Goal: Task Accomplishment & Management: Complete application form

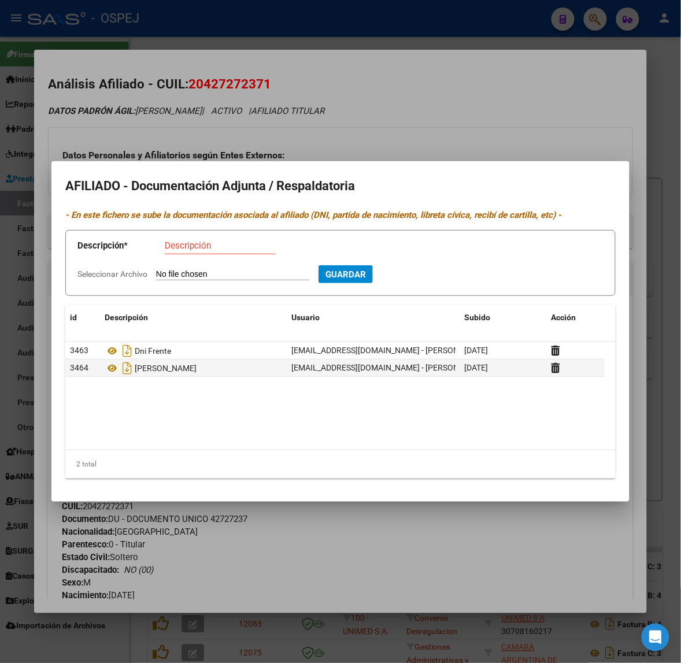
click at [178, 111] on div at bounding box center [340, 331] width 681 height 663
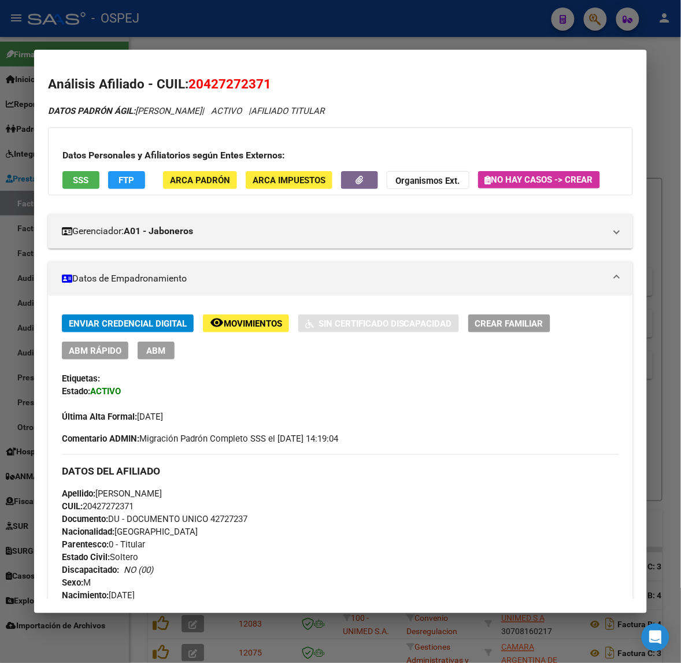
click at [129, 39] on div at bounding box center [340, 331] width 681 height 663
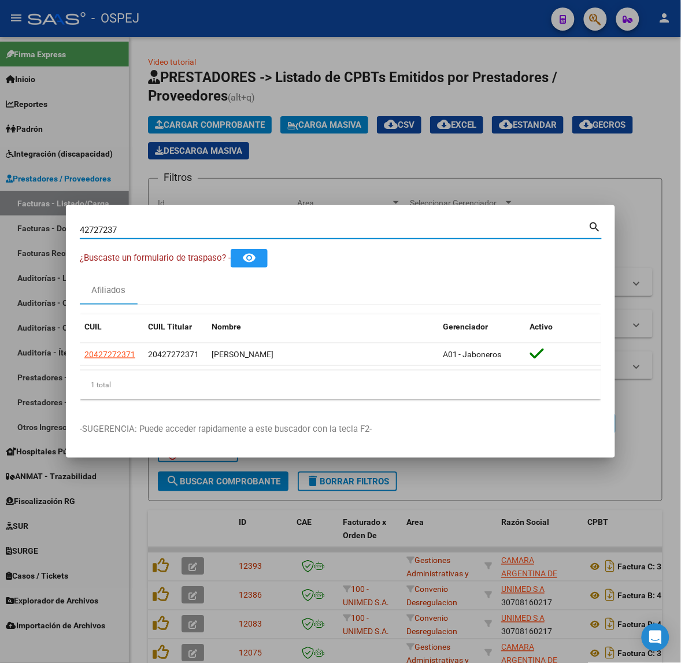
drag, startPoint x: 144, startPoint y: 236, endPoint x: -157, endPoint y: 240, distance: 301.6
click at [0, 240] on html "menu - OSPEJ person Firma Express Inicio Calendario SSS Instructivos Contacto O…" at bounding box center [340, 331] width 681 height 663
type input "45219622"
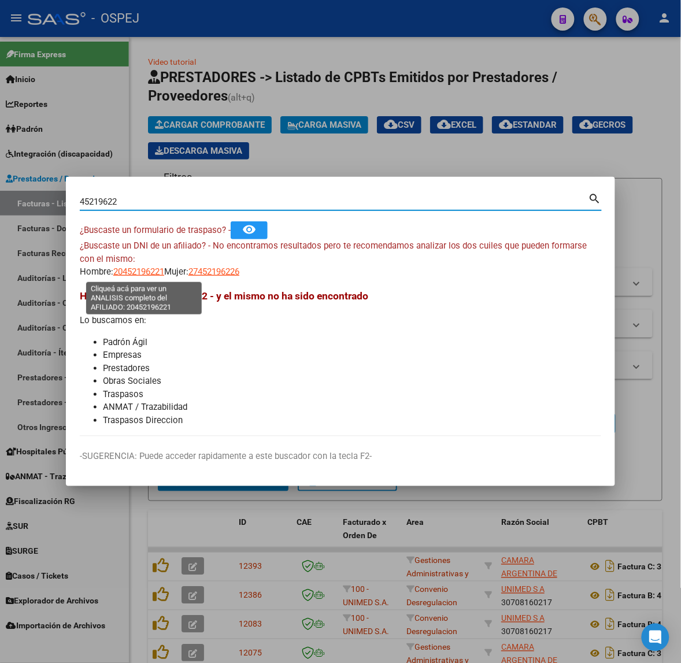
click at [147, 273] on span "20452196221" at bounding box center [138, 271] width 51 height 10
type textarea "20452196221"
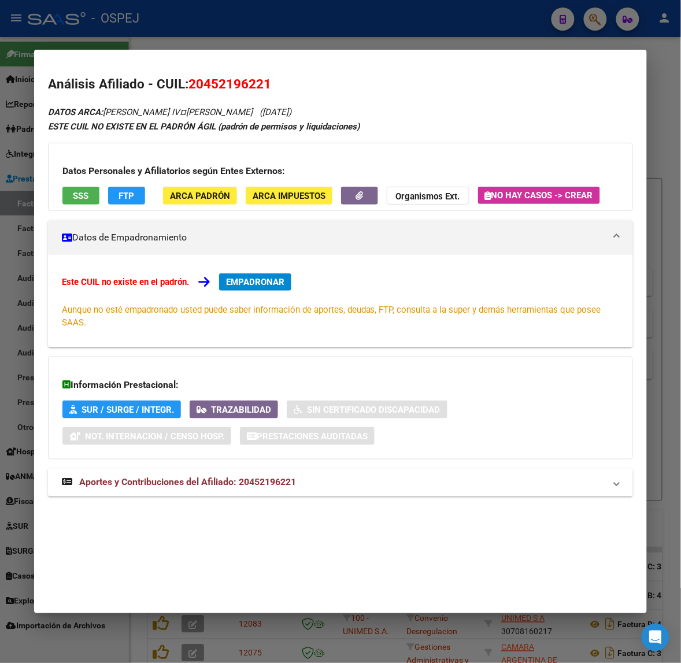
click at [258, 492] on mat-expansion-panel-header "Aportes y Contribuciones del Afiliado: 20452196221" at bounding box center [340, 483] width 585 height 28
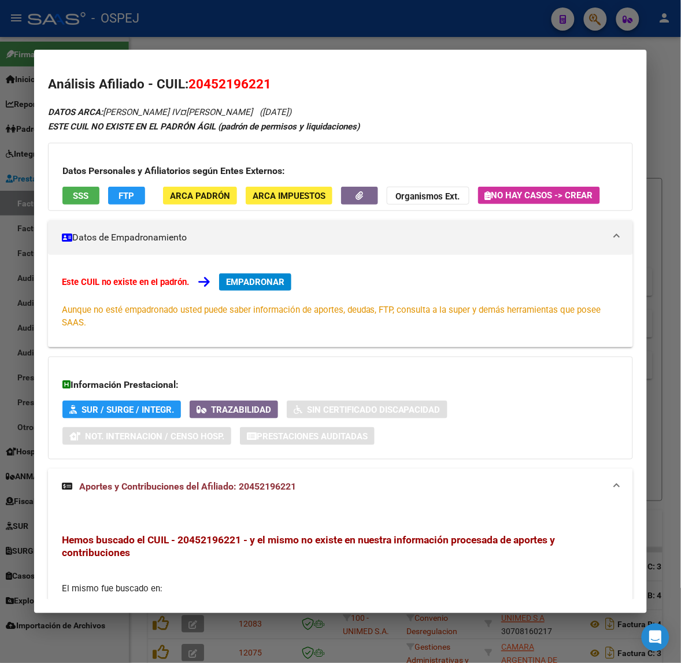
click at [265, 270] on div "Este CUIL no existe en el padrón. EMPADRONAR Aunque no esté empadronado usted p…" at bounding box center [340, 301] width 585 height 92
click at [265, 287] on span "EMPADRONAR" at bounding box center [255, 282] width 58 height 10
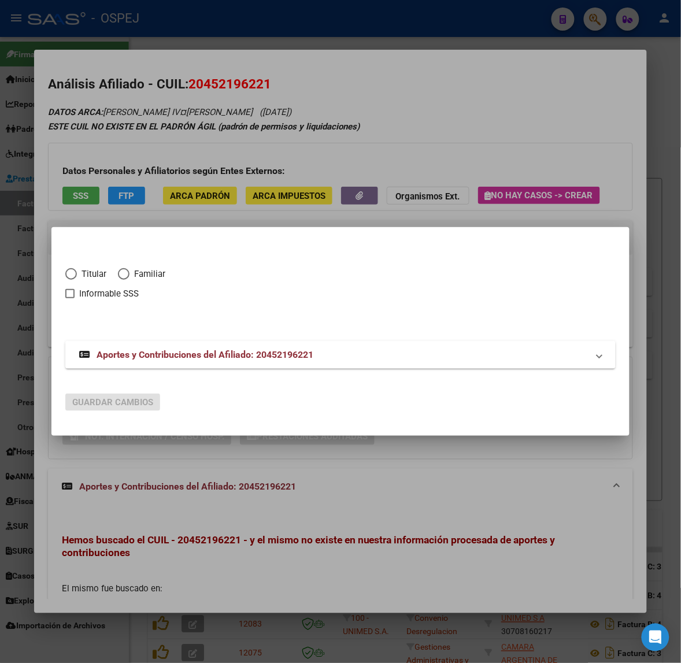
click at [131, 267] on span "Familiar" at bounding box center [147, 273] width 36 height 13
click at [129, 268] on input "Familiar" at bounding box center [124, 274] width 12 height 12
radio input "true"
checkbox input "true"
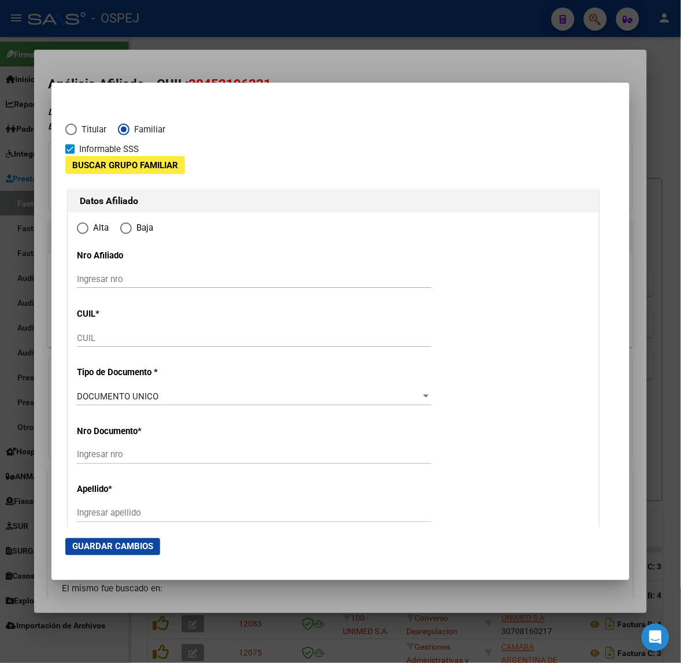
type input "20-45219622-1"
type input "45219622"
type input "[PERSON_NAME]"
type input "IV¤[PERSON_NAME]"
type input "[DATE]"
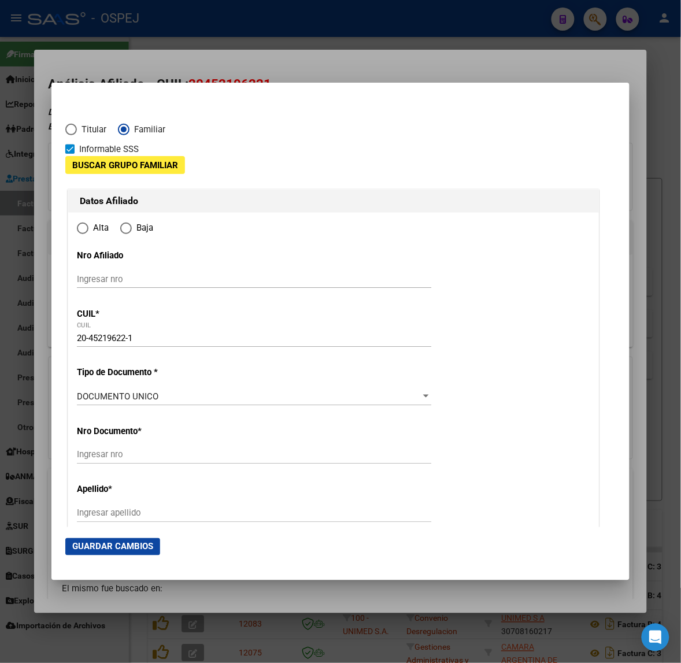
type input "[PERSON_NAME]"
type input "1704"
type input "PASO"
type input "916"
radio input "true"
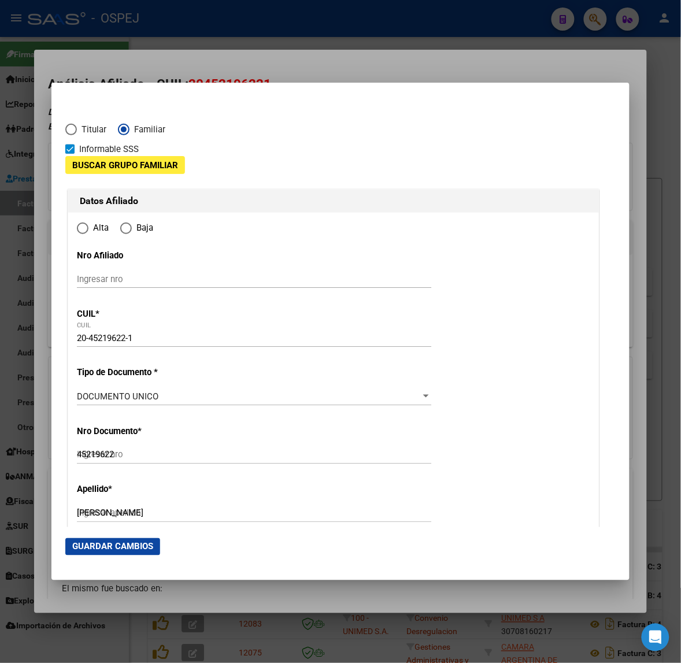
type input "[PERSON_NAME]"
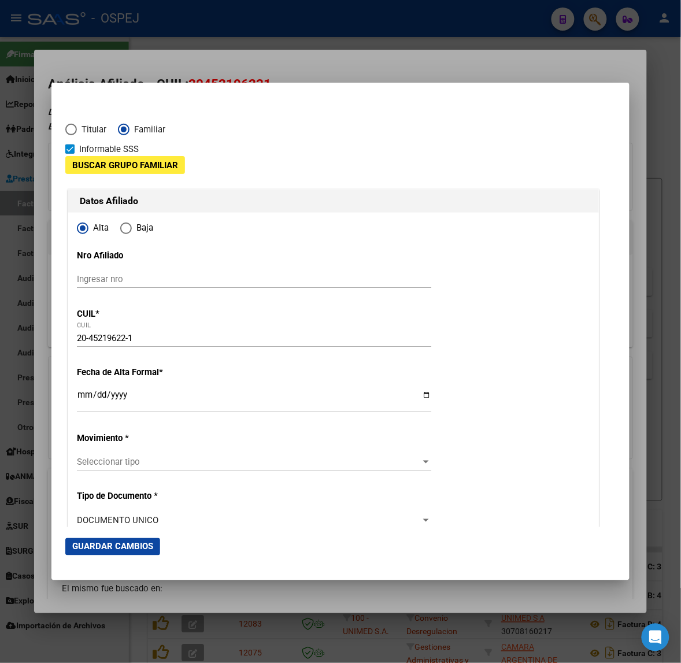
scroll to position [72, 0]
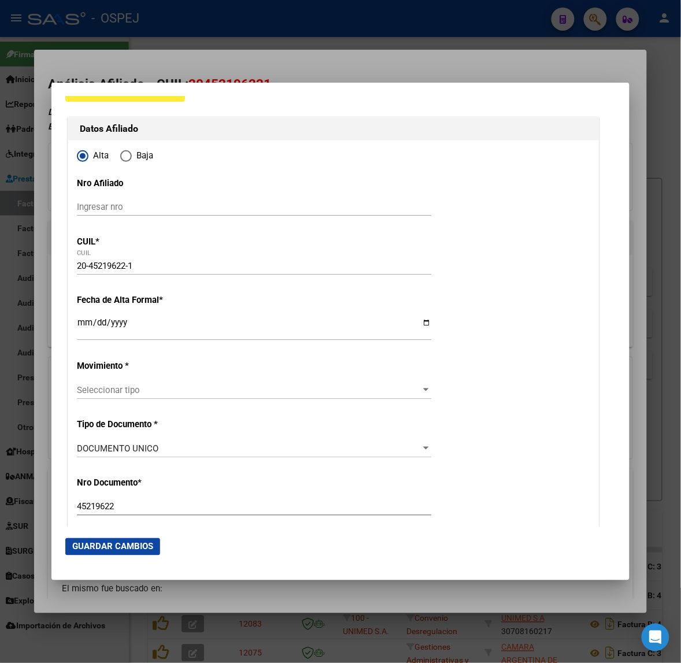
click at [87, 328] on input "Ingresar fecha" at bounding box center [254, 327] width 354 height 18
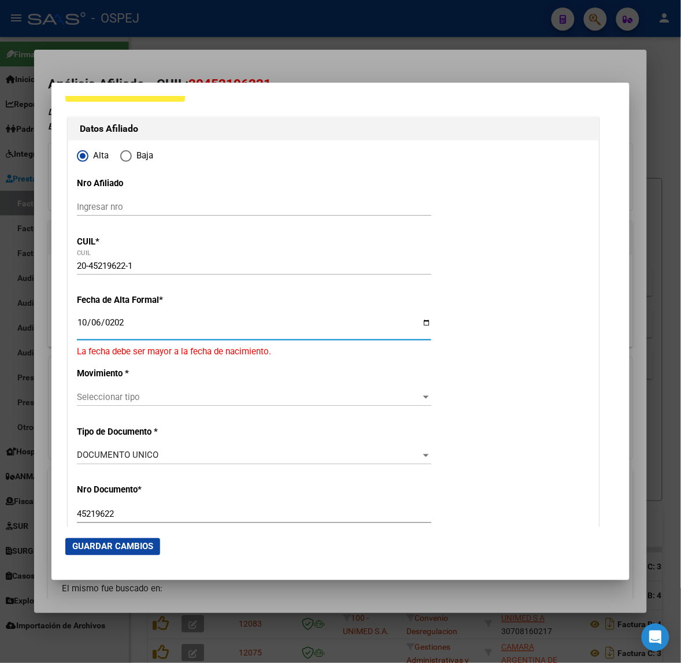
type input "[DATE]"
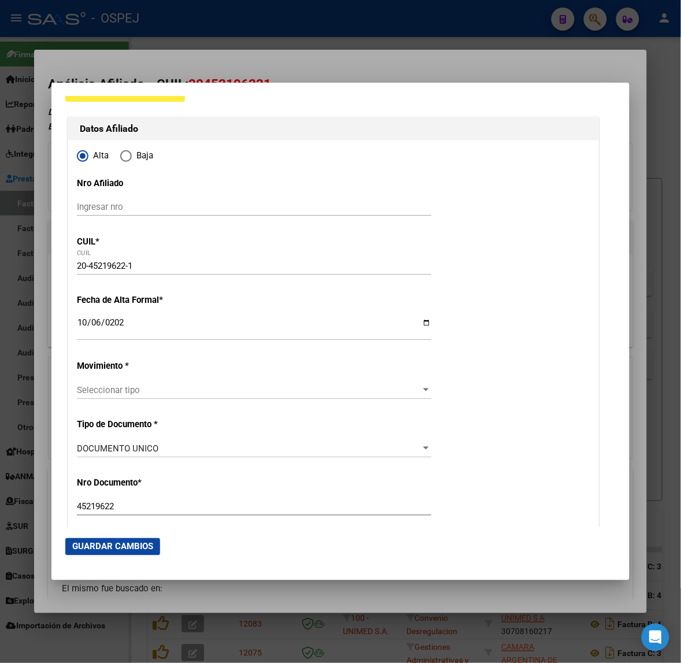
click at [104, 397] on div "Seleccionar tipo Seleccionar tipo" at bounding box center [254, 389] width 354 height 17
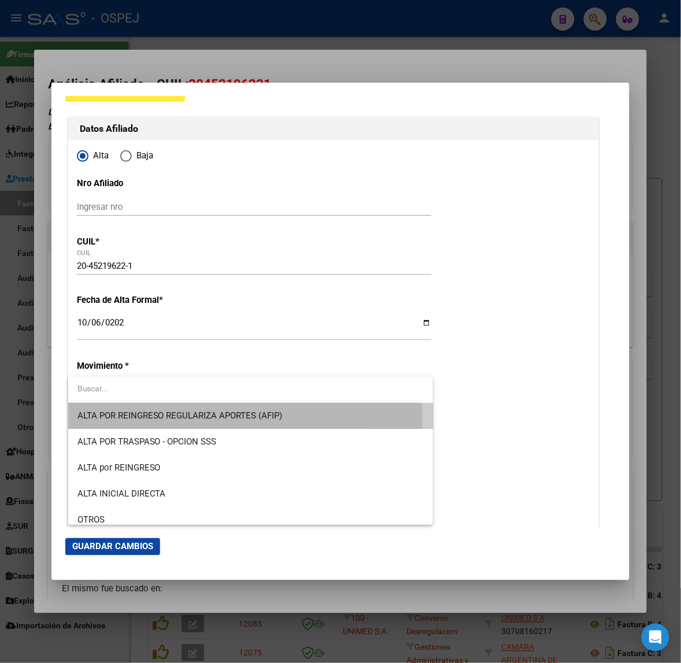
click at [106, 423] on span "ALTA POR REINGRESO REGULARIZA APORTES (AFIP)" at bounding box center [250, 416] width 346 height 26
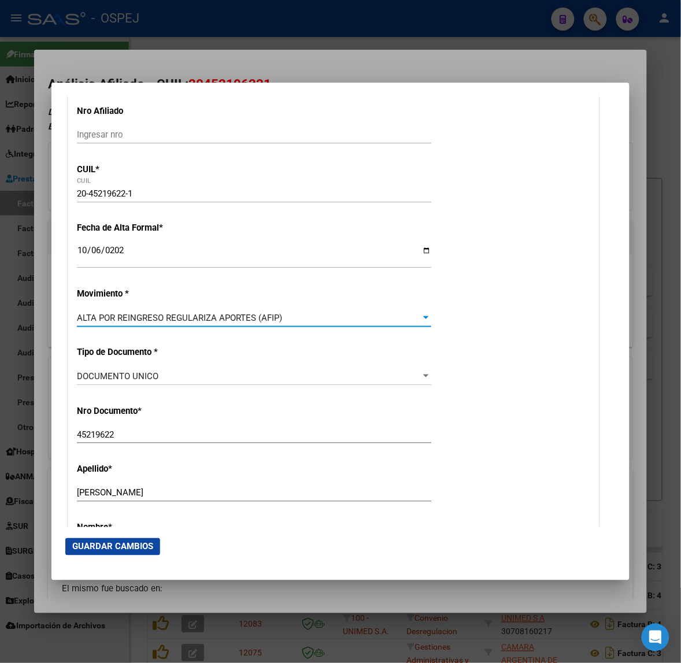
scroll to position [361, 0]
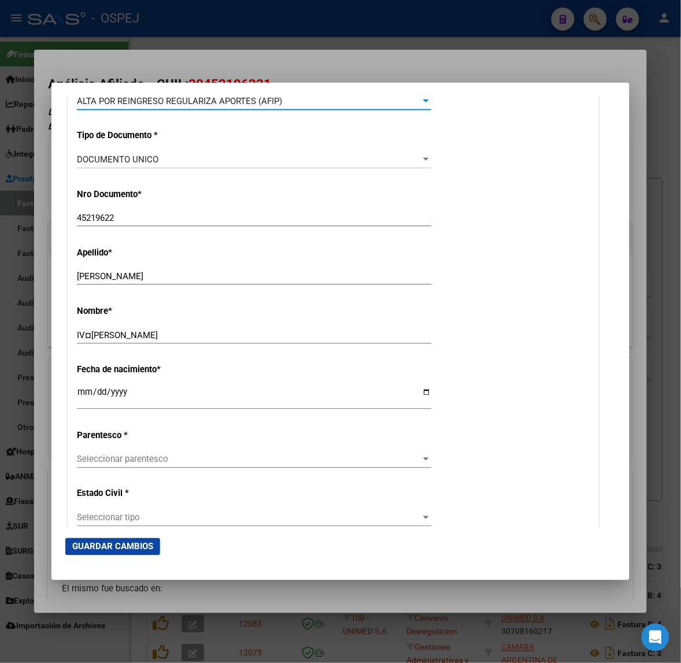
click at [92, 342] on div "IV¤[PERSON_NAME] nombre" at bounding box center [254, 334] width 354 height 17
drag, startPoint x: 92, startPoint y: 339, endPoint x: 85, endPoint y: 338, distance: 7.6
click at [85, 338] on input "IV¤[PERSON_NAME]" at bounding box center [254, 335] width 354 height 10
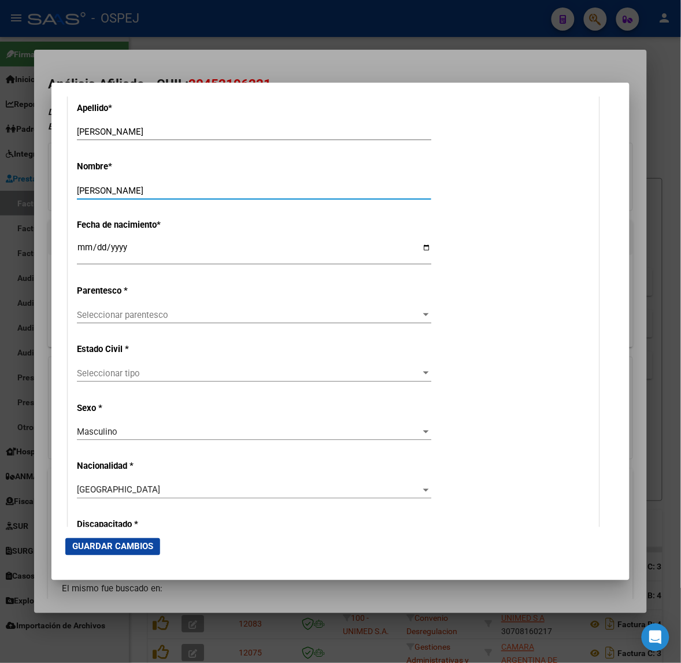
type input "[PERSON_NAME]"
click at [144, 307] on div "Seleccionar parentesco Seleccionar parentesco" at bounding box center [254, 314] width 354 height 17
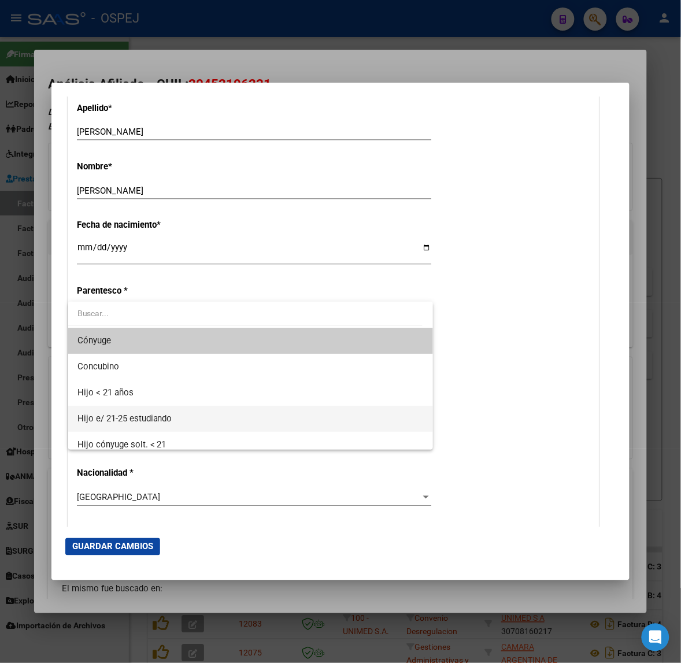
click at [147, 412] on span "Hijo e/ 21-25 estudiando" at bounding box center [250, 419] width 346 height 26
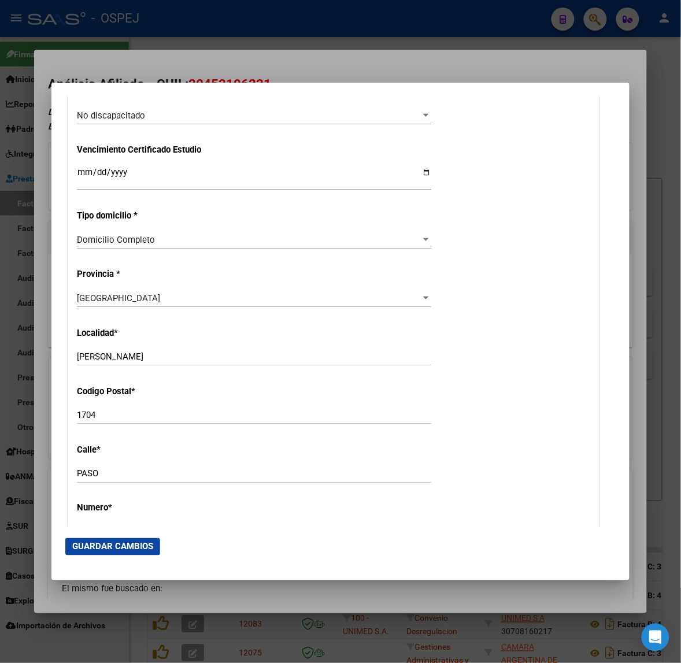
scroll to position [1372, 0]
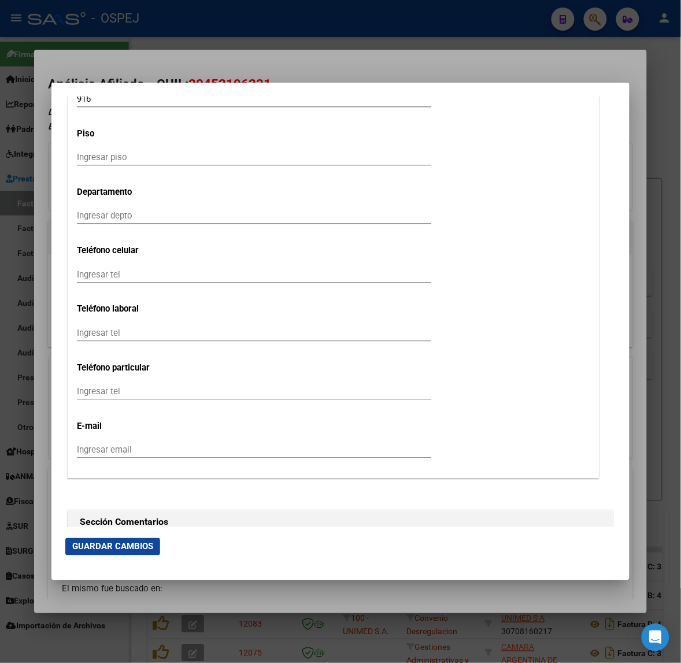
drag, startPoint x: 217, startPoint y: 475, endPoint x: 200, endPoint y: 105, distance: 370.7
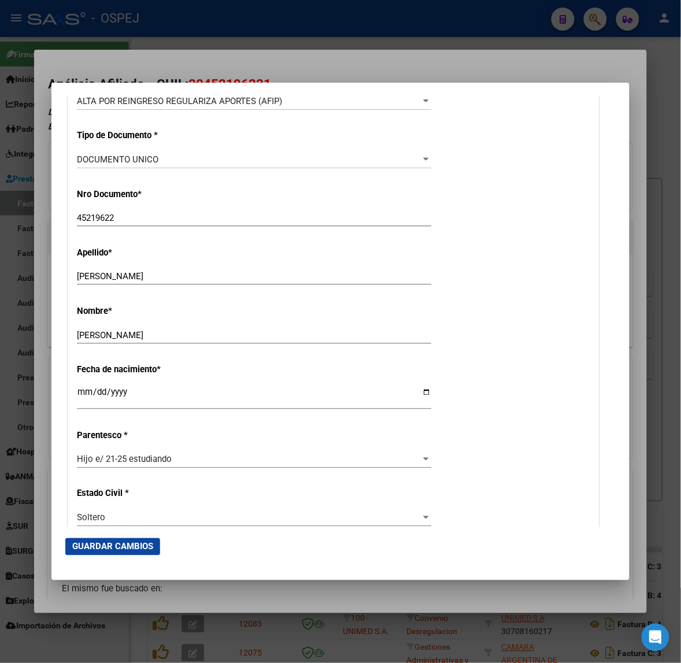
scroll to position [0, 0]
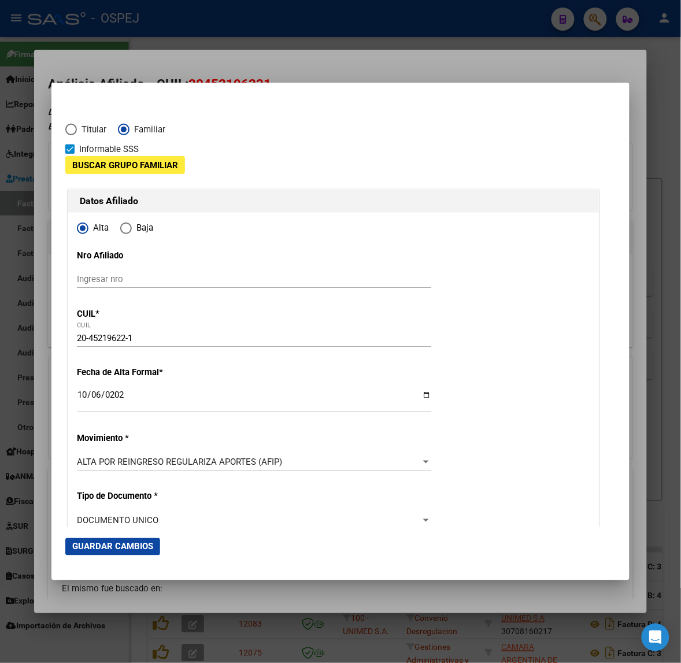
click at [135, 175] on div "Buscar Grupo Familiar" at bounding box center [125, 171] width 120 height 31
click at [137, 165] on span "Buscar Grupo Familiar" at bounding box center [125, 165] width 106 height 10
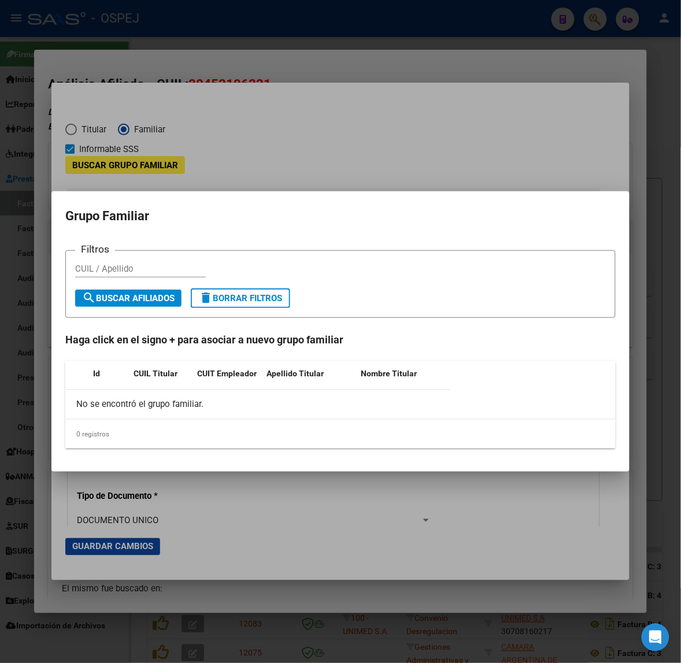
click at [109, 272] on input "CUIL / Apellido" at bounding box center [140, 268] width 131 height 10
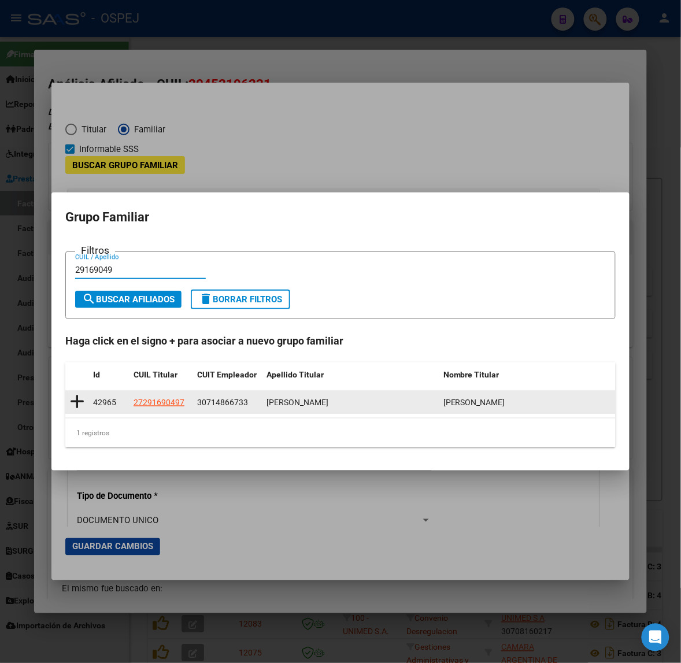
type input "29169049"
click at [69, 402] on datatable-body-cell at bounding box center [76, 402] width 23 height 23
click at [81, 399] on icon at bounding box center [77, 401] width 14 height 16
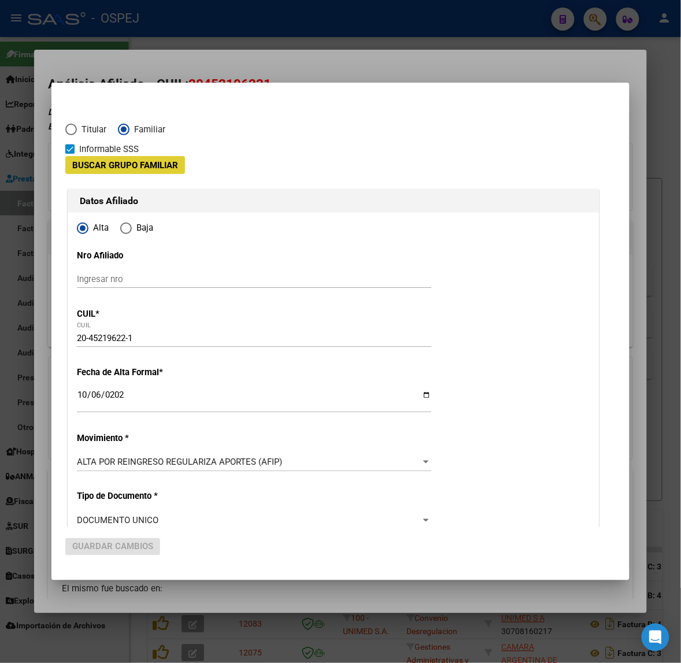
type input "30-71486673-3"
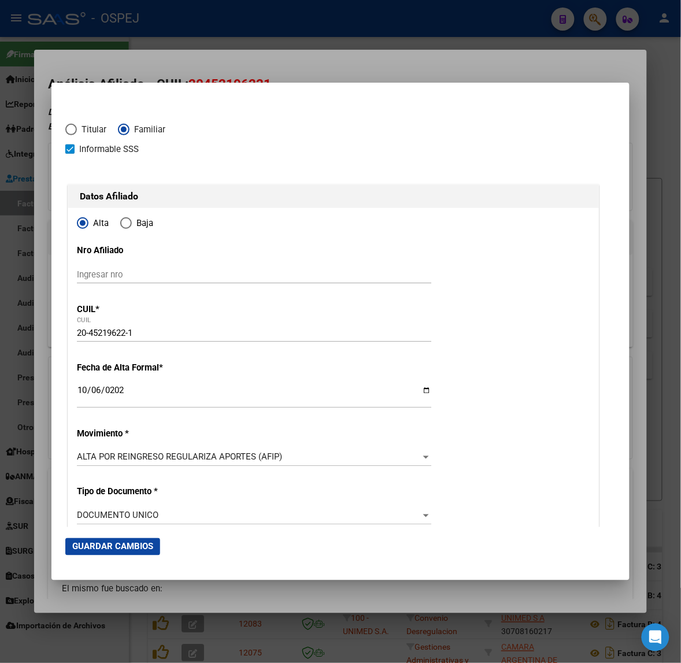
click at [136, 543] on span "Guardar Cambios" at bounding box center [112, 546] width 81 height 10
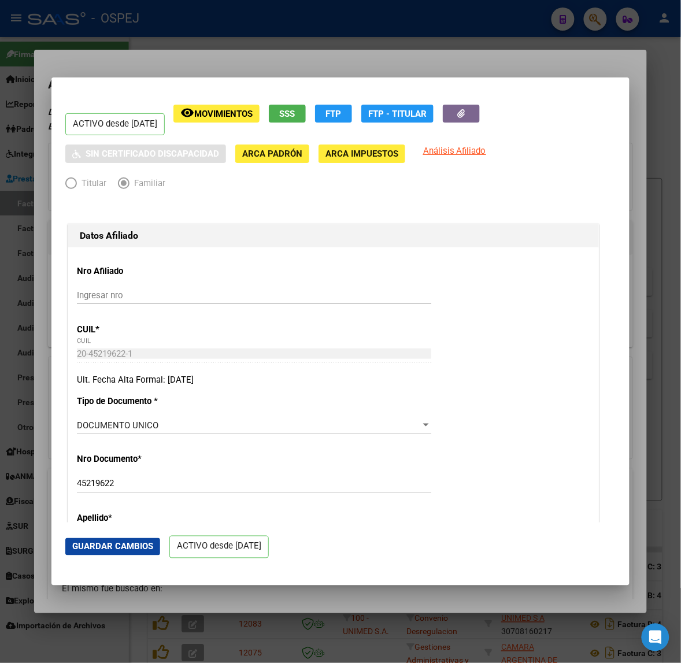
click at [12, 380] on div at bounding box center [340, 331] width 681 height 663
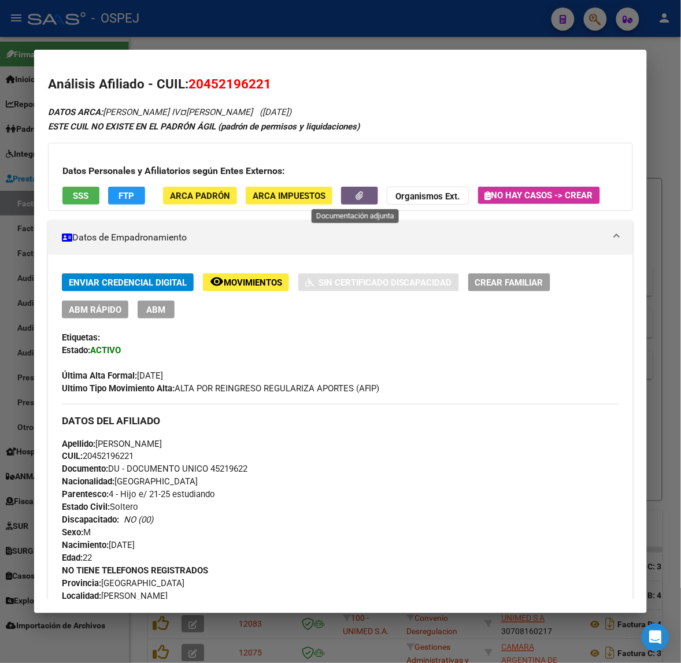
click at [344, 191] on button "button" at bounding box center [359, 196] width 37 height 18
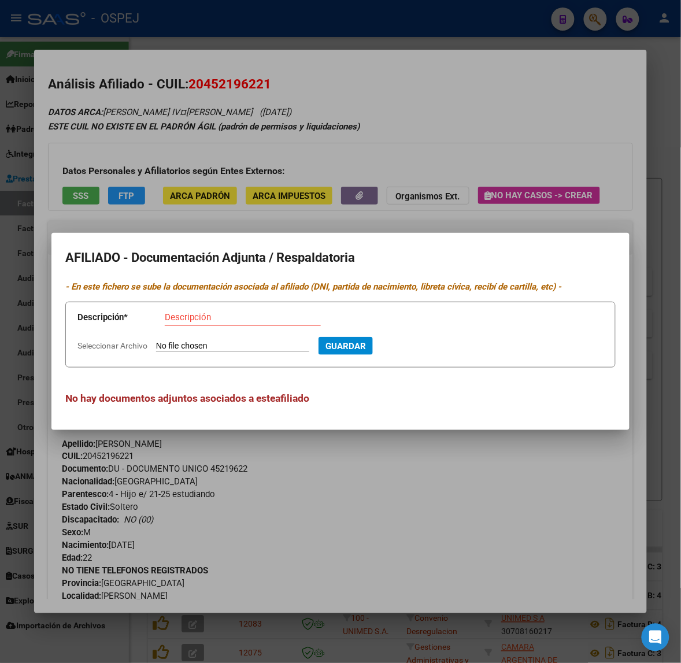
type input "C:\fakepath\WhatsApp Image [DATE] 10.02.09.jpeg"
type input "CODEM"
click at [381, 337] on button "Guardar" at bounding box center [408, 346] width 54 height 18
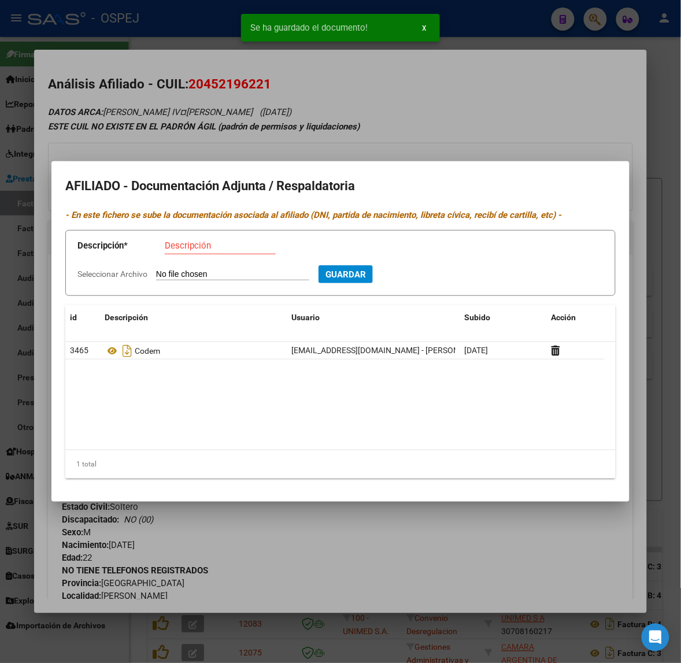
type input "C:\fakepath\WhatsApp Image [DATE] 12.42.11.jpeg"
click at [224, 247] on input "Descripción" at bounding box center [220, 245] width 111 height 10
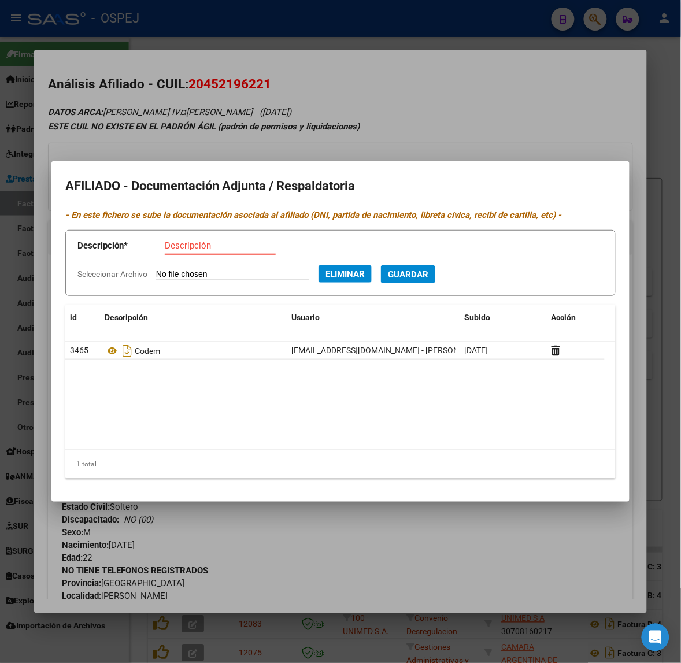
click at [224, 247] on input "Descripción" at bounding box center [220, 245] width 111 height 10
type input "CERTIFICADO DE NACIMIENTO"
click at [381, 265] on button "Guardar" at bounding box center [408, 274] width 54 height 18
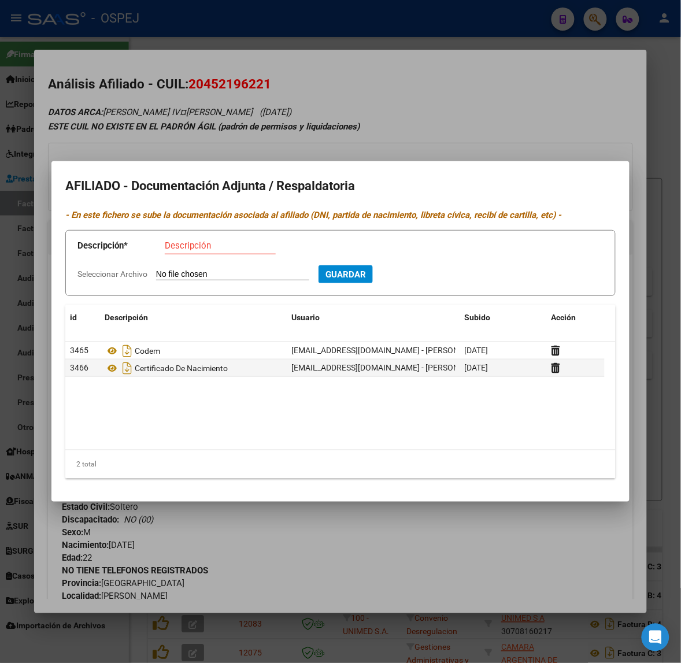
type input "C:\fakepath\WhatsApp Image [DATE] 16.33.24.jpeg"
click at [196, 243] on input "Descripción" at bounding box center [220, 245] width 111 height 10
type input "DNI FRENTE"
click at [381, 265] on button "Guardar" at bounding box center [408, 274] width 54 height 18
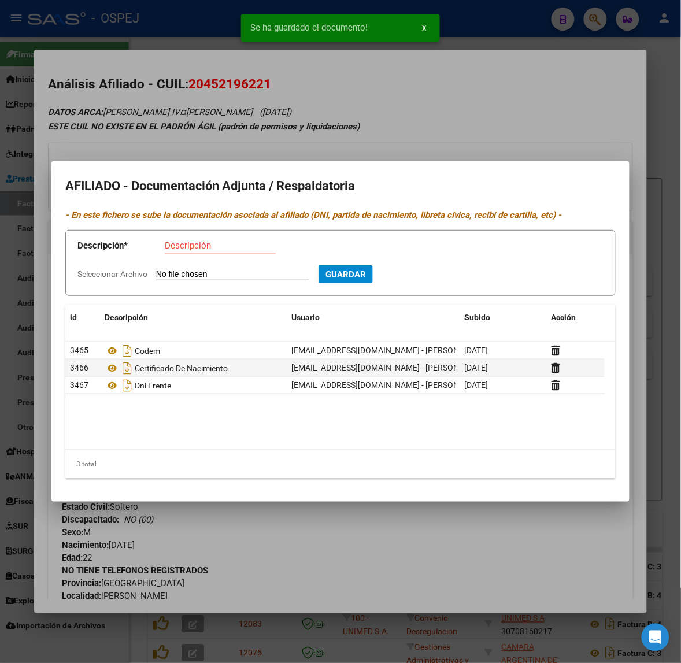
type input "C:\fakepath\WhatsApp Image [DATE] 16.33.39.jpeg"
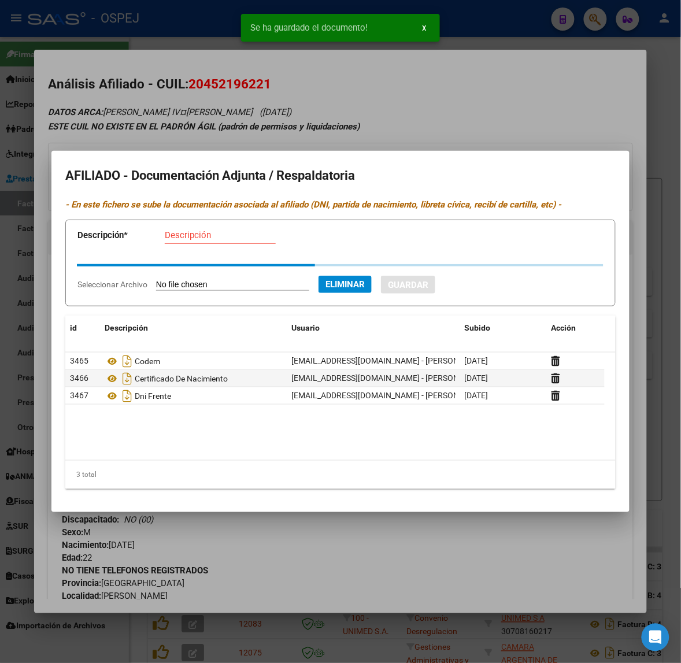
click at [218, 241] on div "Descripción" at bounding box center [220, 234] width 111 height 17
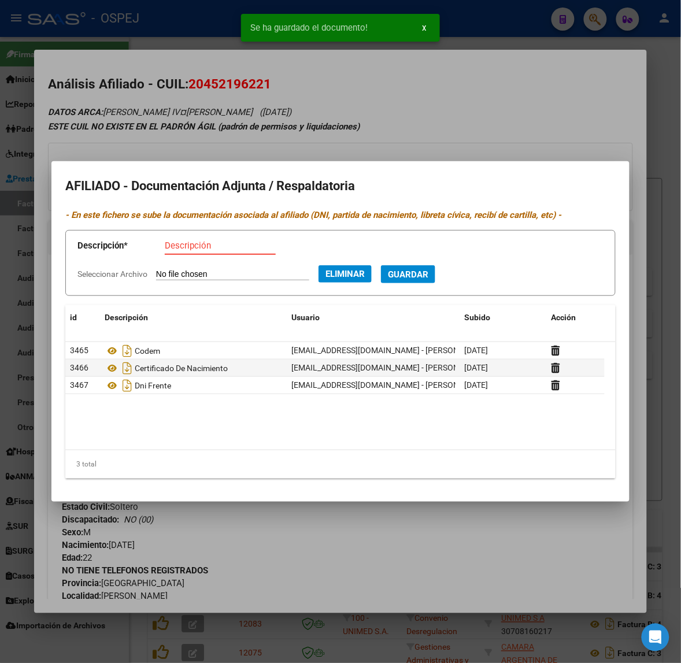
drag, startPoint x: 212, startPoint y: 235, endPoint x: 211, endPoint y: 241, distance: 6.4
click at [211, 237] on app-form-text-field "Descripción * Descripción" at bounding box center [203, 247] width 252 height 35
click at [211, 241] on input "Descripción" at bounding box center [220, 245] width 111 height 10
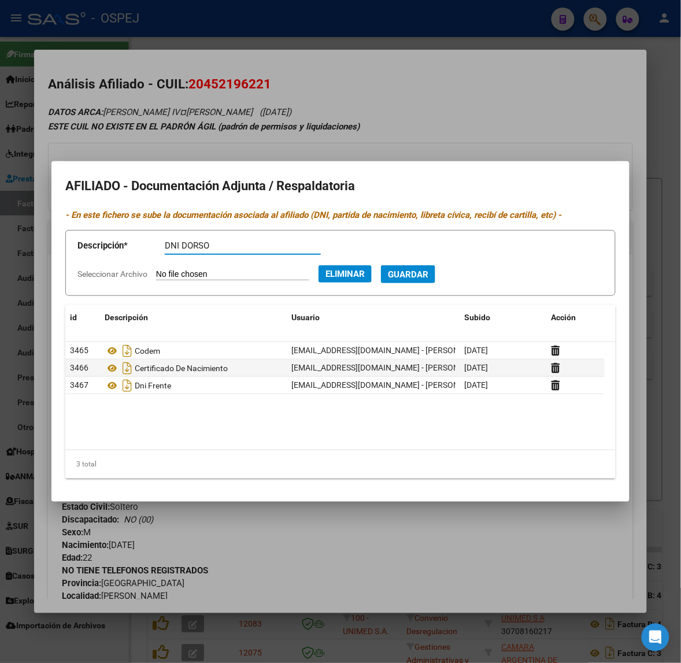
type input "DNI DORSO"
click at [381, 265] on button "Guardar" at bounding box center [408, 274] width 54 height 18
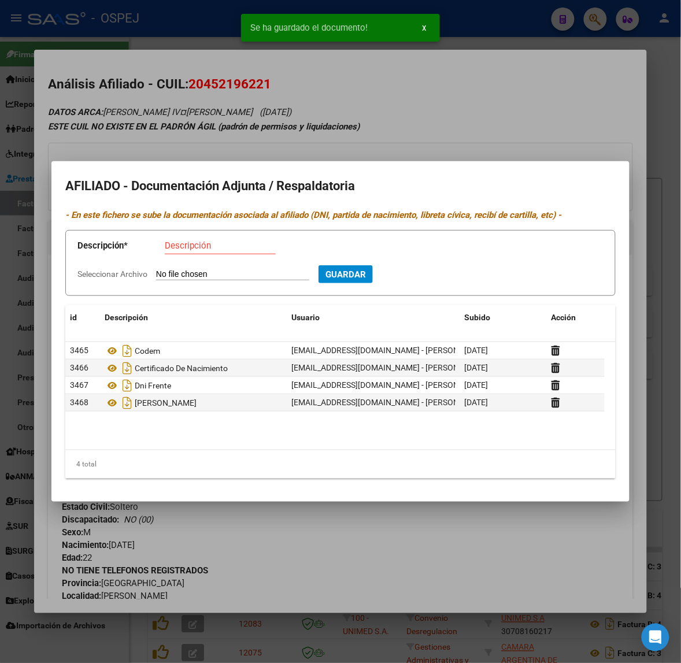
click at [148, 109] on div at bounding box center [340, 331] width 681 height 663
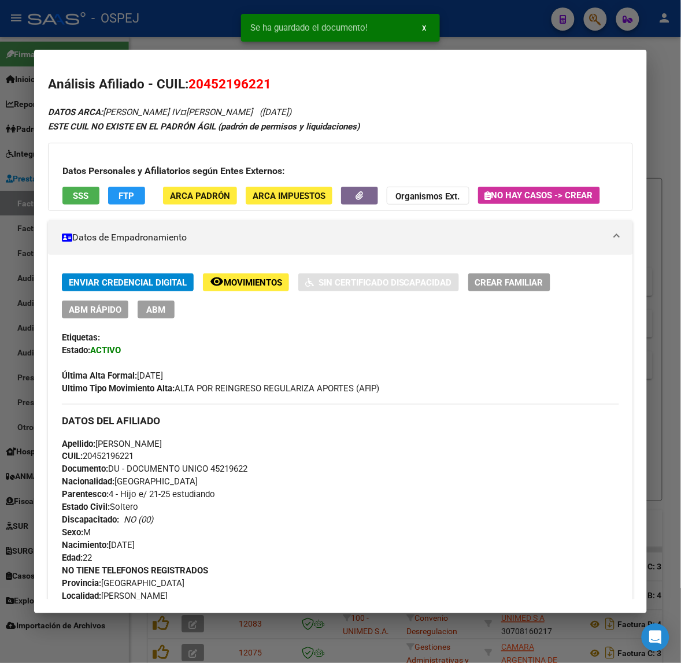
click at [113, 306] on span "ABM Rápido" at bounding box center [95, 309] width 53 height 10
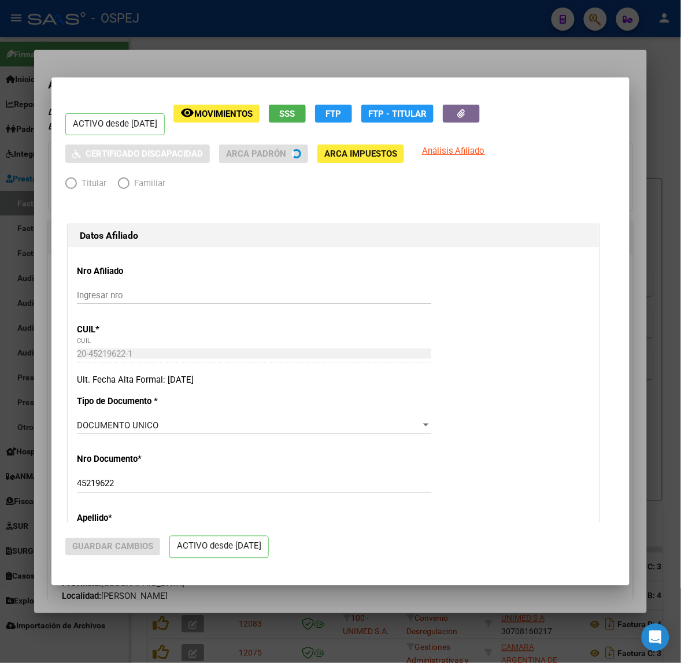
radio input "true"
type input "30-71486673-3"
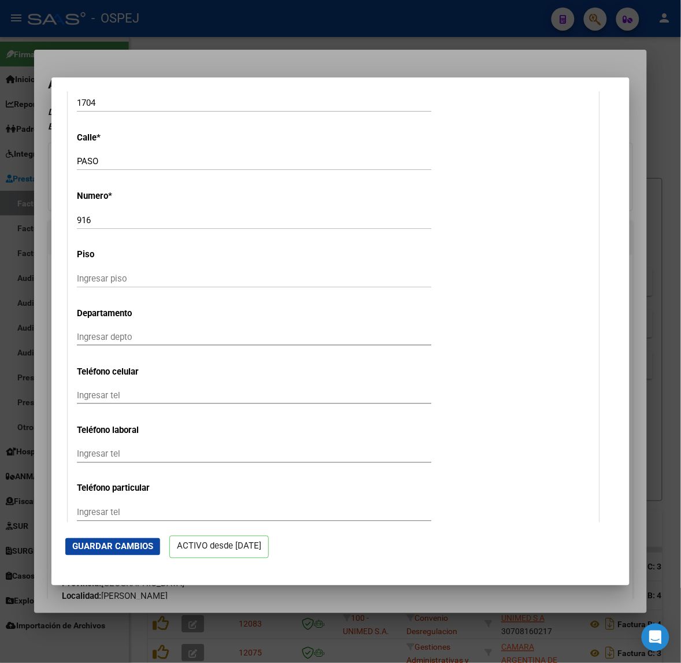
scroll to position [1589, 0]
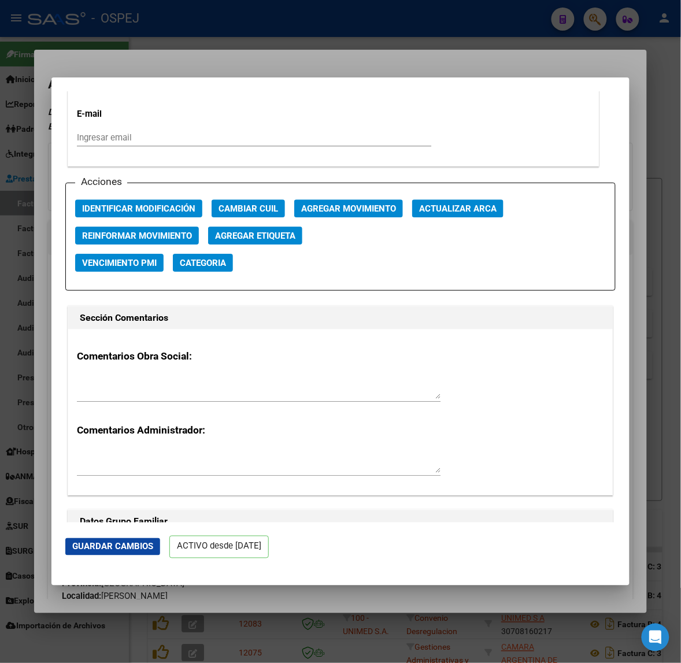
click at [396, 203] on span "Agregar Movimiento" at bounding box center [348, 208] width 95 height 10
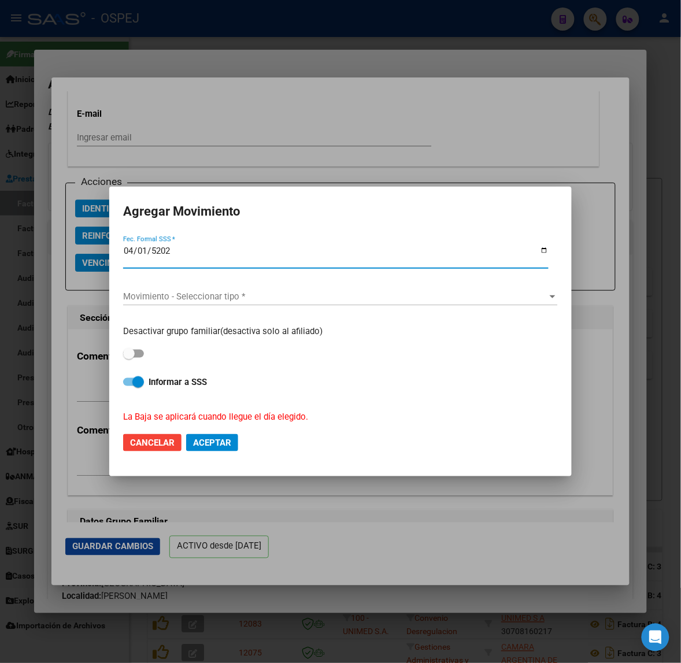
type input "[DATE]"
click at [185, 289] on div "Movimiento - Seleccionar tipo * Movimiento - Seleccionar tipo *" at bounding box center [340, 296] width 434 height 17
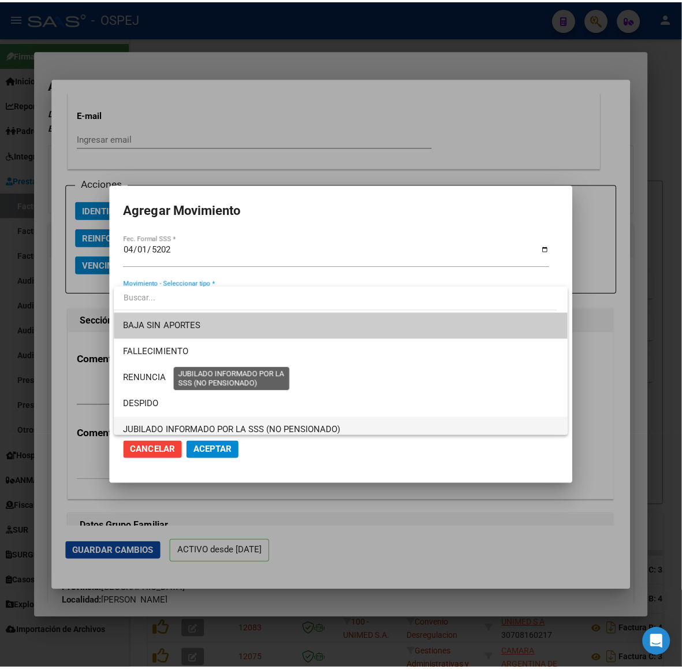
scroll to position [72, 0]
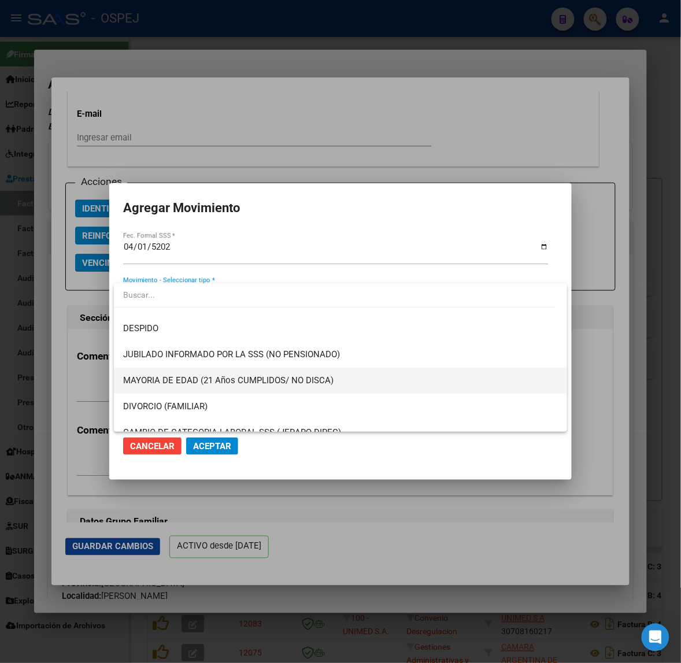
click at [296, 387] on span "MAYORIA DE EDAD (21 Años CUMPLIDOS/ NO DISCA)" at bounding box center [340, 380] width 434 height 26
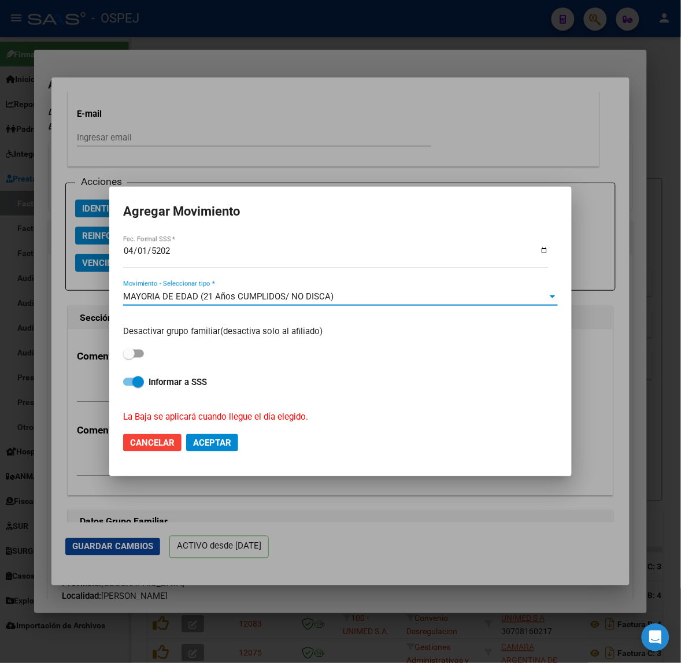
click at [209, 440] on span "Aceptar" at bounding box center [212, 442] width 38 height 10
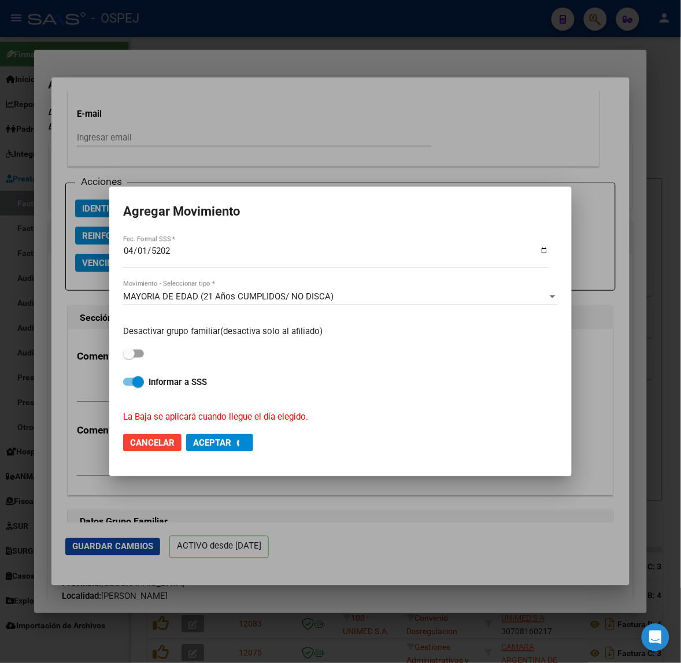
checkbox input "false"
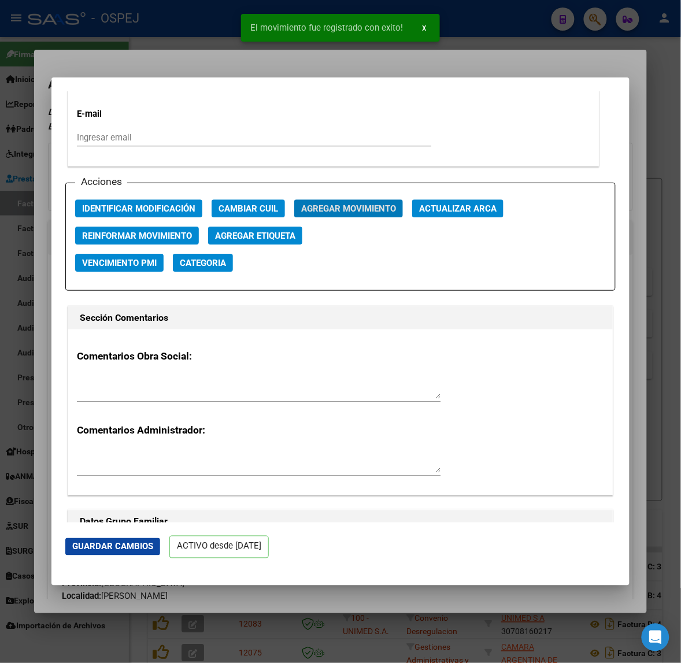
click at [180, 71] on div at bounding box center [340, 331] width 681 height 663
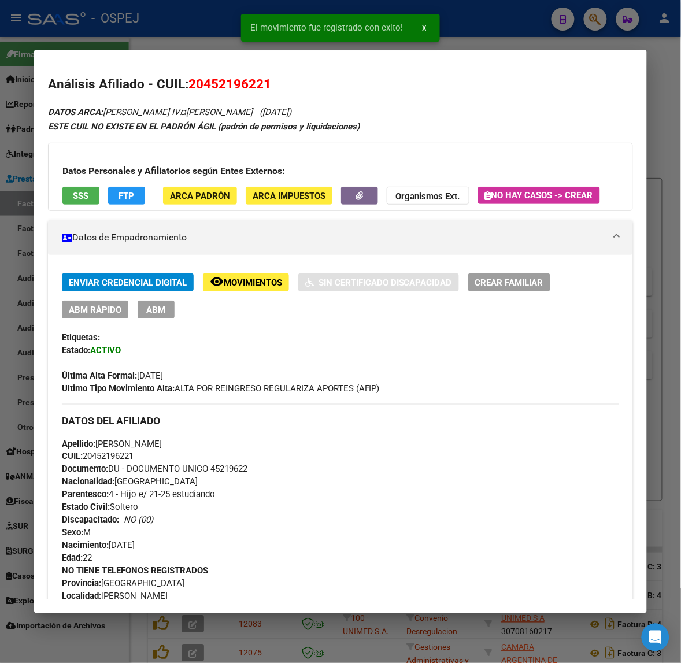
click at [185, 53] on mat-dialog-container "Análisis Afiliado - CUIL: 20452196221 DATOS ARCA: [PERSON_NAME] IV¤[PERSON_NAME…" at bounding box center [340, 331] width 612 height 563
click at [192, 38] on div at bounding box center [340, 331] width 681 height 663
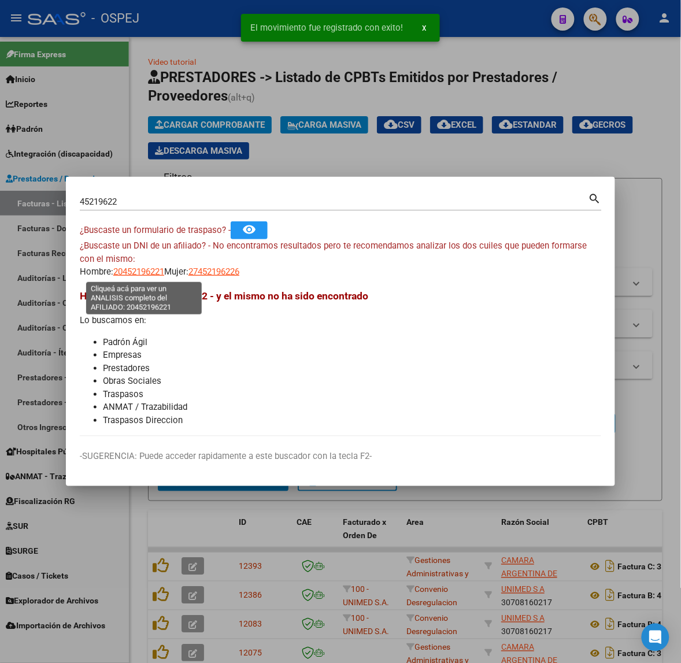
click at [148, 266] on span "20452196221" at bounding box center [138, 271] width 51 height 10
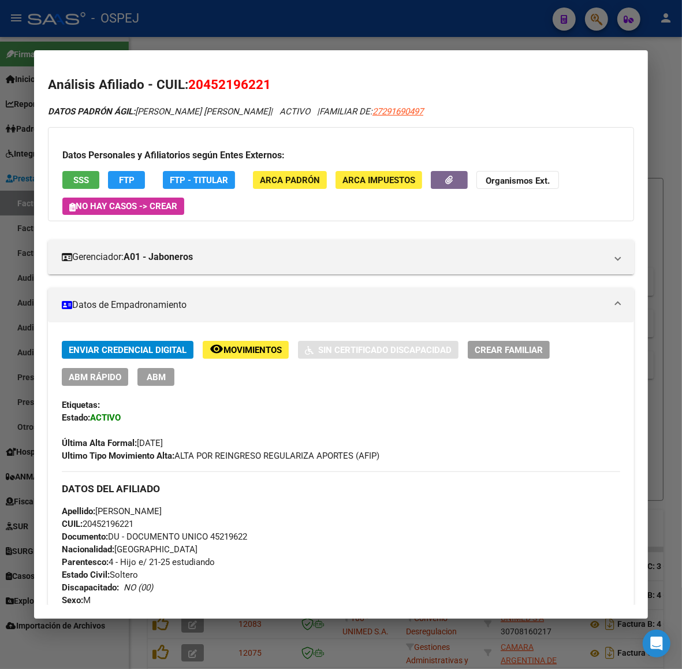
click at [226, 80] on span "20452196221" at bounding box center [229, 84] width 83 height 15
copy span "20452196221"
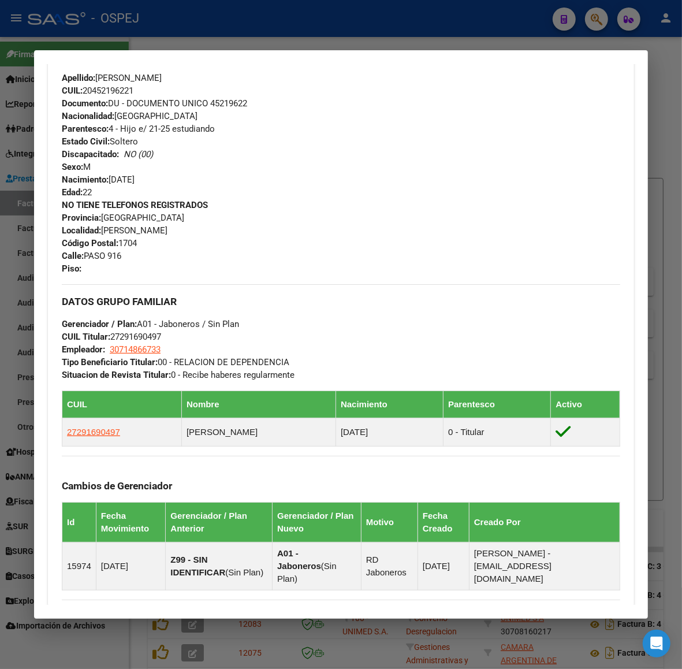
scroll to position [640, 0]
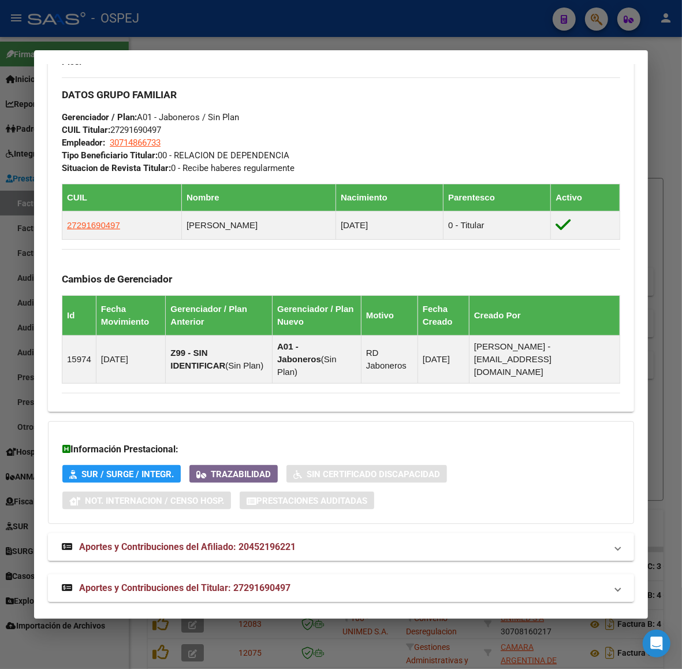
drag, startPoint x: 240, startPoint y: 564, endPoint x: 237, endPoint y: 569, distance: 5.9
click at [240, 564] on div "DATOS PADRÓN ÁGIL: [PERSON_NAME] [PERSON_NAME] | ACTIVO | FAMILIAR DE: 27291690…" at bounding box center [341, 33] width 586 height 1137
click at [237, 574] on mat-expansion-panel-header "Aportes y Contribuciones del Titular: 27291690497" at bounding box center [341, 588] width 586 height 28
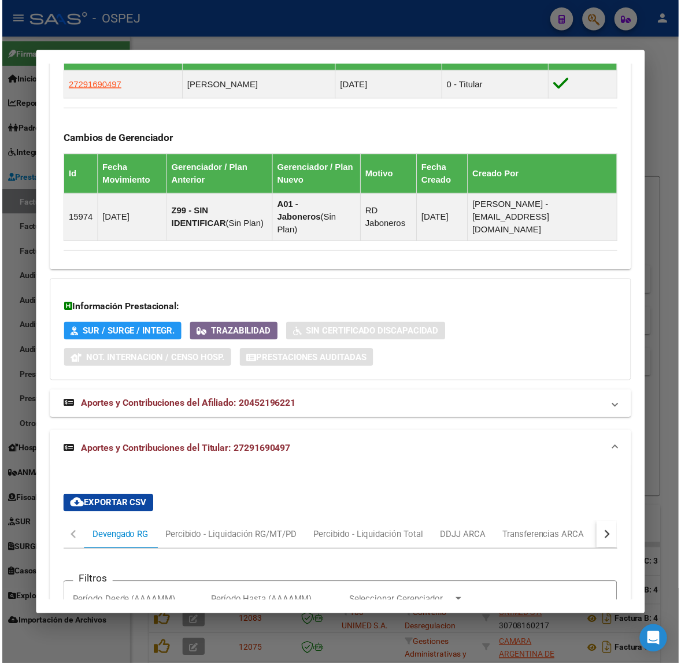
scroll to position [1205, 0]
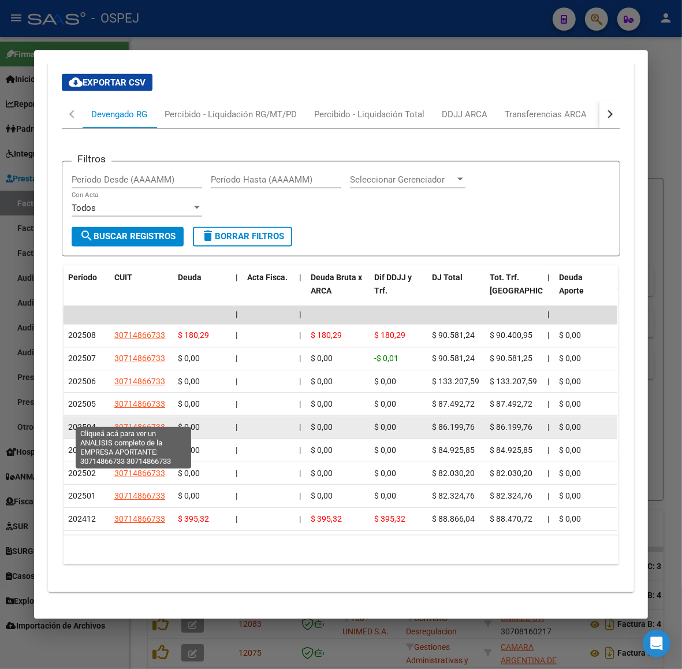
click at [139, 423] on span "30714866733" at bounding box center [139, 427] width 51 height 9
type textarea "30714866733"
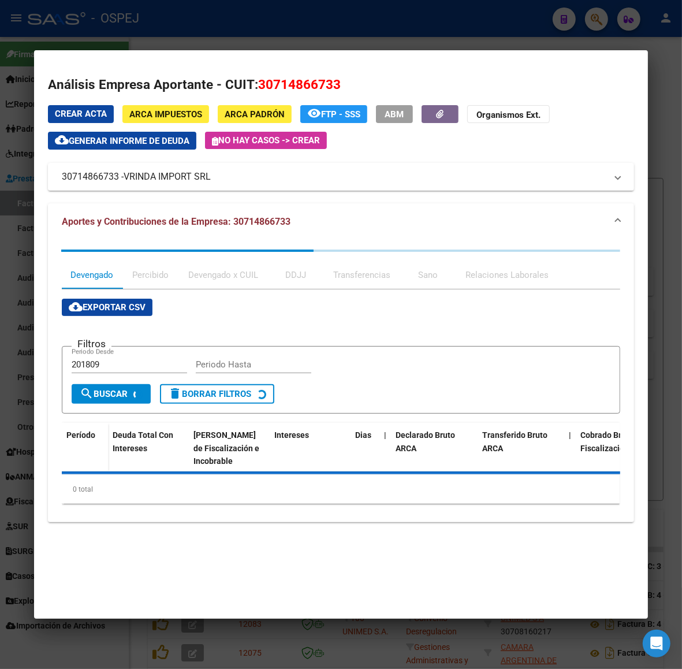
click at [330, 22] on div at bounding box center [341, 334] width 682 height 669
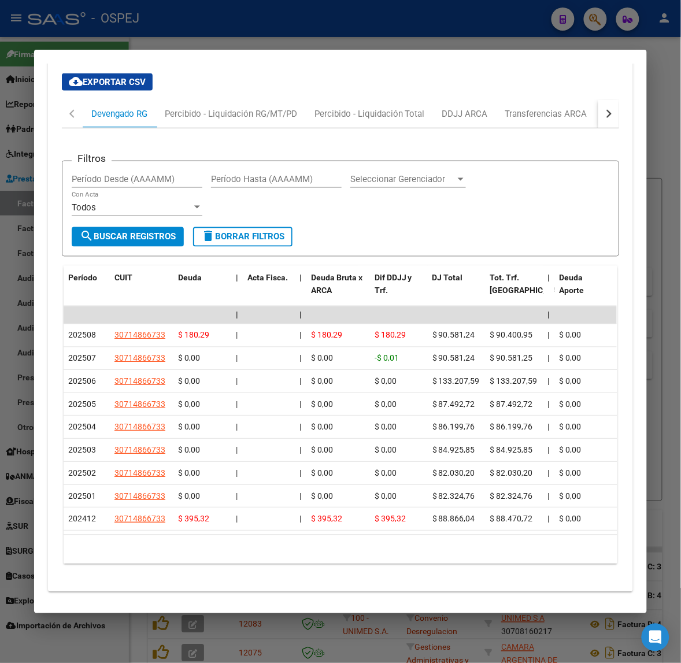
click at [204, 24] on div at bounding box center [340, 331] width 681 height 663
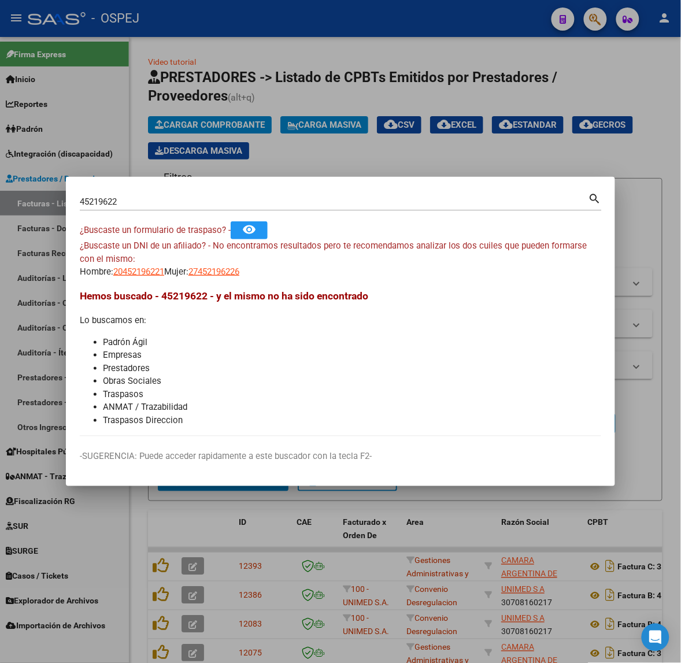
click at [172, 189] on mat-dialog-container "45219622 Buscar (apellido, dni, cuil, nro traspaso, cuit, obra social) search ¿…" at bounding box center [340, 331] width 549 height 308
click at [169, 193] on div "45219622 Buscar (apellido, dni, [PERSON_NAME], [PERSON_NAME], cuit, obra social)" at bounding box center [334, 201] width 508 height 17
click at [169, 202] on input "45219622" at bounding box center [334, 201] width 508 height 10
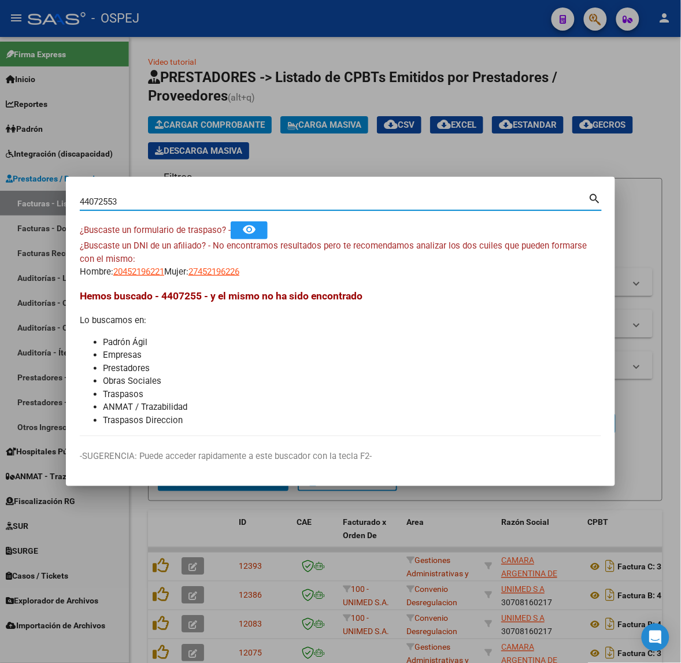
type input "44072553"
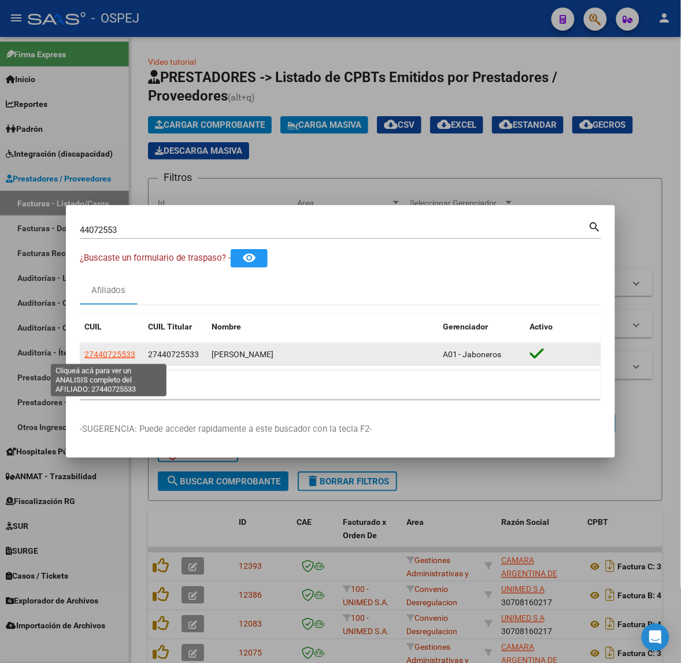
click at [120, 354] on span "27440725533" at bounding box center [109, 354] width 51 height 9
type textarea "27440725533"
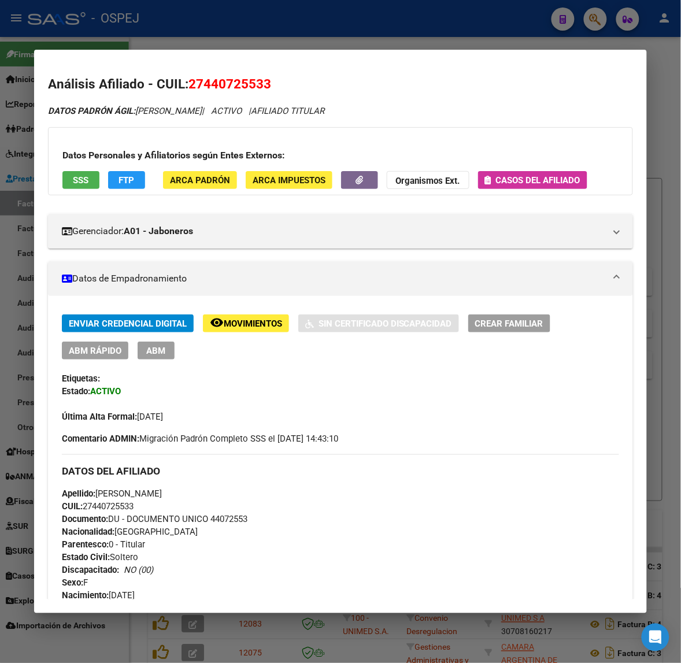
click at [83, 350] on span "ABM Rápido" at bounding box center [95, 350] width 53 height 10
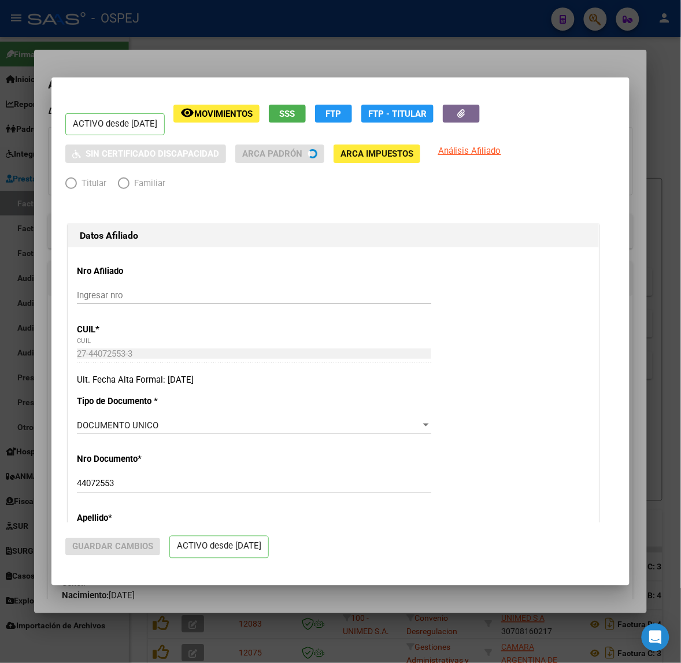
radio input "true"
type input "30-70798632-4"
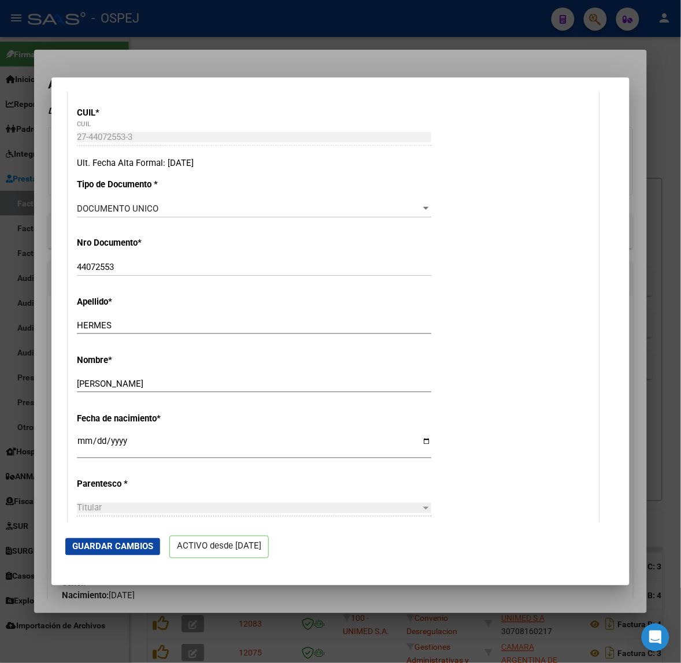
scroll to position [289, 0]
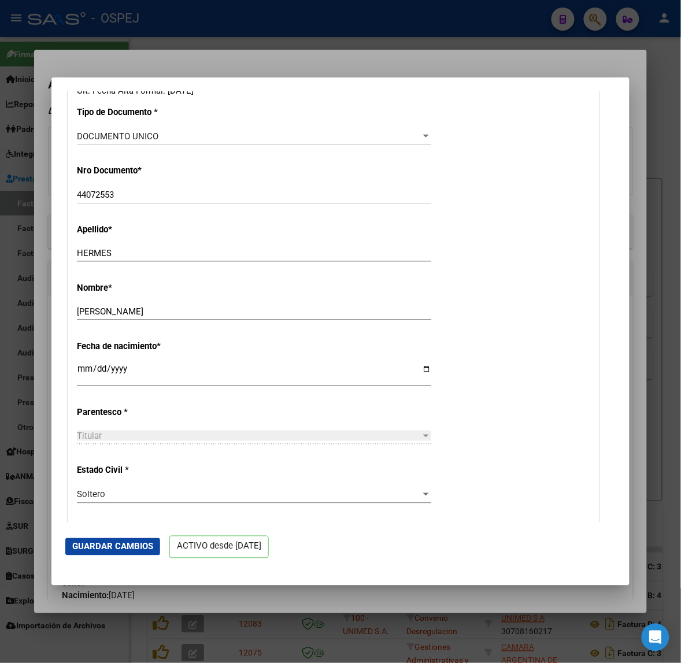
click at [30, 206] on div at bounding box center [340, 331] width 681 height 663
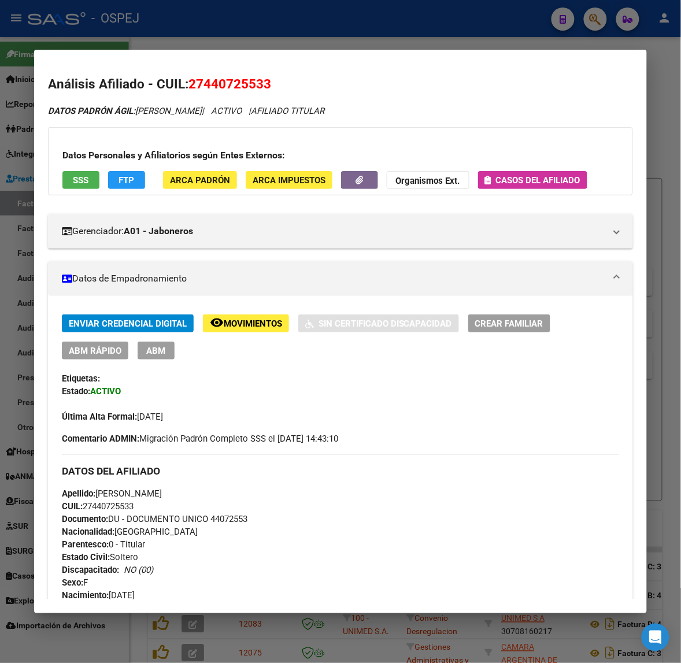
click at [515, 324] on span "Crear Familiar" at bounding box center [509, 323] width 68 height 10
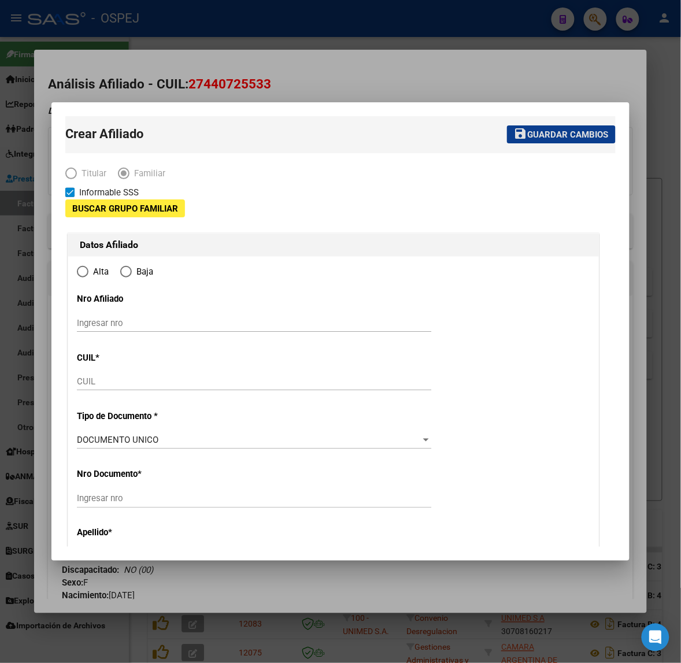
type input "30-70798632-4"
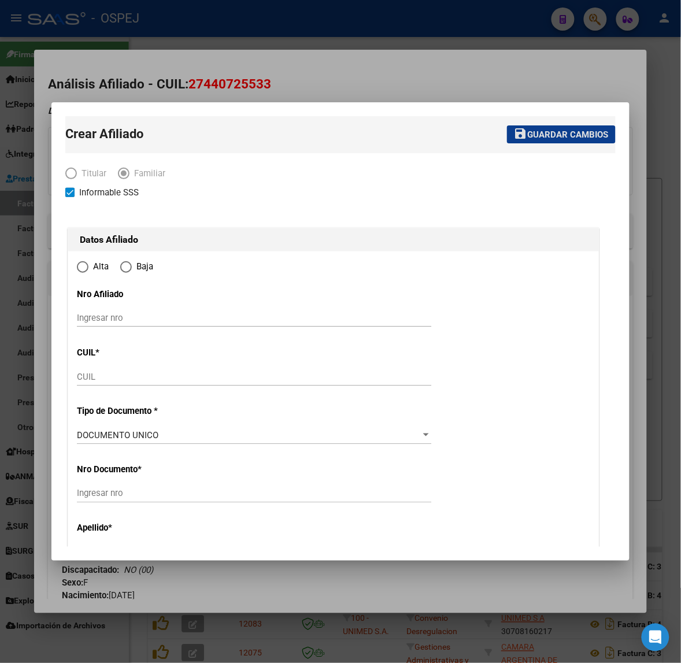
type input "[DATE][PERSON_NAME]"
type input "1663"
type input "LA NIÑA"
type input "1608"
radio input "true"
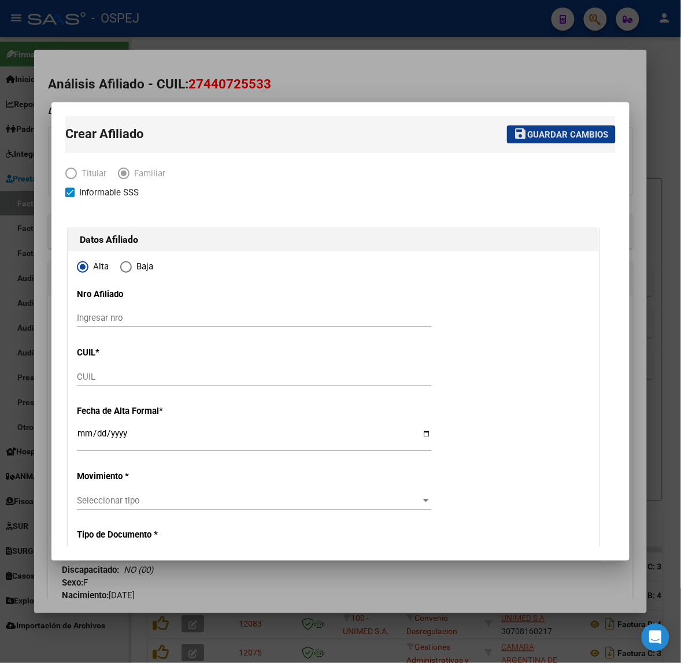
type input "30-70798632-4"
click at [122, 380] on input "CUIL" at bounding box center [254, 376] width 354 height 10
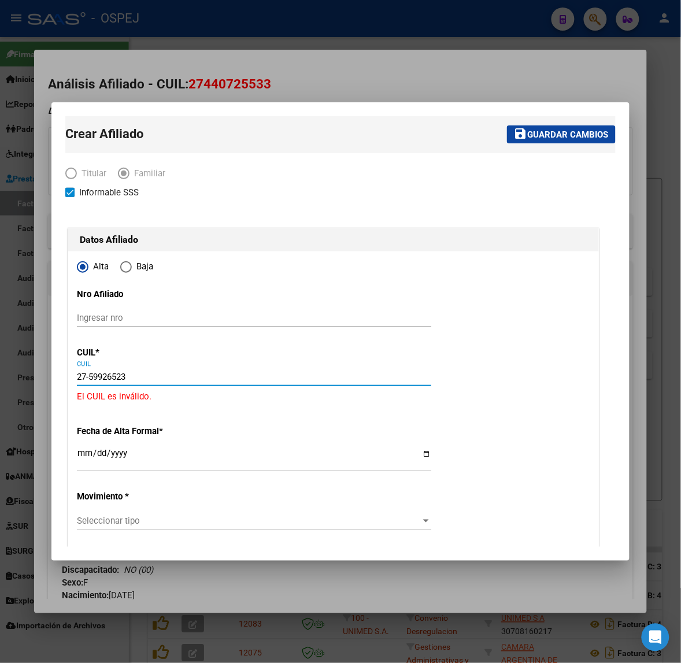
type input "27-59926523-1"
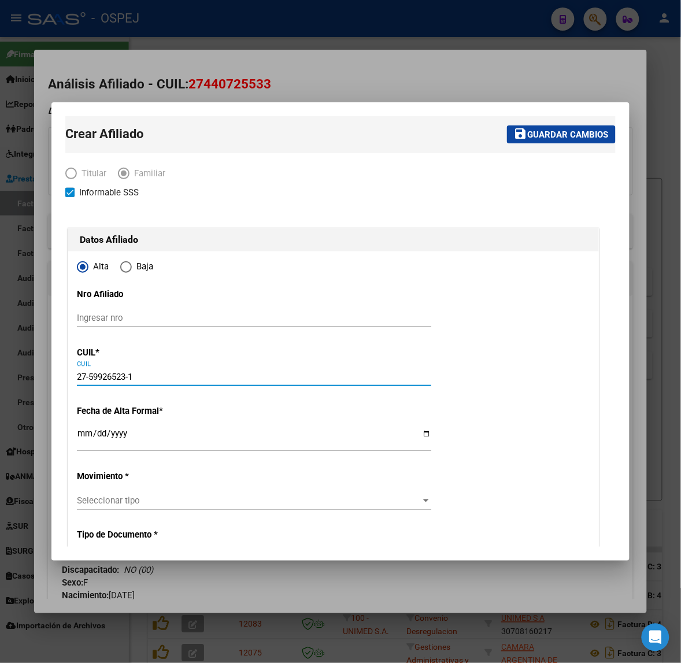
type input "59926523"
type input "[GEOGRAPHIC_DATA]"
type input "[PERSON_NAME]"
type input "[DATE]"
type input "[DATE][PERSON_NAME]"
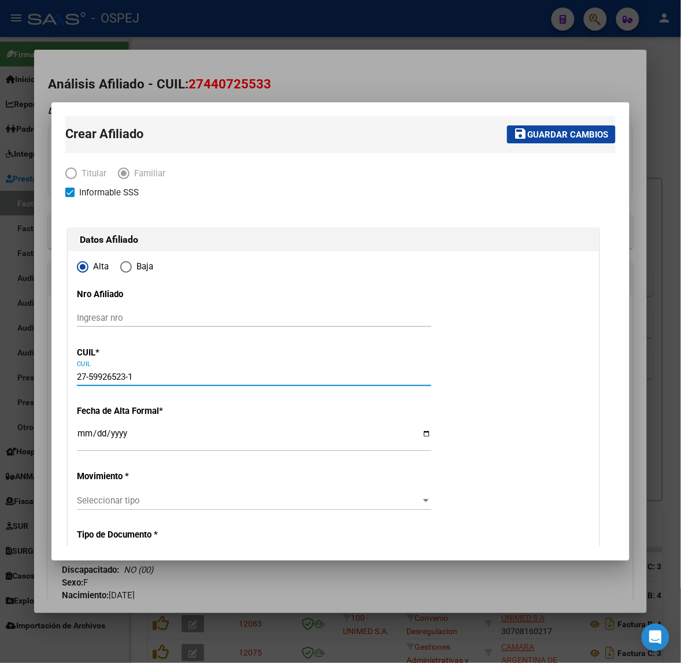
type input "LA NI¨A"
type input "27-59926523-1"
click at [84, 434] on input "Ingresar fecha" at bounding box center [254, 438] width 354 height 18
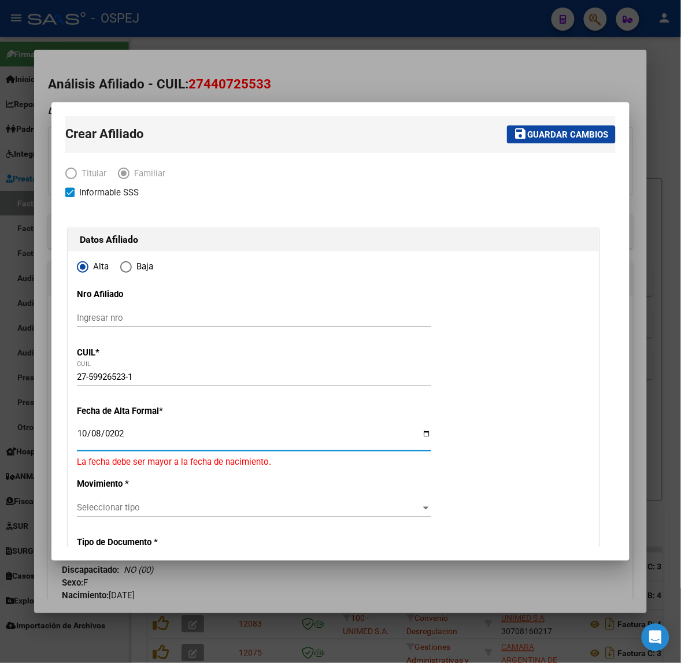
type input "[DATE]"
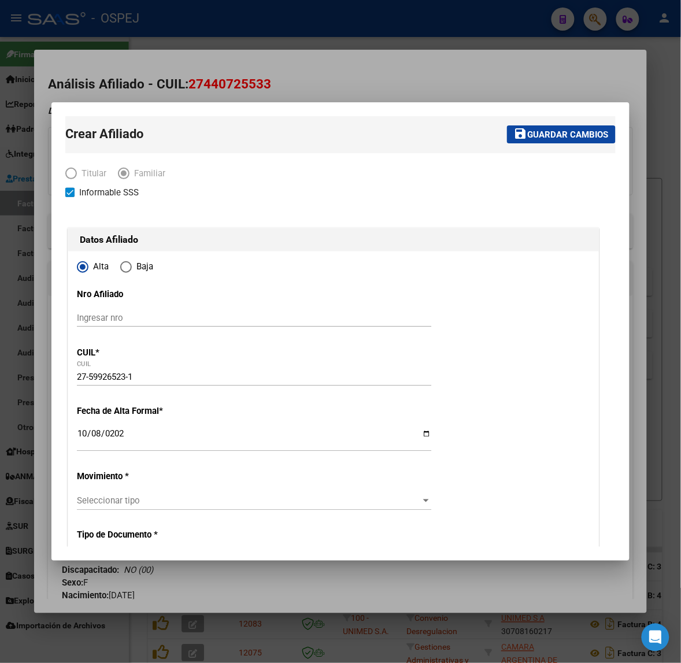
scroll to position [217, 0]
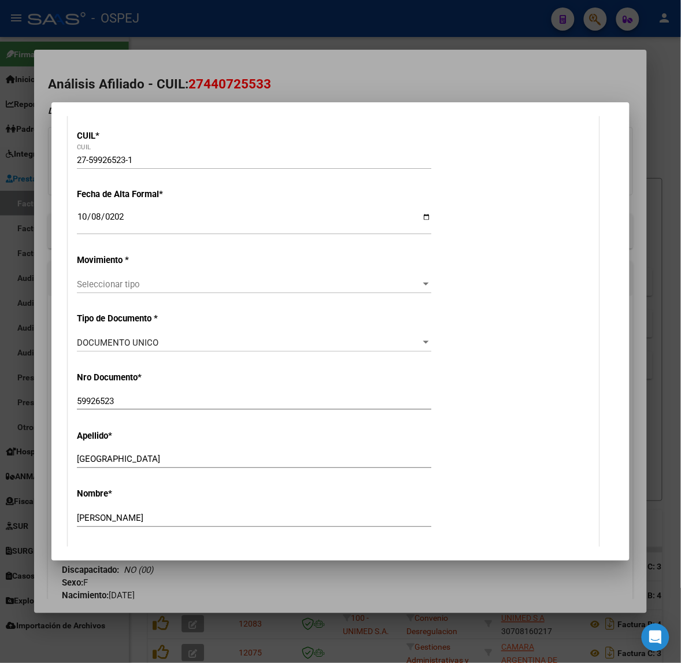
drag, startPoint x: 137, startPoint y: 299, endPoint x: 136, endPoint y: 292, distance: 7.6
click at [137, 295] on div "Seleccionar tipo Seleccionar tipo" at bounding box center [254, 290] width 354 height 28
click at [136, 292] on div "Seleccionar tipo Seleccionar tipo" at bounding box center [254, 284] width 354 height 17
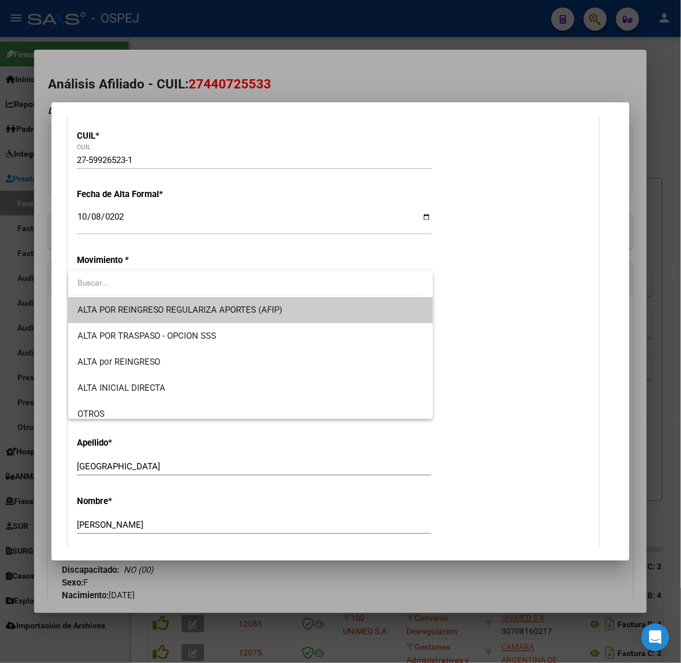
click at [139, 318] on span "ALTA POR REINGRESO REGULARIZA APORTES (AFIP)" at bounding box center [250, 310] width 346 height 26
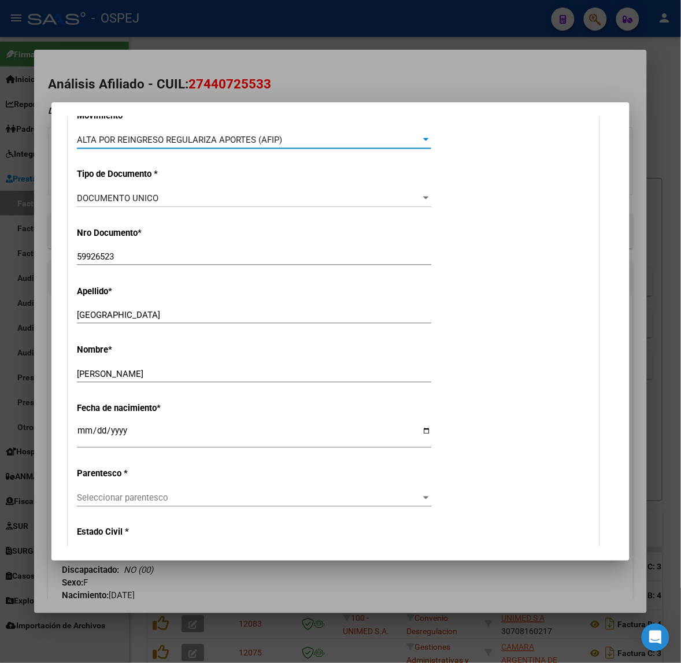
scroll to position [505, 0]
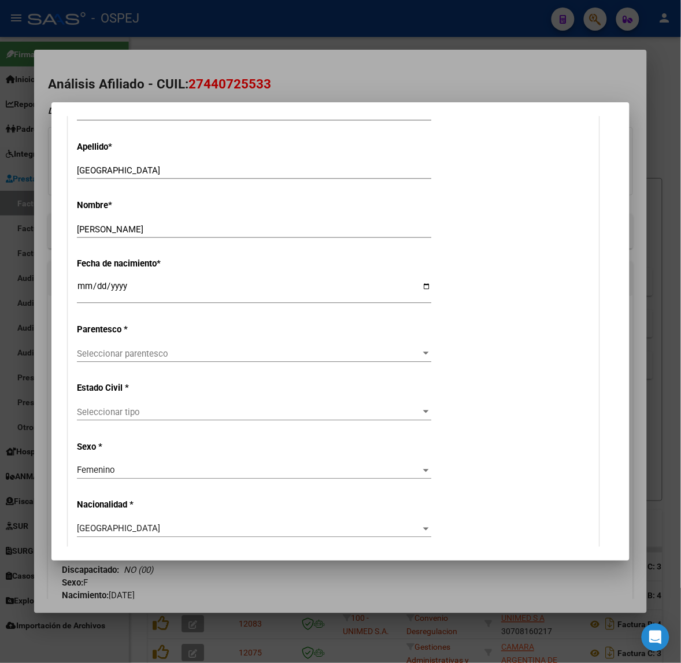
click at [131, 407] on span "Seleccionar tipo" at bounding box center [249, 412] width 344 height 10
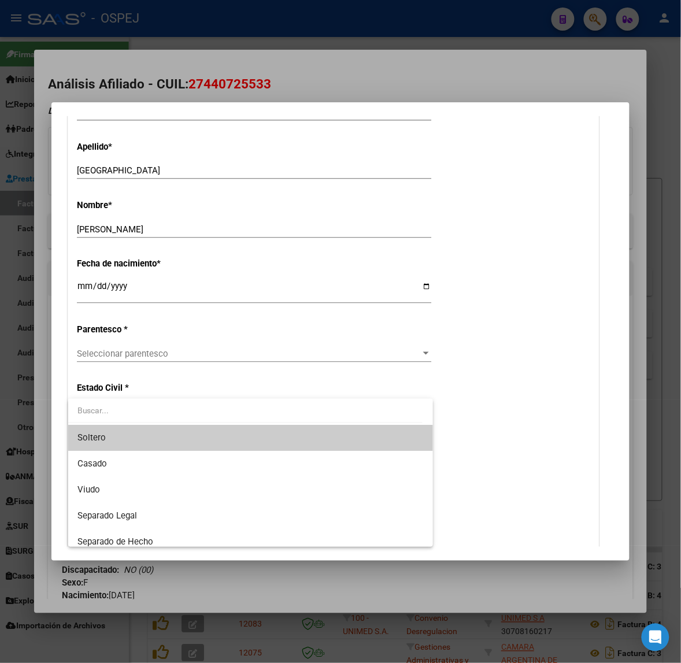
scroll to position [60, 0]
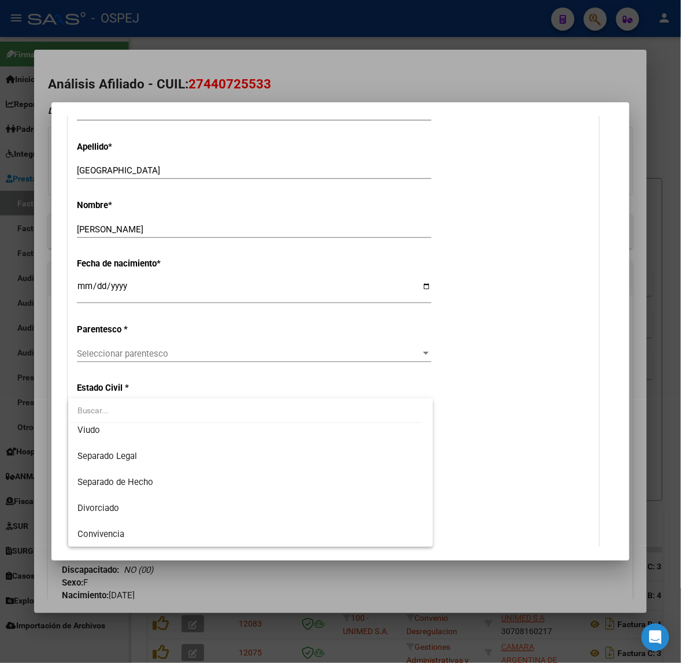
click at [120, 359] on div at bounding box center [340, 331] width 681 height 663
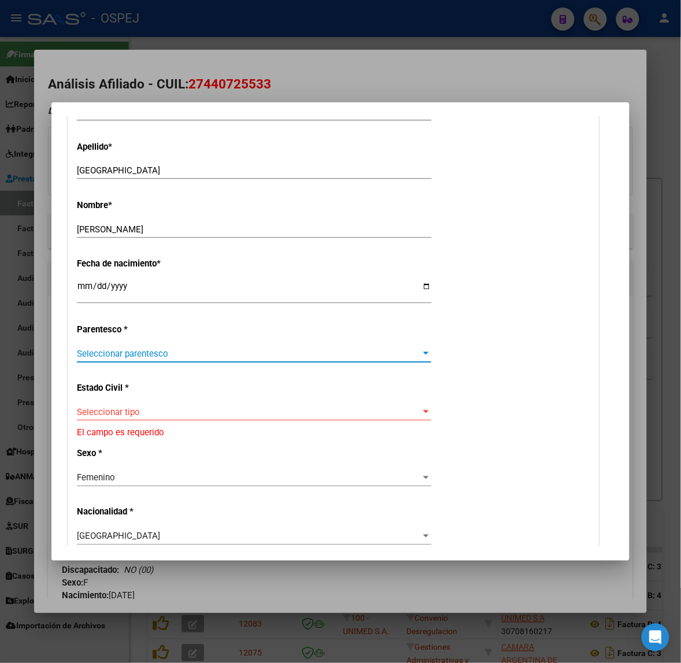
click at [120, 354] on span "Seleccionar parentesco" at bounding box center [249, 353] width 344 height 10
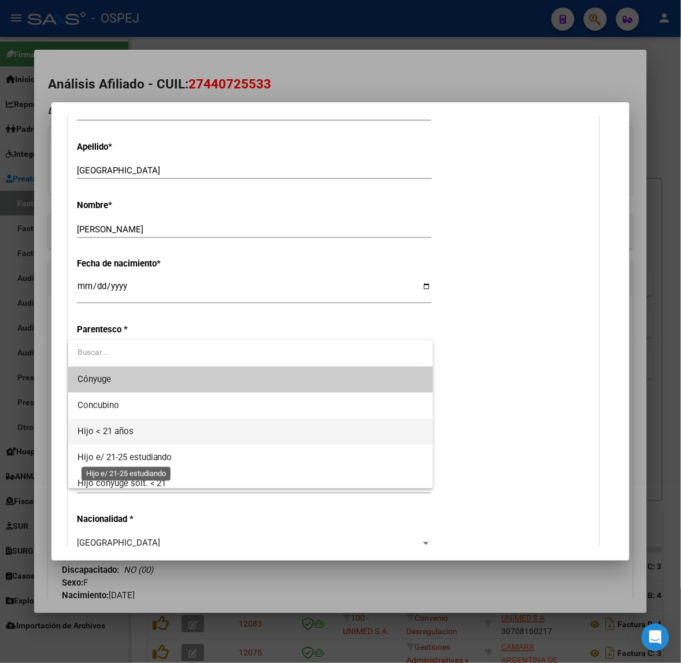
click at [127, 433] on span "Hijo < 21 años" at bounding box center [105, 431] width 56 height 10
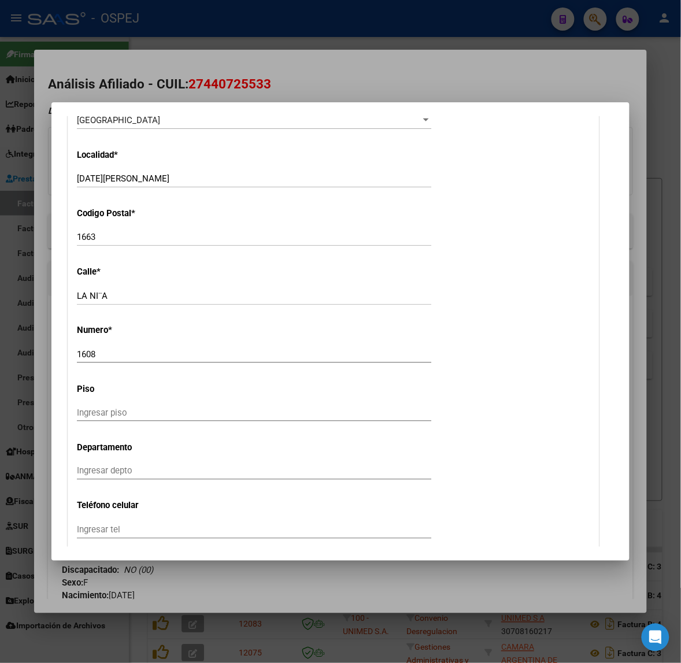
scroll to position [1228, 0]
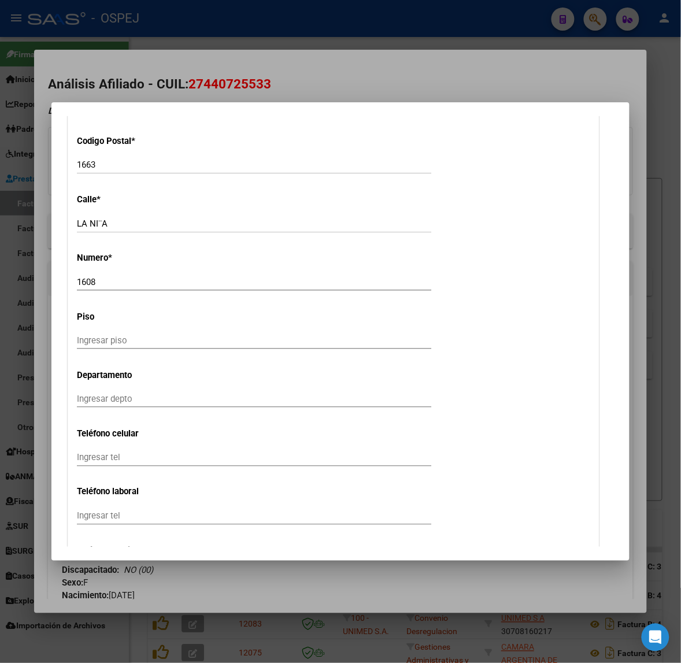
drag, startPoint x: 483, startPoint y: 61, endPoint x: 510, endPoint y: 189, distance: 130.5
drag, startPoint x: 544, startPoint y: 252, endPoint x: 562, endPoint y: 292, distance: 43.9
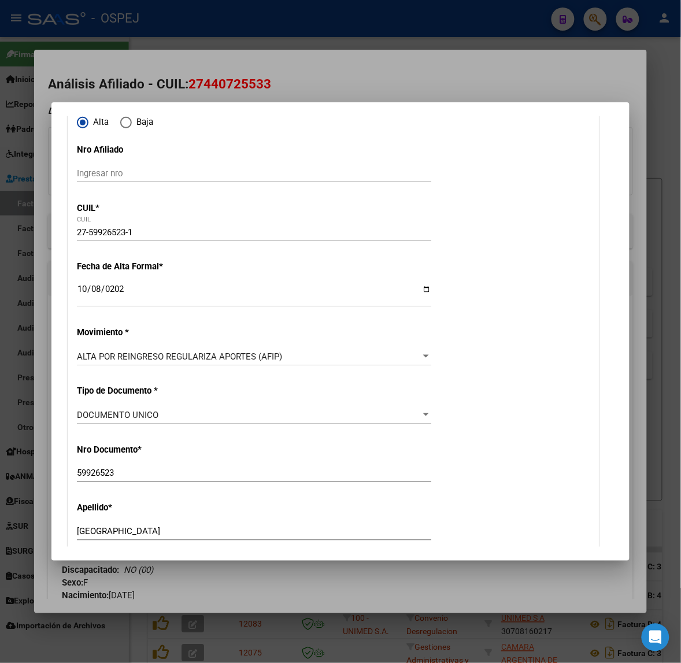
scroll to position [0, 0]
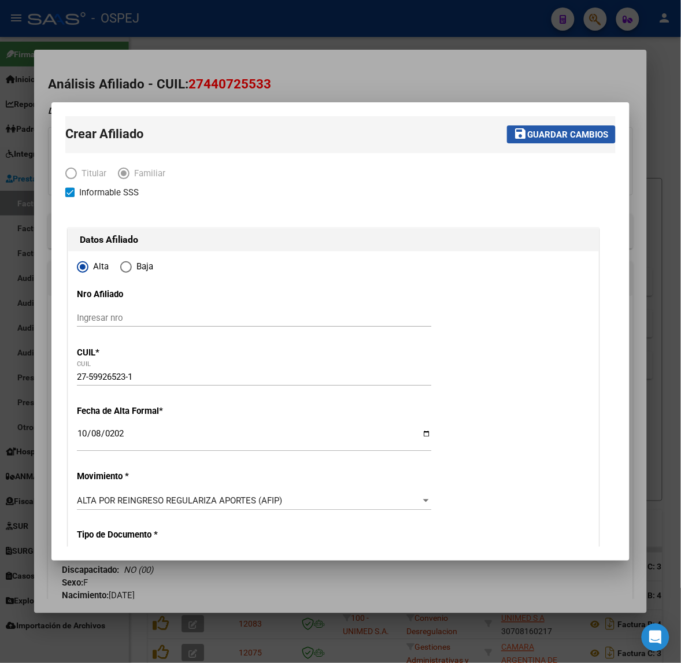
click at [539, 136] on span "Guardar cambios" at bounding box center [567, 134] width 81 height 10
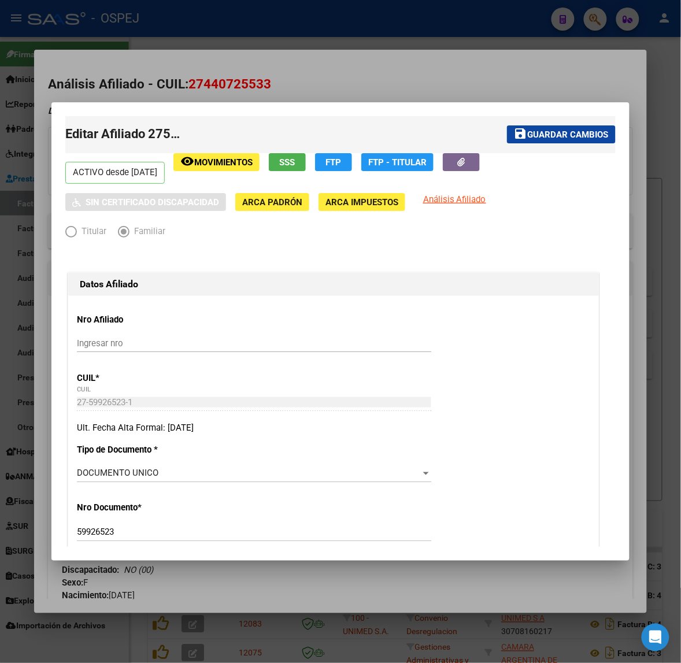
click at [390, 66] on div at bounding box center [340, 331] width 681 height 663
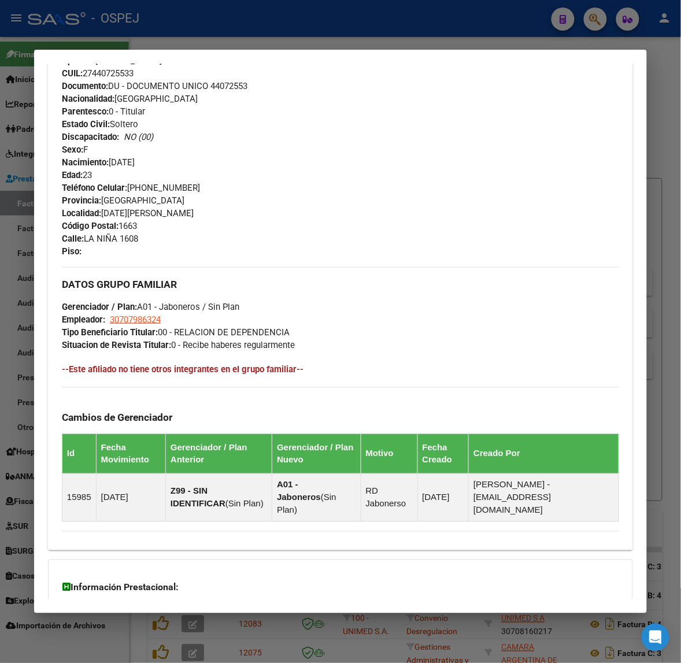
scroll to position [549, 0]
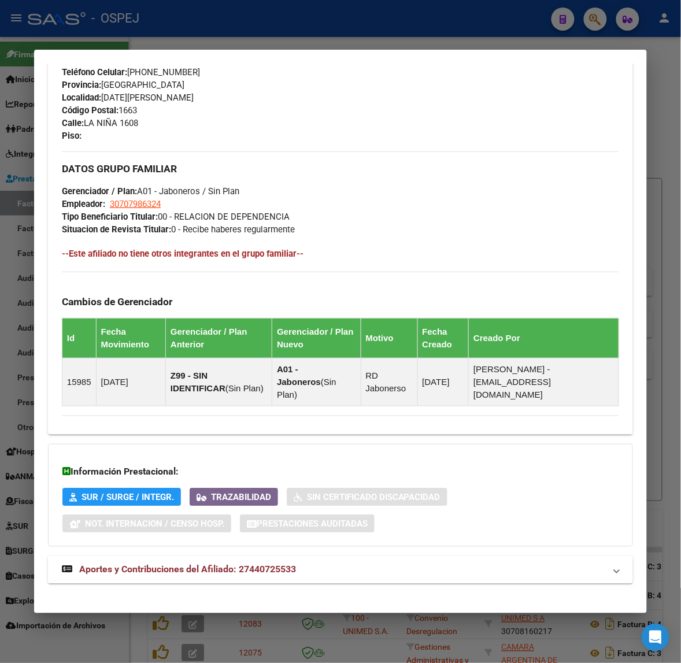
click at [26, 284] on div at bounding box center [340, 331] width 681 height 663
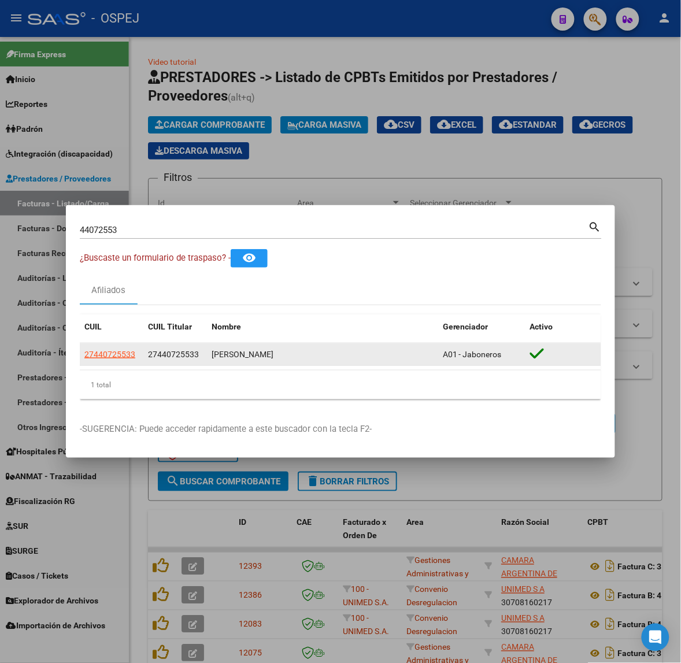
click at [119, 354] on span "27440725533" at bounding box center [109, 354] width 51 height 9
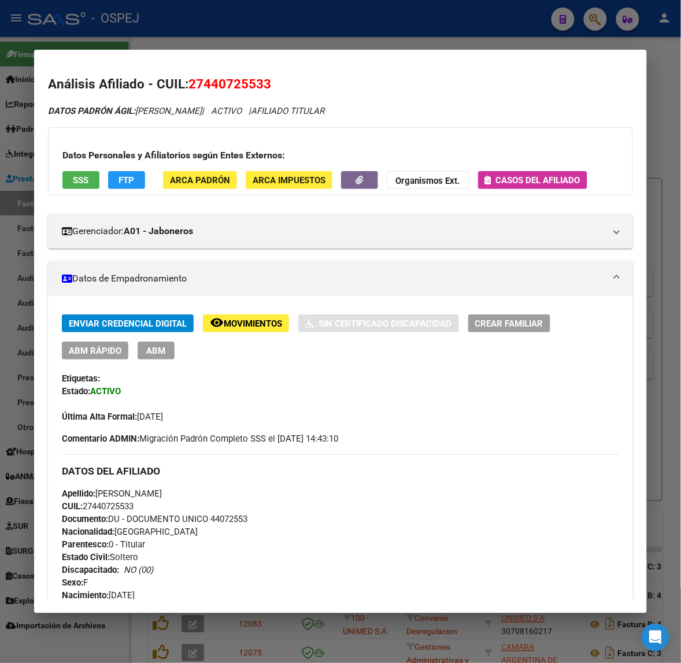
scroll to position [433, 0]
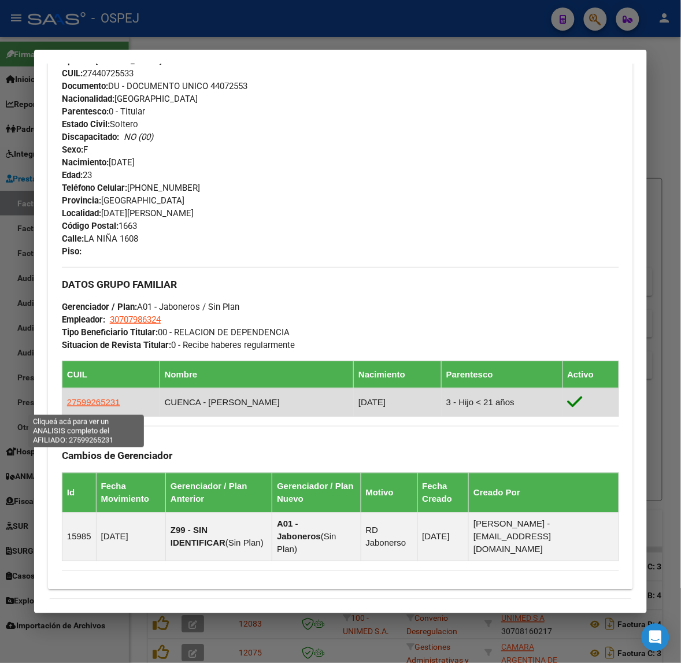
click at [79, 406] on span "27599265231" at bounding box center [93, 402] width 53 height 10
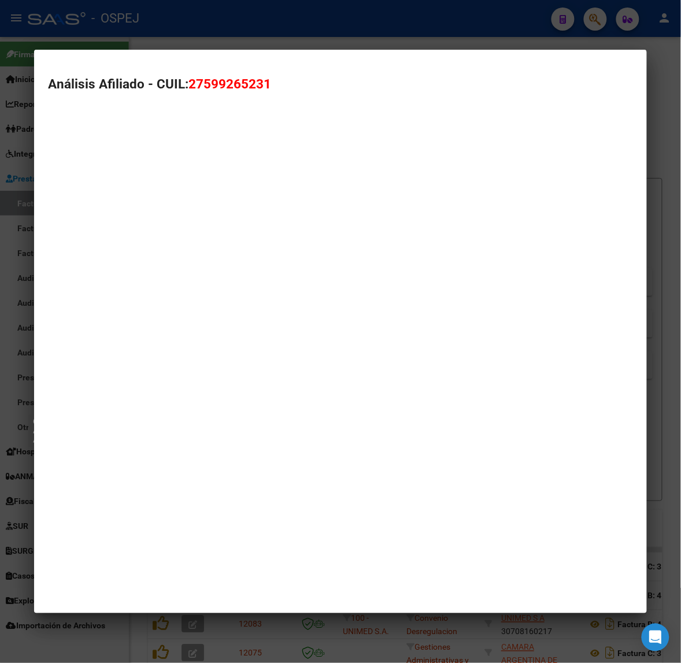
type textarea "27599265231"
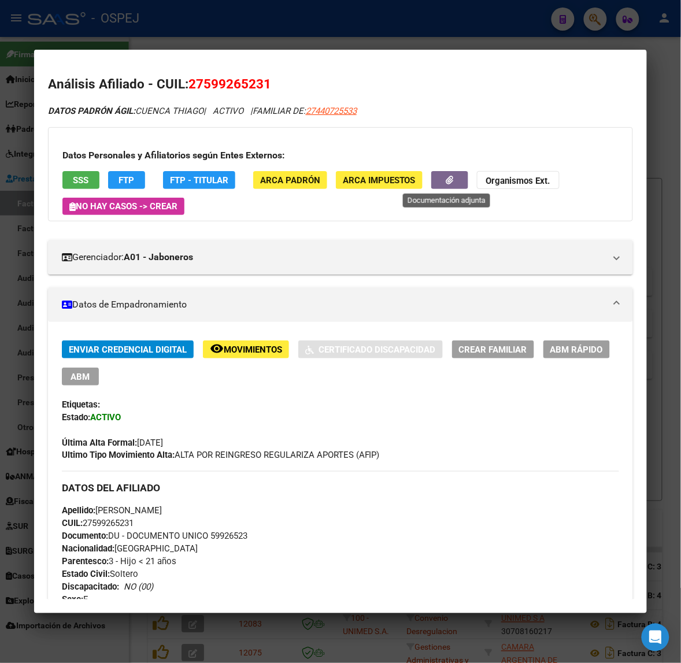
click at [437, 173] on button "button" at bounding box center [449, 180] width 37 height 18
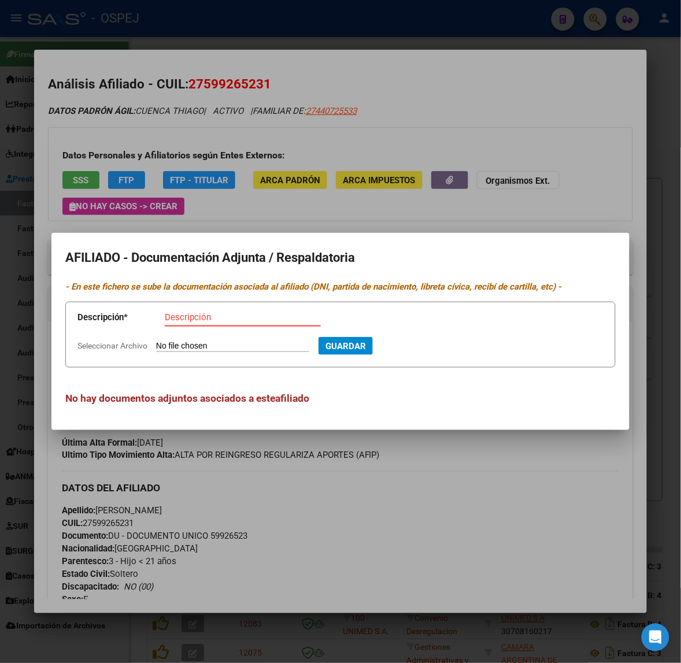
type input "C:\fakepath\WhatsApp Image [DATE] 09.37.41.jpeg"
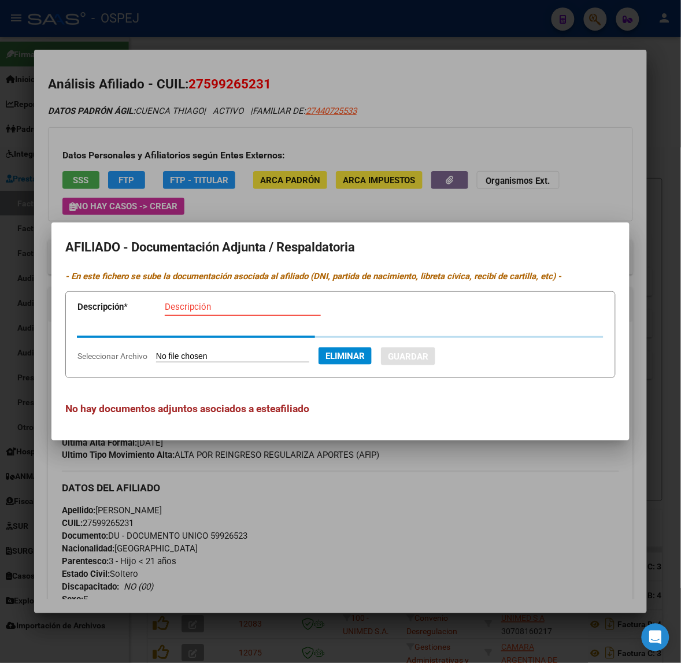
click at [220, 304] on app-form-text-field "Descripción * Descripción" at bounding box center [203, 309] width 252 height 35
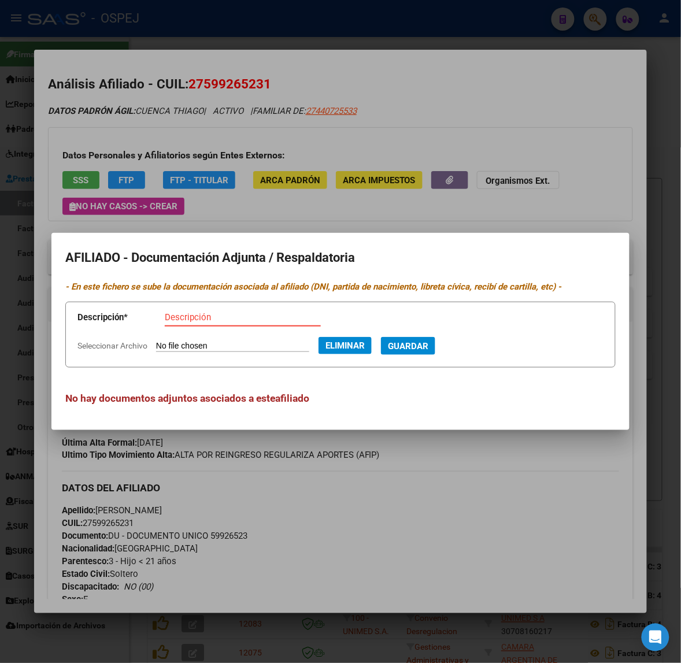
click at [220, 326] on div "Descripción" at bounding box center [243, 316] width 156 height 17
type input "codem"
click at [381, 337] on button "Guardar" at bounding box center [408, 346] width 54 height 18
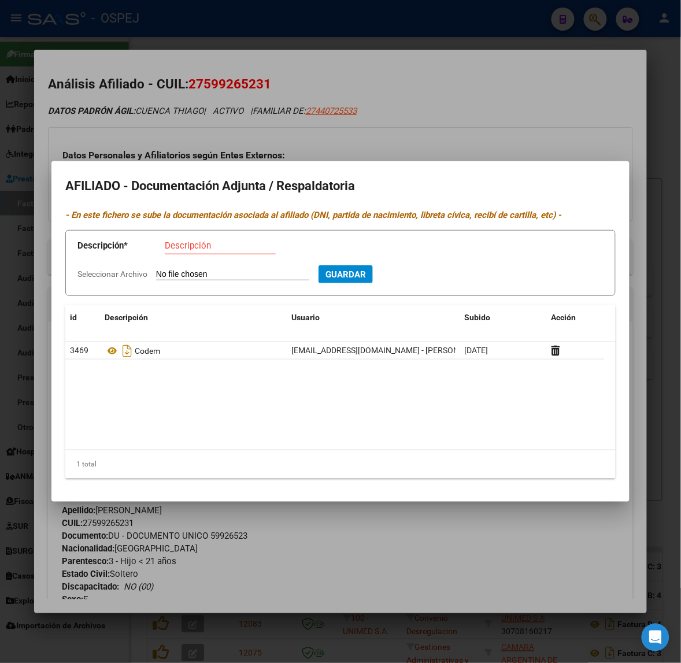
type input "C:\fakepath\WhatsApp Image [DATE] 09.07.18.jpeg"
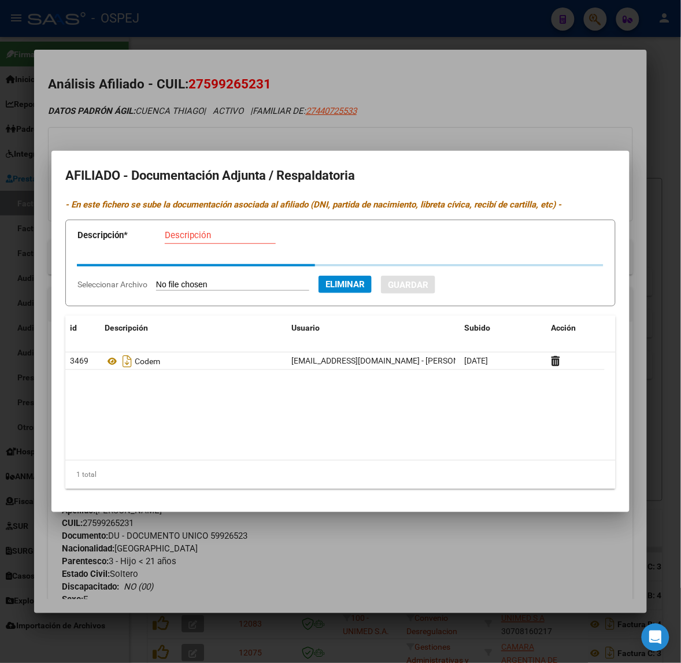
click at [211, 238] on input "Descripción" at bounding box center [220, 235] width 111 height 10
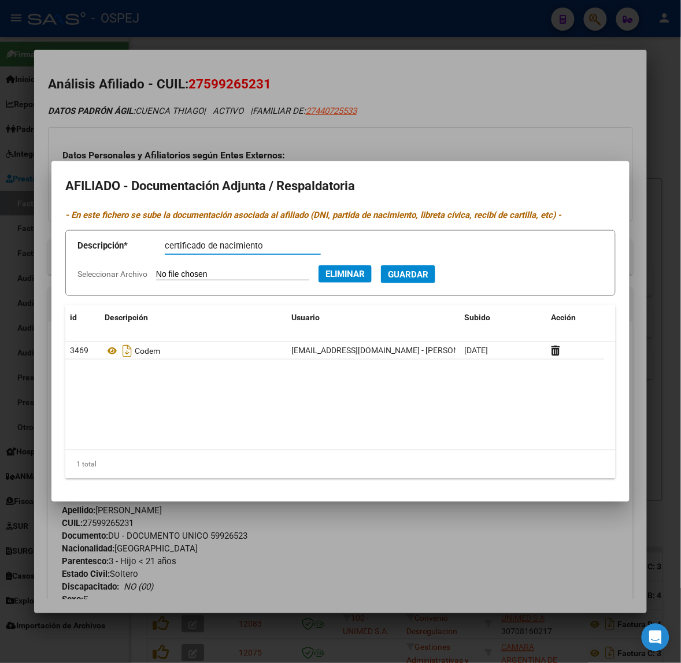
type input "certificado de nacimiento"
click at [381, 265] on button "Guardar" at bounding box center [408, 274] width 54 height 18
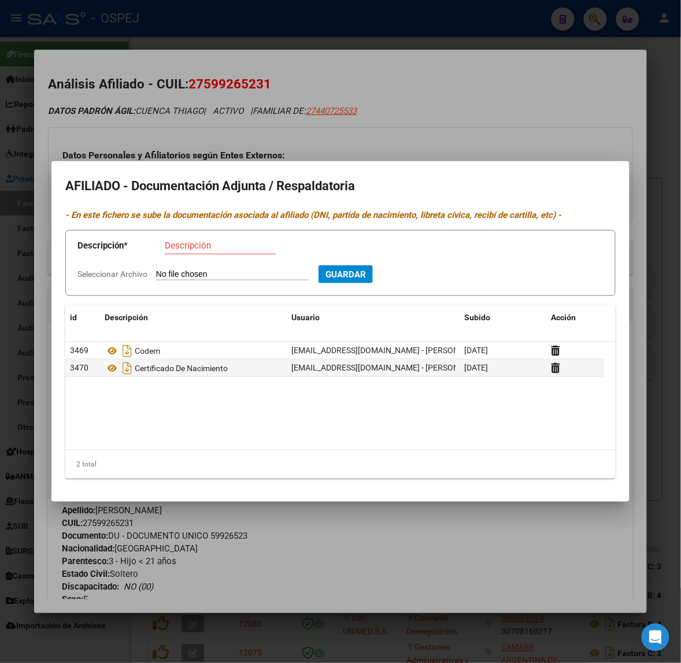
type input "C:\fakepath\WhatsApp Image [DATE] 12.09.14.jpeg"
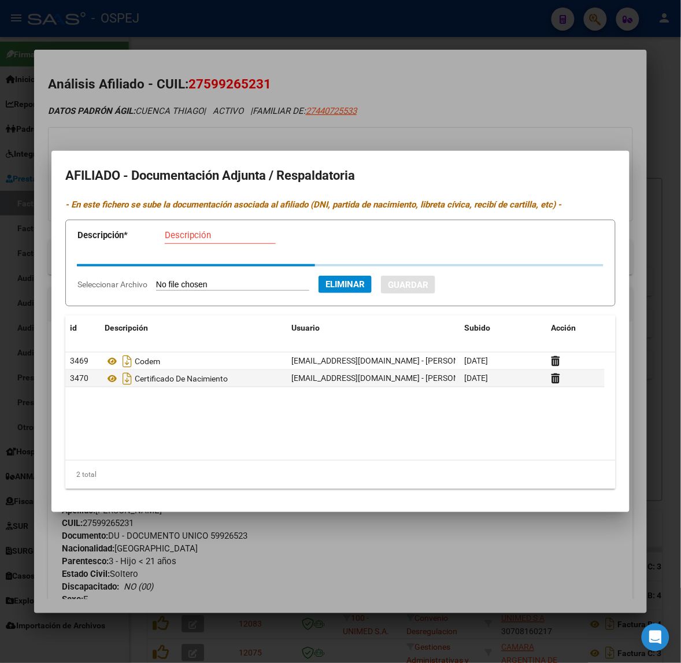
click at [208, 240] on input "Descripción" at bounding box center [220, 235] width 111 height 10
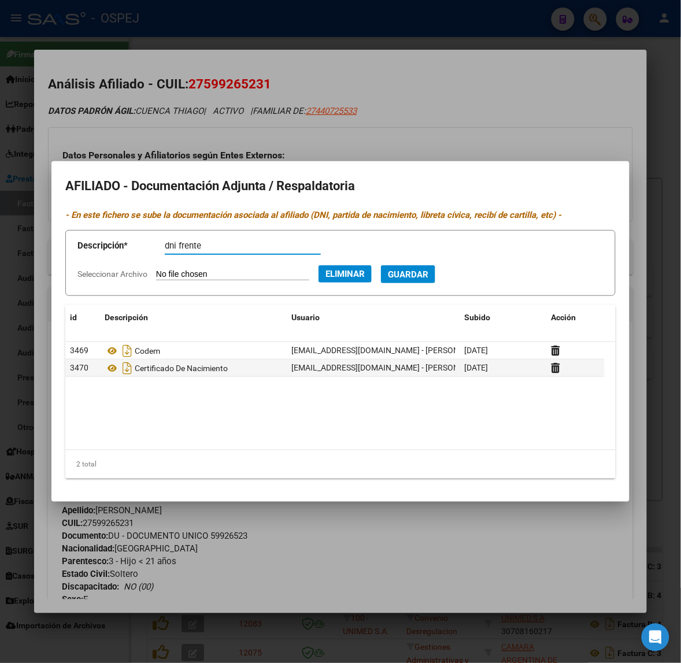
type input "dni frente"
click at [381, 265] on button "Guardar" at bounding box center [408, 274] width 54 height 18
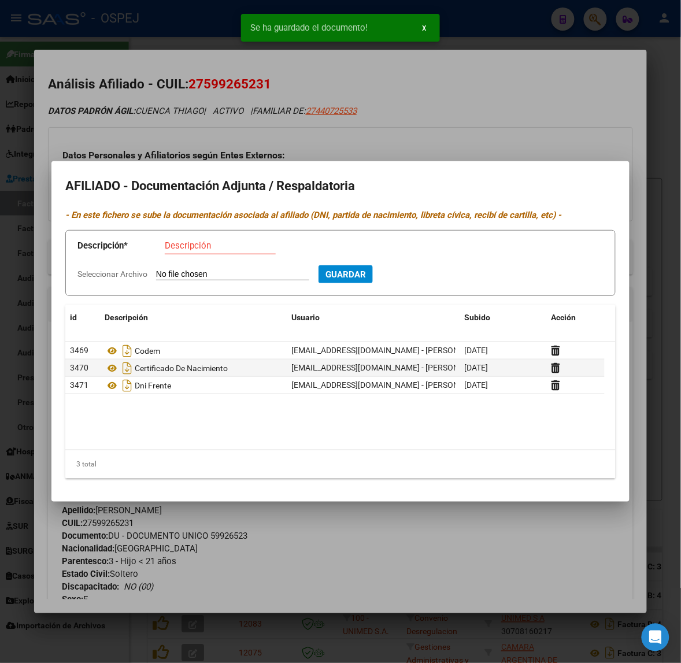
type input "C:\fakepath\WhatsApp Image [DATE] 12.09.14 (1).jpeg"
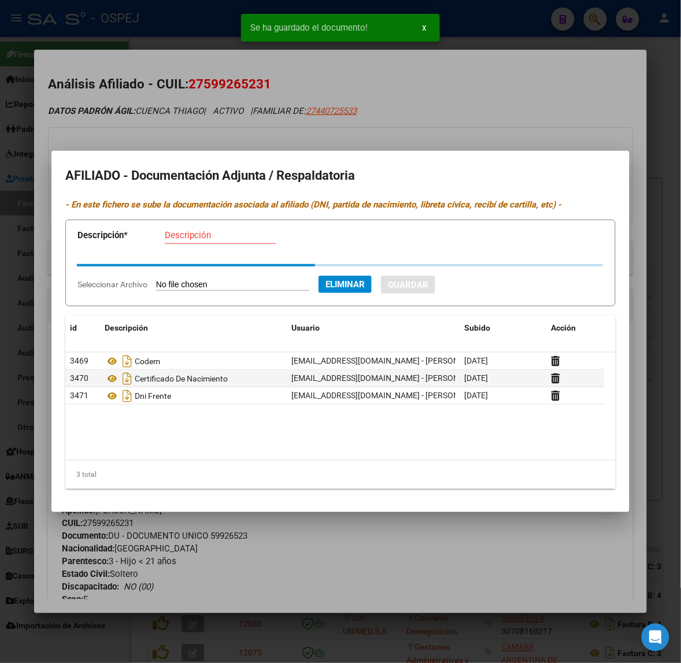
click at [214, 232] on app-form-text-field "Descripción * Descripción" at bounding box center [203, 237] width 252 height 35
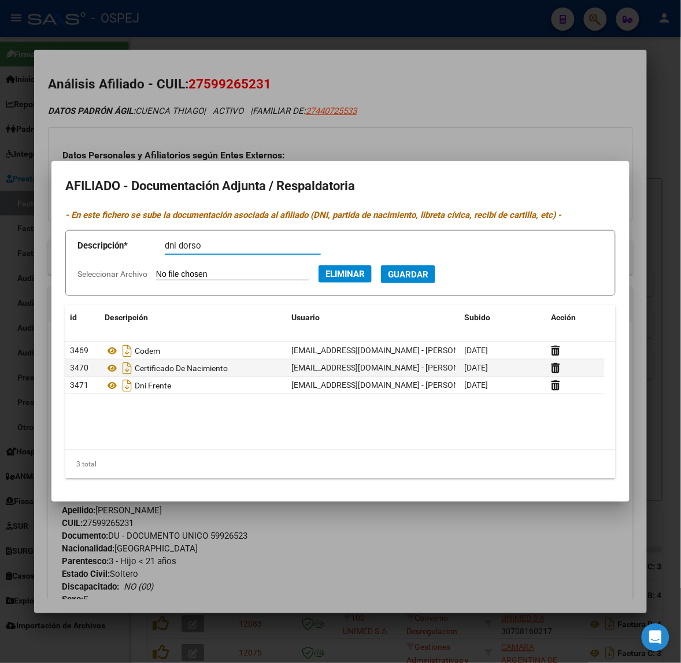
type input "dni dorso"
click at [381, 265] on button "Guardar" at bounding box center [408, 274] width 54 height 18
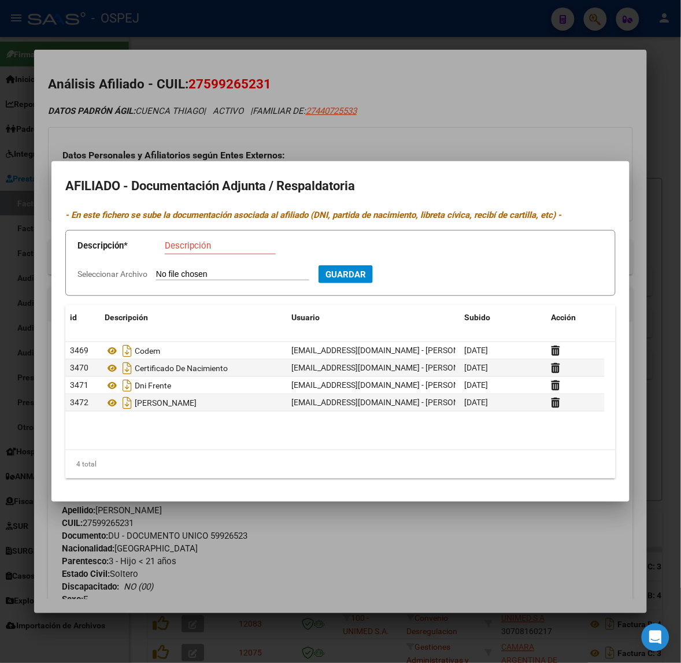
click at [285, 107] on div at bounding box center [340, 331] width 681 height 663
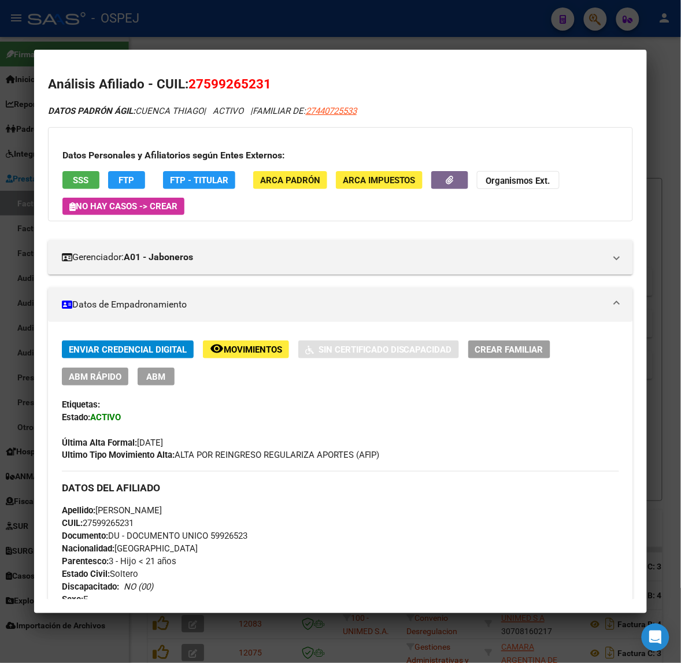
click at [283, 21] on div at bounding box center [340, 331] width 681 height 663
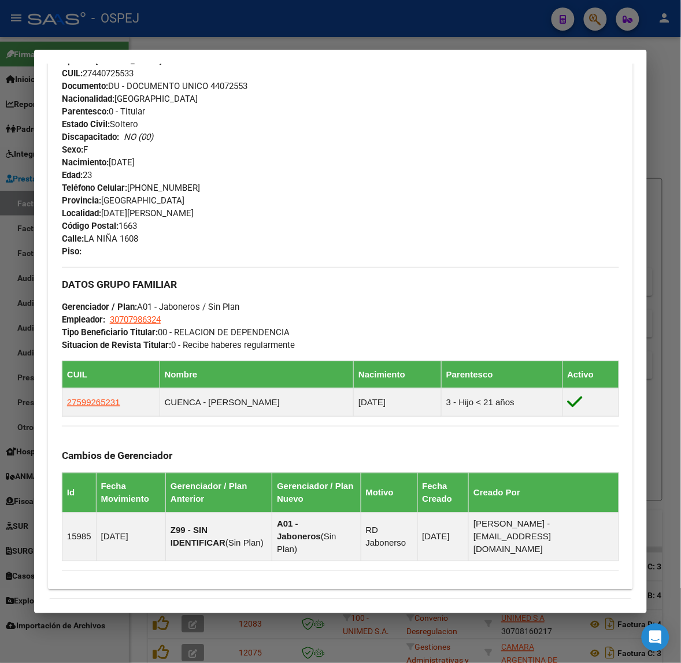
scroll to position [0, 0]
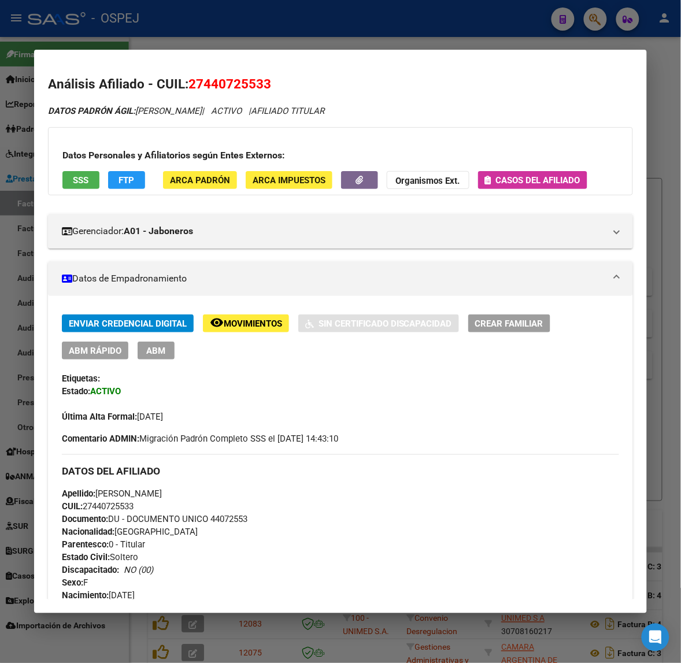
click at [106, 356] on span "ABM Rápido" at bounding box center [95, 350] width 53 height 10
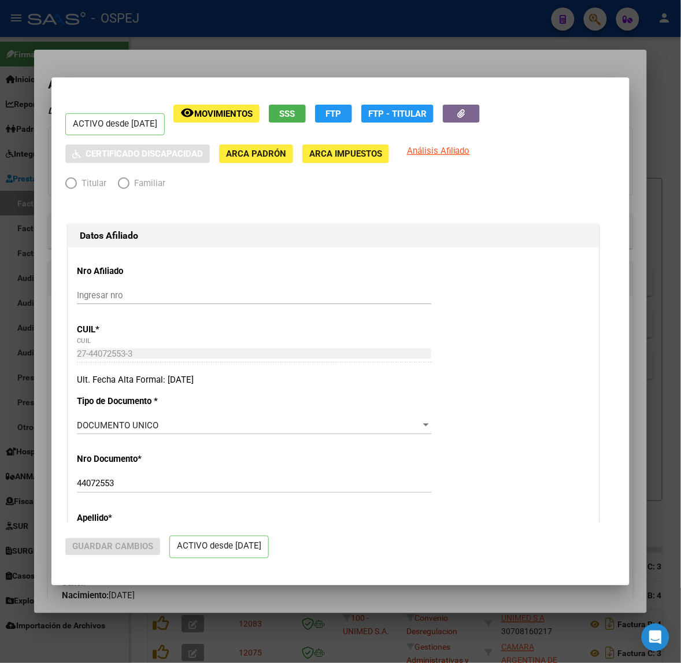
radio input "true"
type input "30-70798632-4"
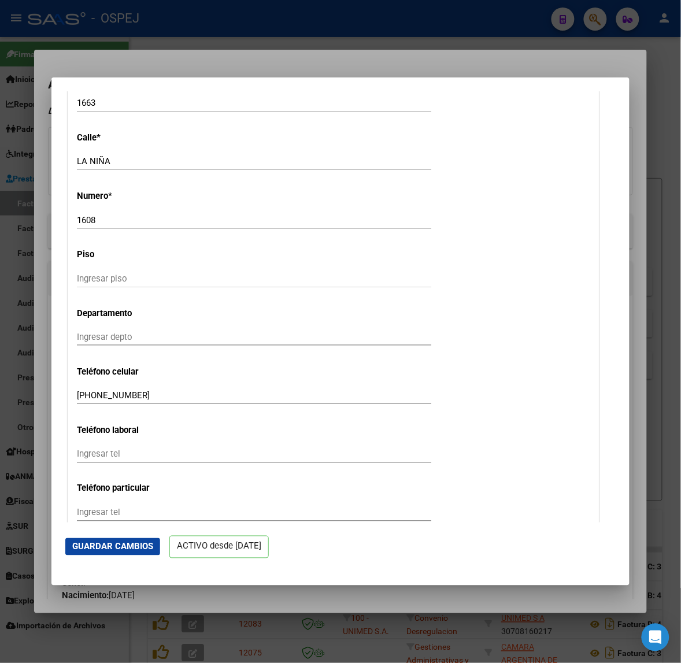
scroll to position [1300, 0]
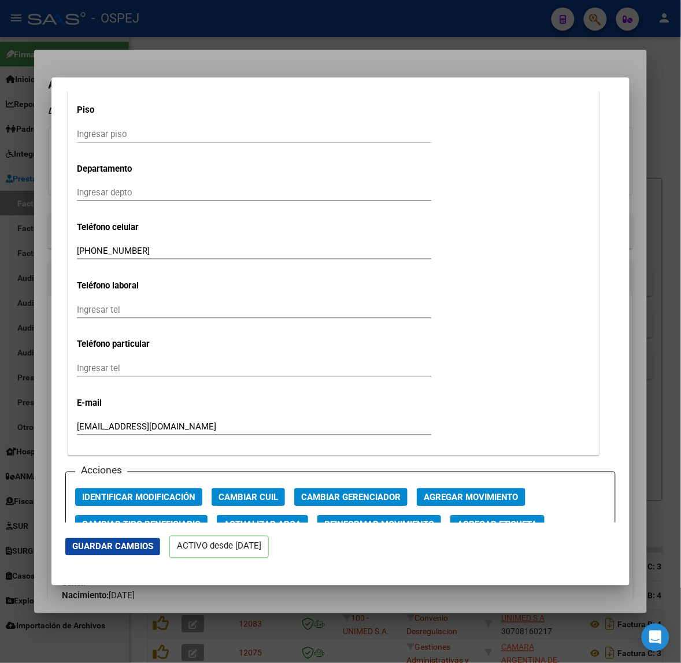
click at [23, 293] on div at bounding box center [340, 331] width 681 height 663
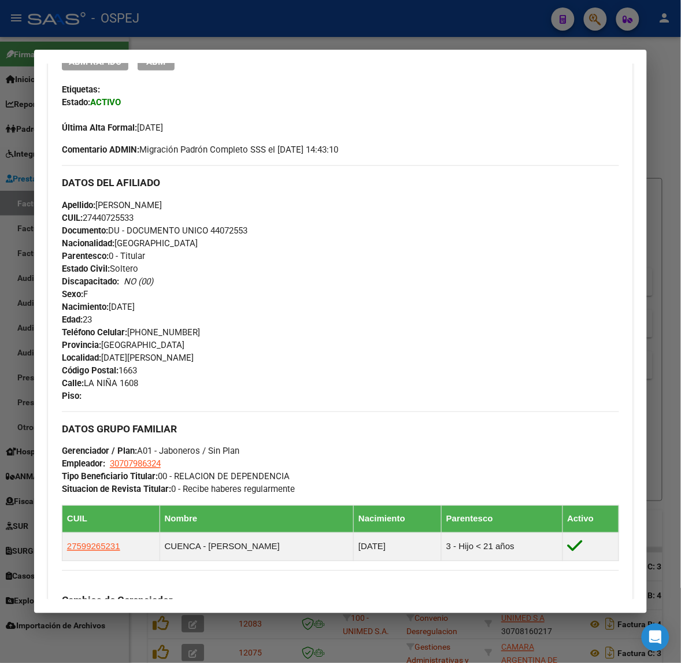
scroll to position [0, 0]
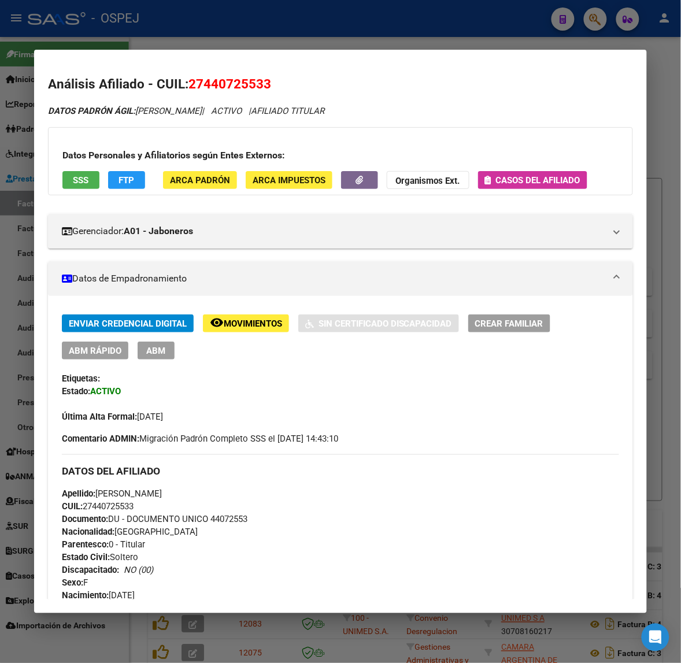
drag, startPoint x: 186, startPoint y: 27, endPoint x: 174, endPoint y: 87, distance: 61.7
click at [186, 27] on div at bounding box center [340, 331] width 681 height 663
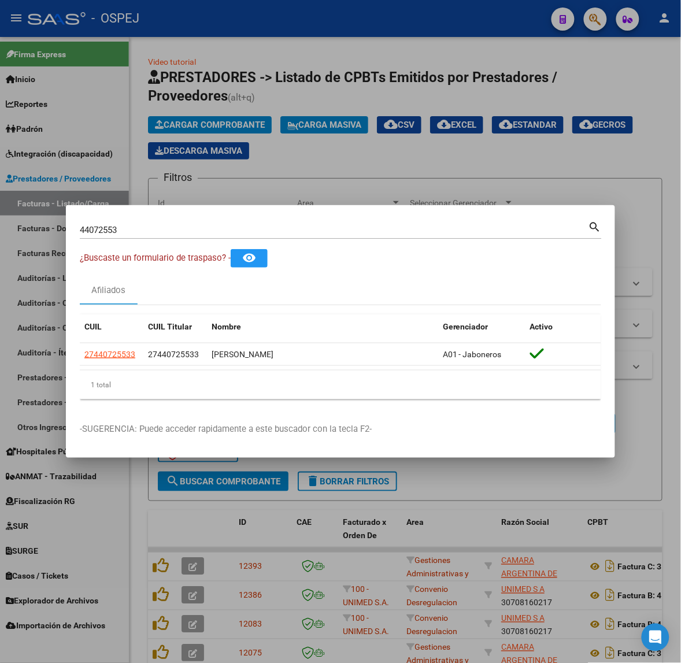
drag, startPoint x: 125, startPoint y: 235, endPoint x: -37, endPoint y: 217, distance: 162.8
click at [0, 217] on html "menu - OSPEJ person Firma Express Inicio Calendario SSS Instructivos Contacto O…" at bounding box center [340, 331] width 681 height 663
click at [110, 231] on input "44072553" at bounding box center [334, 230] width 508 height 10
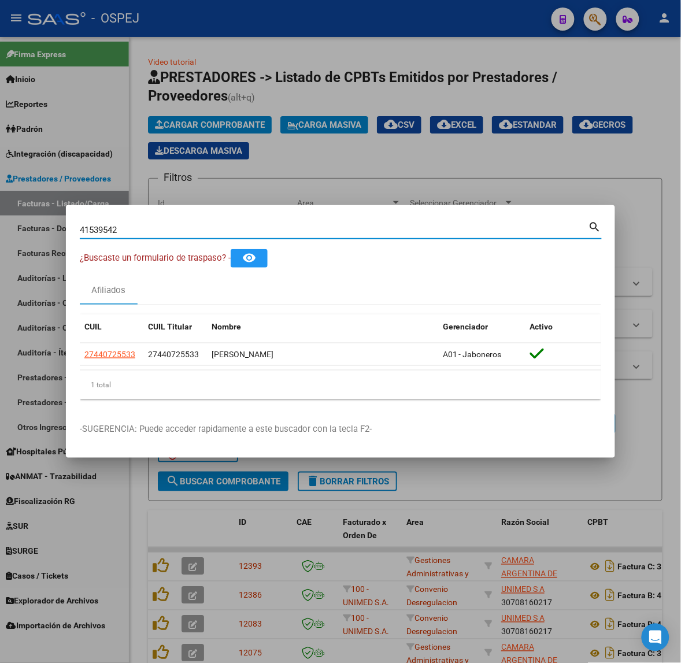
type input "41539542"
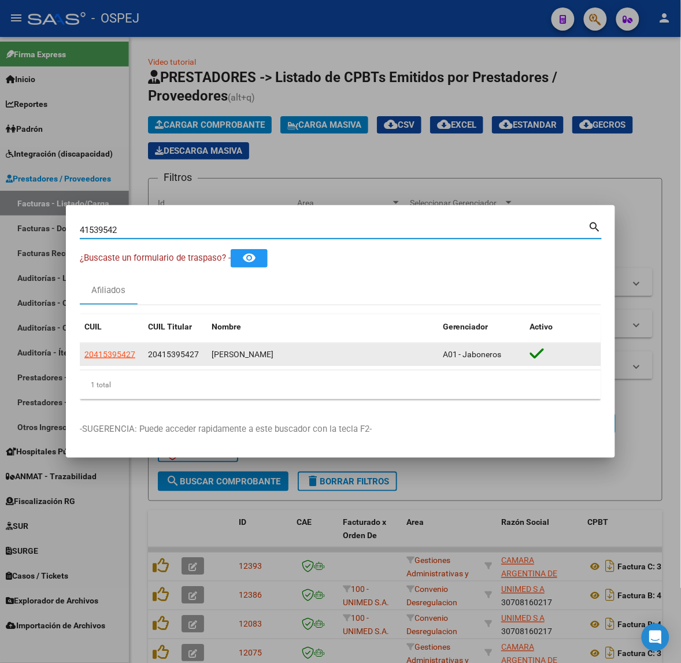
click at [95, 359] on span "20415395427" at bounding box center [109, 354] width 51 height 9
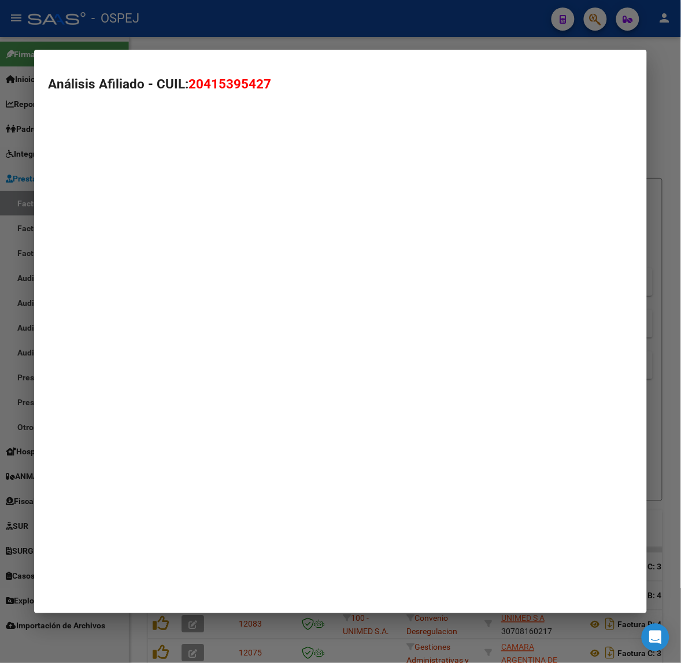
click at [101, 354] on mat-dialog-container "Análisis Afiliado - CUIL: 20415395427" at bounding box center [340, 331] width 612 height 563
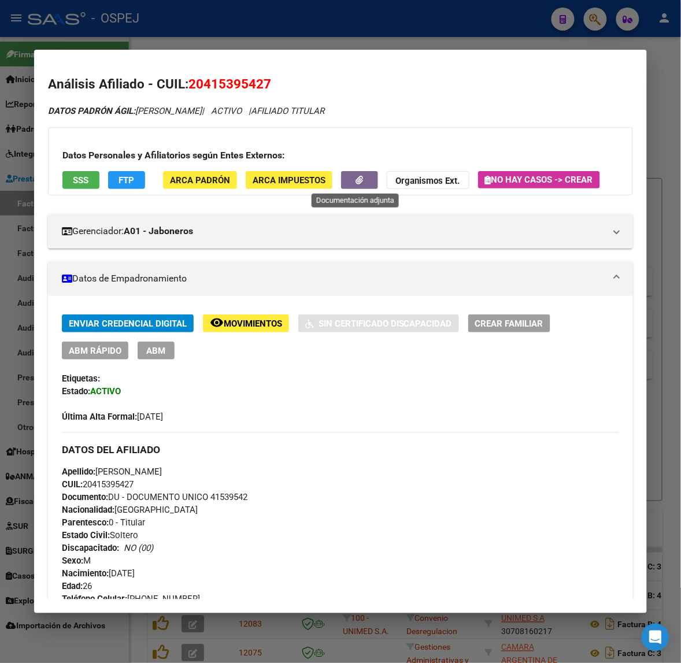
click at [348, 185] on button "button" at bounding box center [359, 180] width 37 height 18
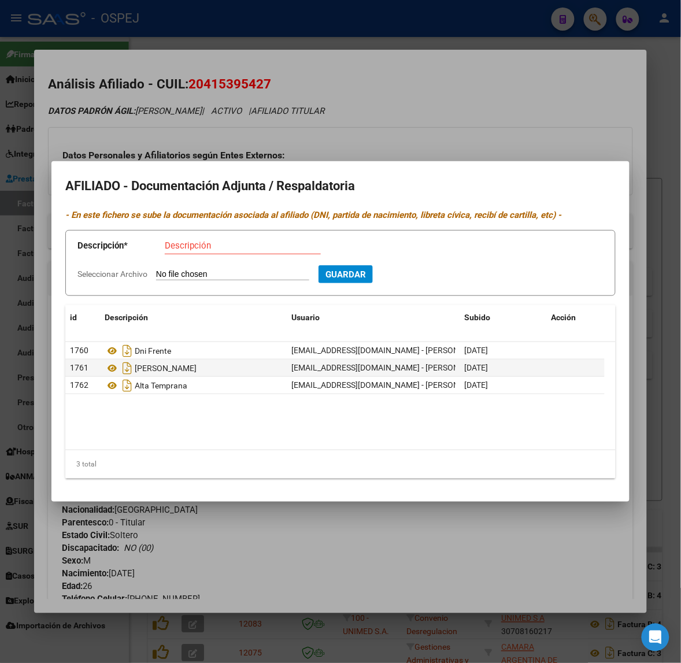
click at [221, 117] on div at bounding box center [340, 331] width 681 height 663
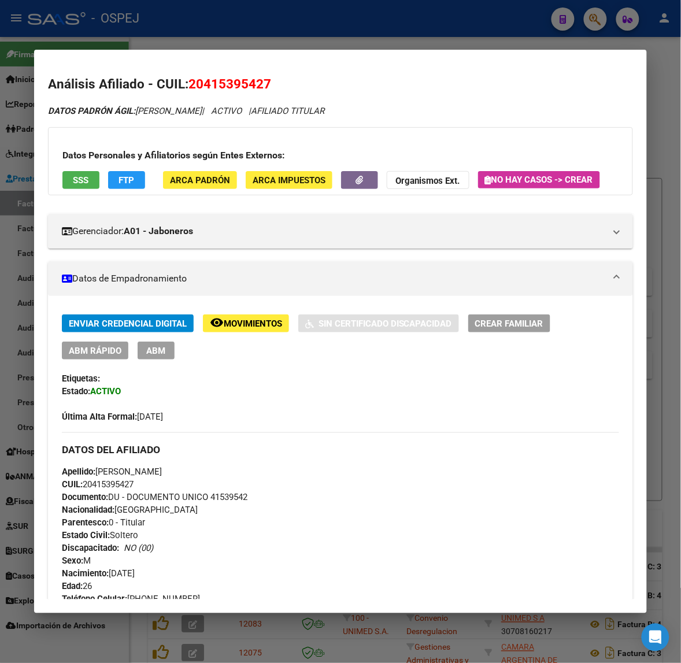
scroll to position [505, 0]
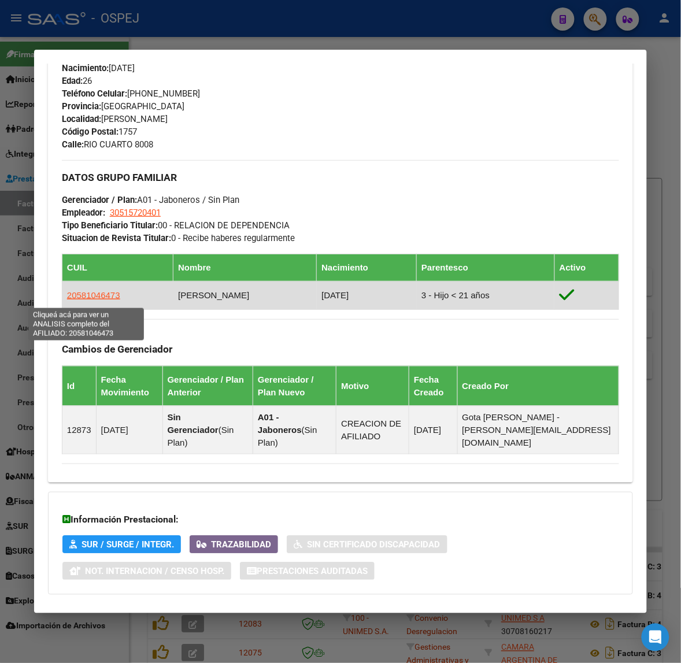
click at [105, 300] on span "20581046473" at bounding box center [93, 295] width 53 height 10
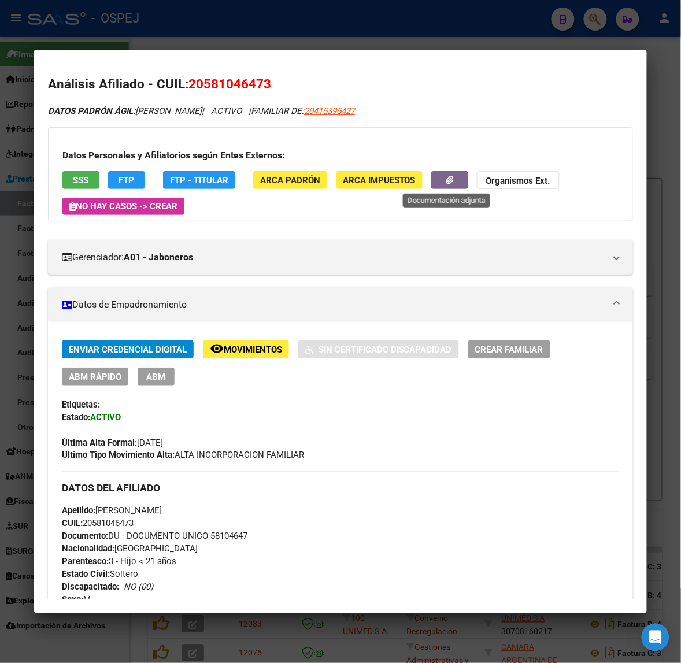
click at [448, 180] on icon "button" at bounding box center [449, 180] width 8 height 9
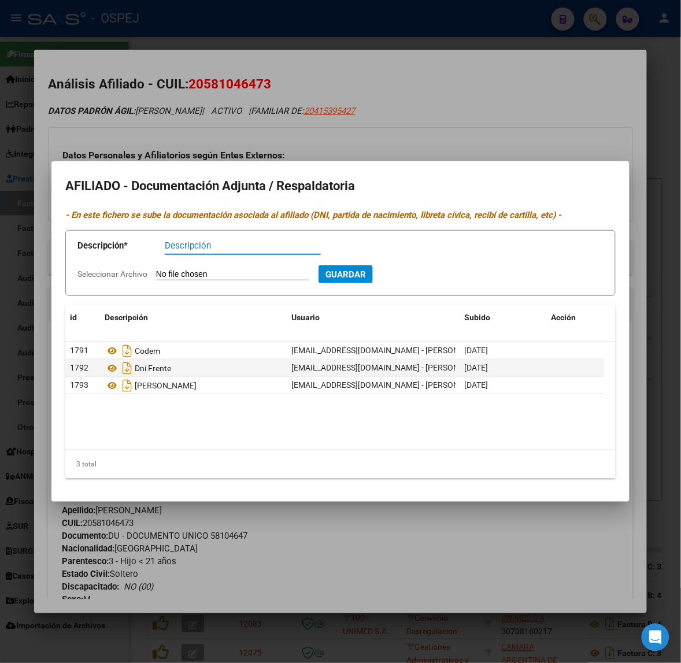
click at [173, 129] on div at bounding box center [340, 331] width 681 height 663
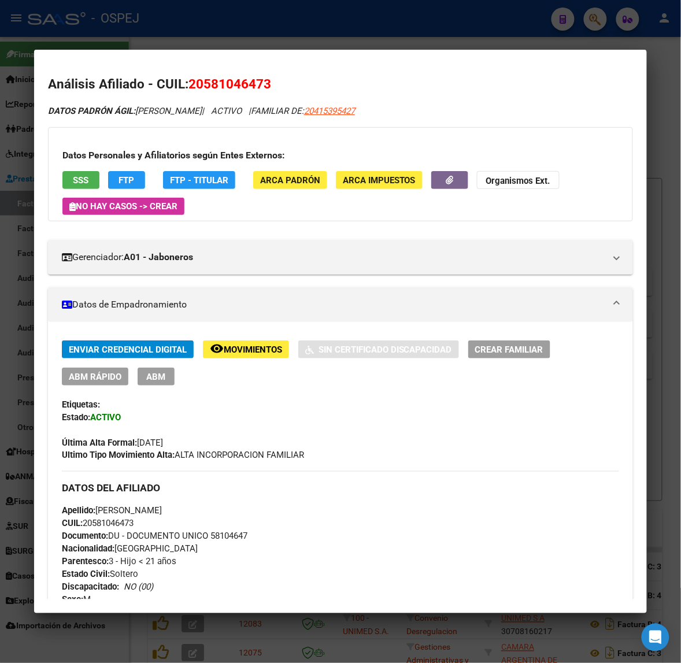
click at [337, 34] on div at bounding box center [340, 331] width 681 height 663
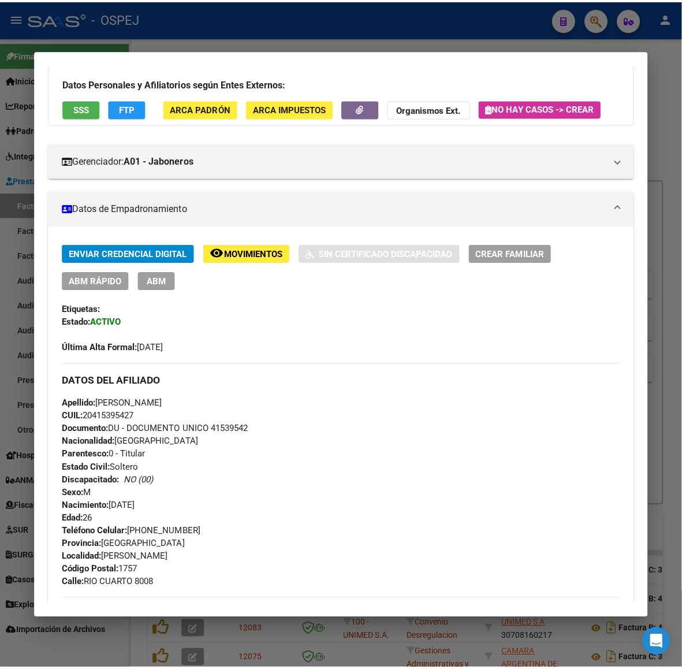
scroll to position [0, 0]
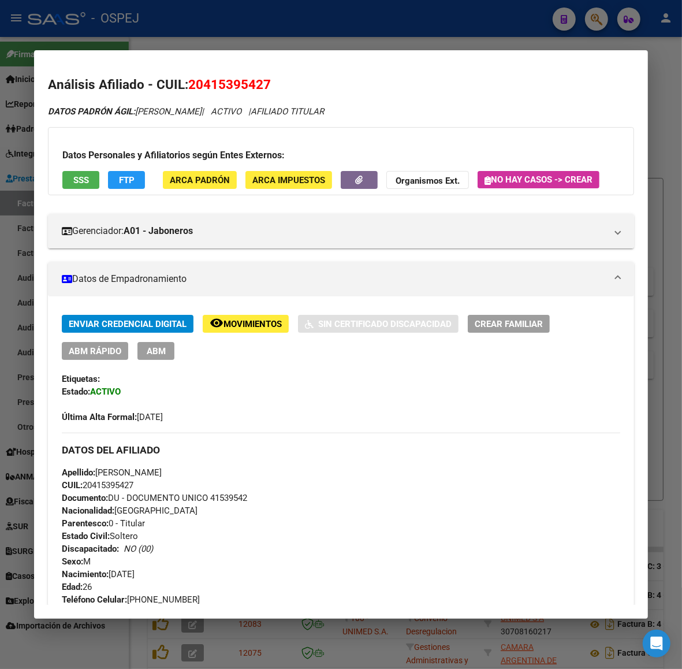
click at [189, 79] on span "20415395427" at bounding box center [229, 84] width 83 height 15
copy span "20415395427"
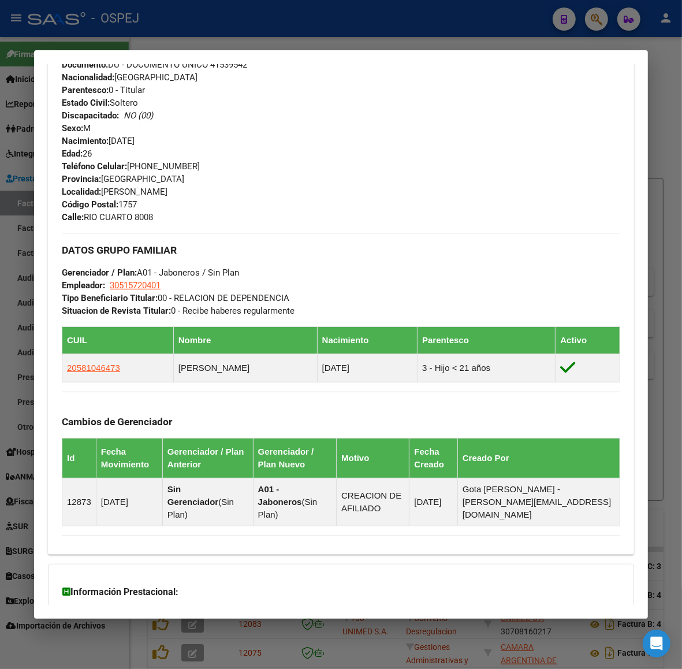
scroll to position [549, 0]
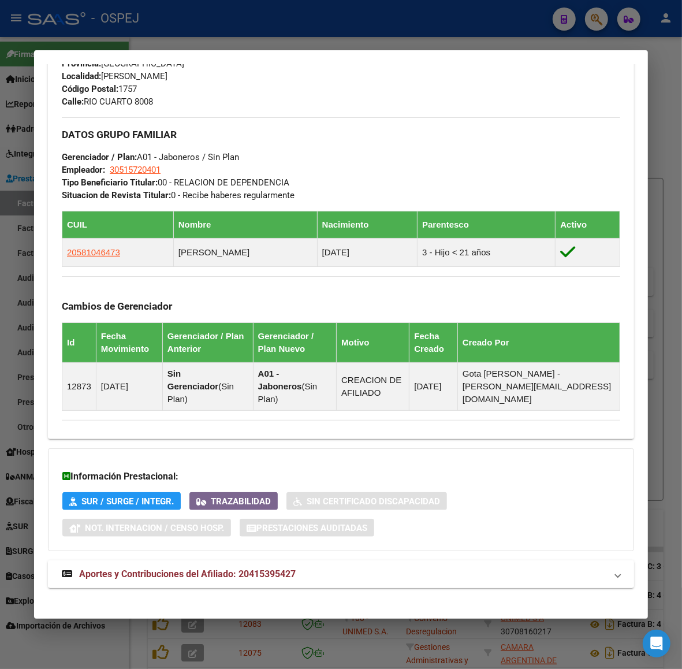
click at [304, 567] on mat-panel-title "Aportes y Contribuciones del Afiliado: 20415395427" at bounding box center [334, 574] width 545 height 14
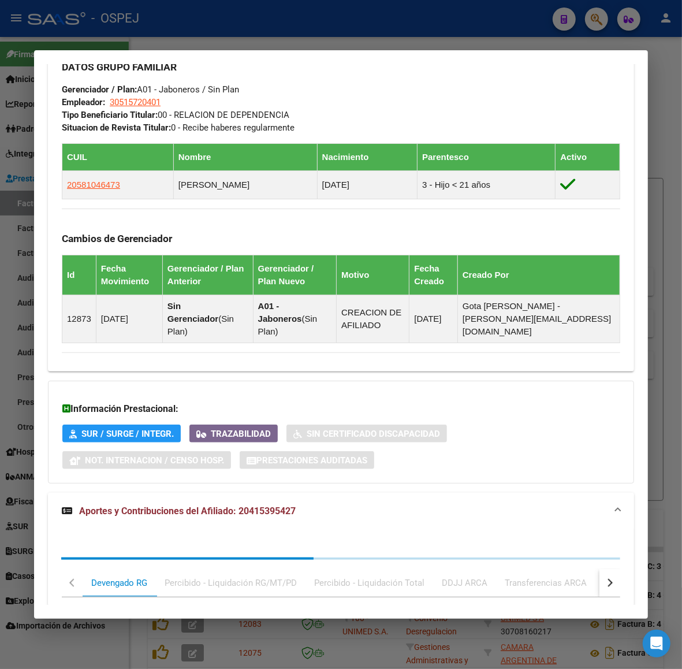
scroll to position [862, 0]
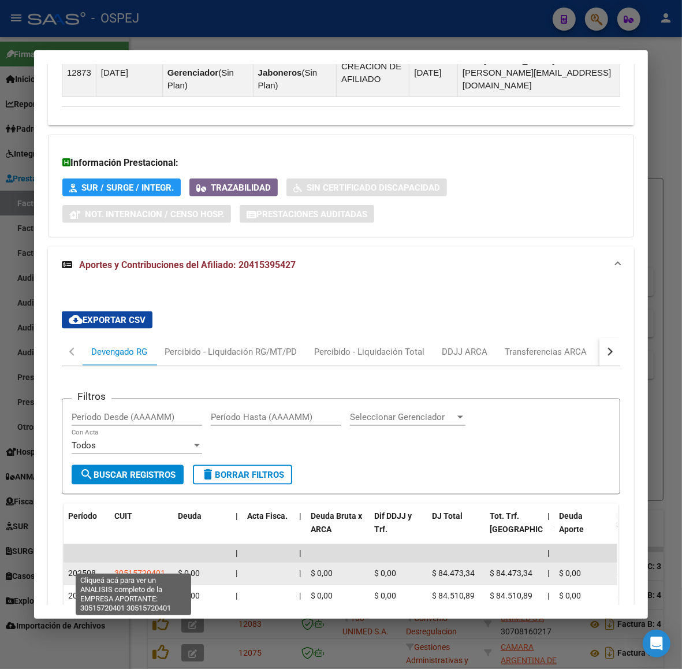
click at [125, 569] on span "30515720401" at bounding box center [139, 573] width 51 height 9
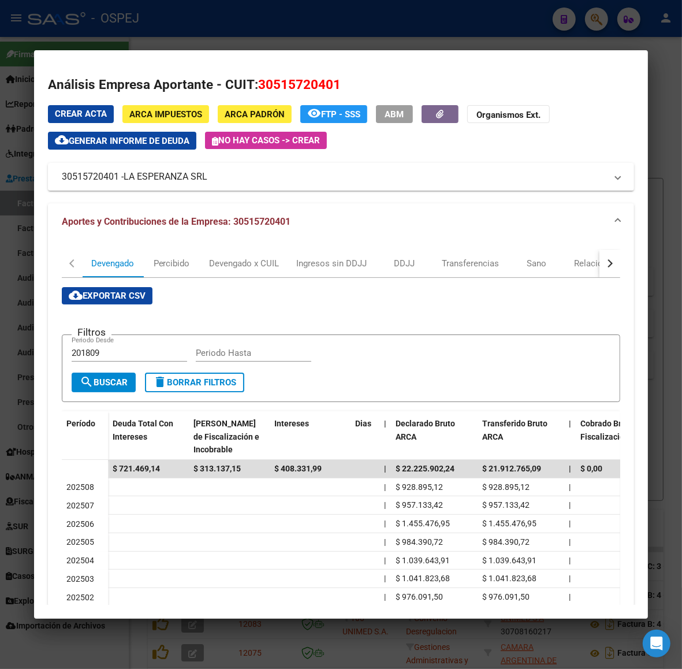
click at [239, 38] on div at bounding box center [341, 334] width 682 height 669
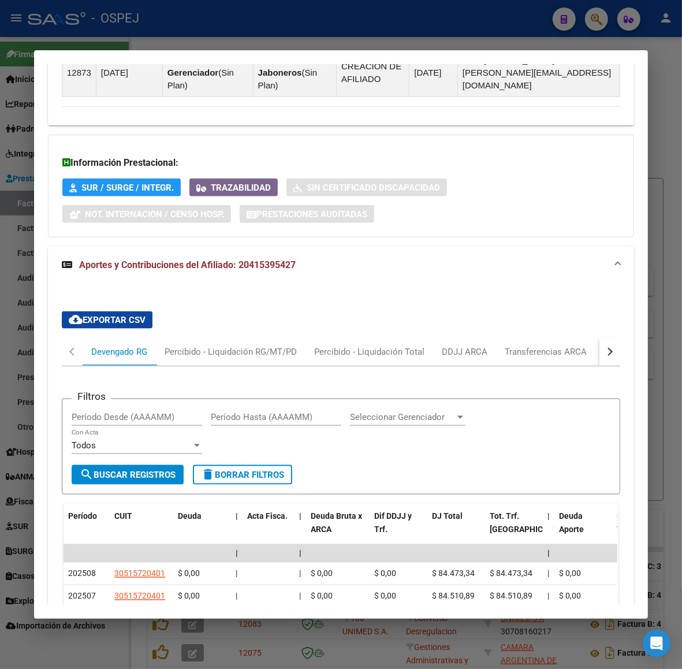
scroll to position [1136, 0]
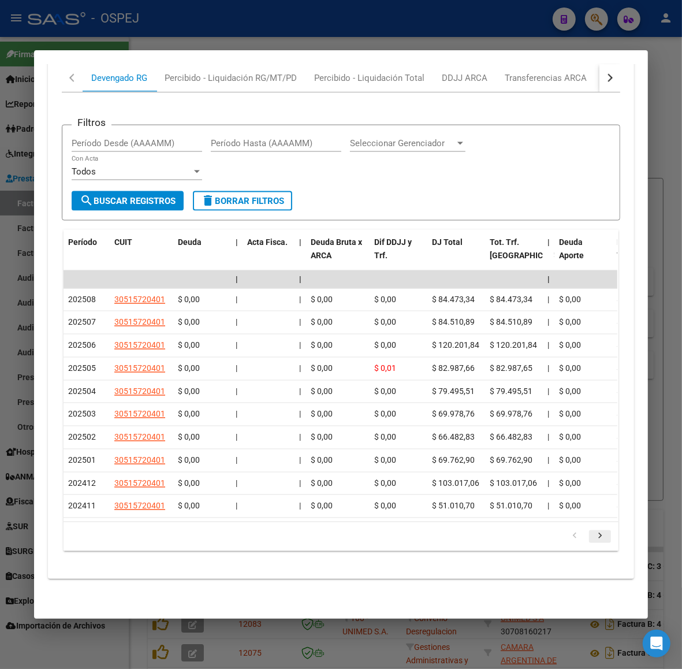
click at [594, 537] on icon "go to next page" at bounding box center [600, 538] width 15 height 14
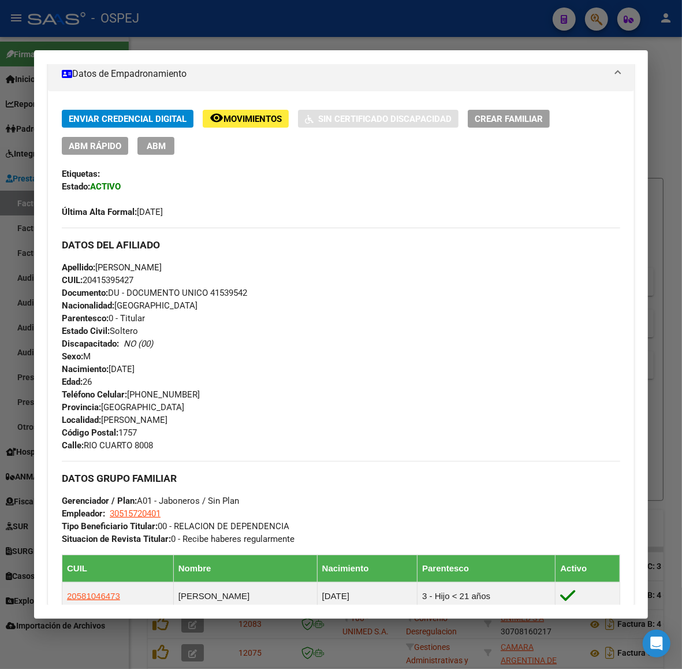
scroll to position [494, 0]
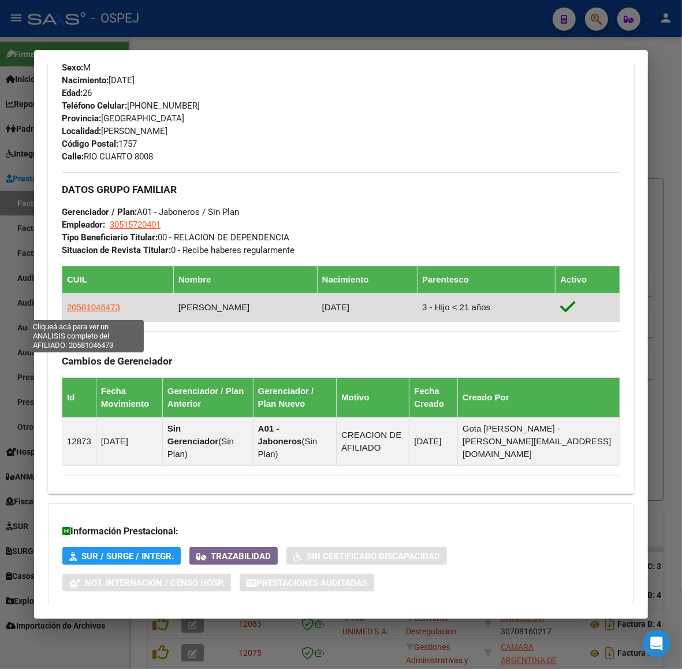
click at [88, 309] on span "20581046473" at bounding box center [93, 307] width 53 height 10
type textarea "20581046473"
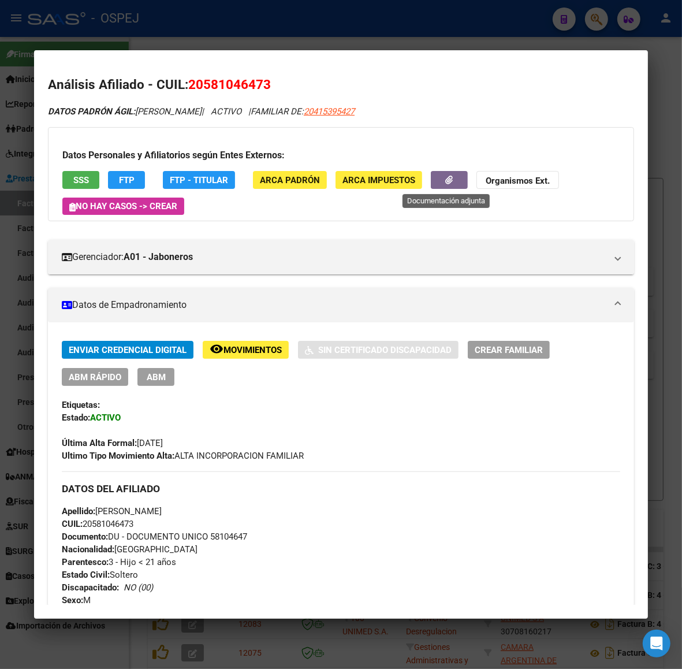
click at [451, 180] on button "button" at bounding box center [449, 180] width 37 height 18
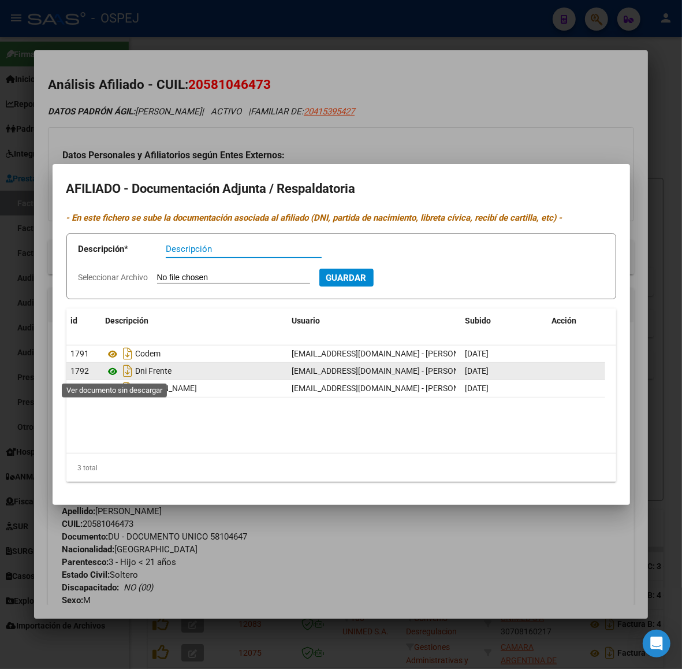
click at [113, 370] on icon at bounding box center [113, 372] width 15 height 14
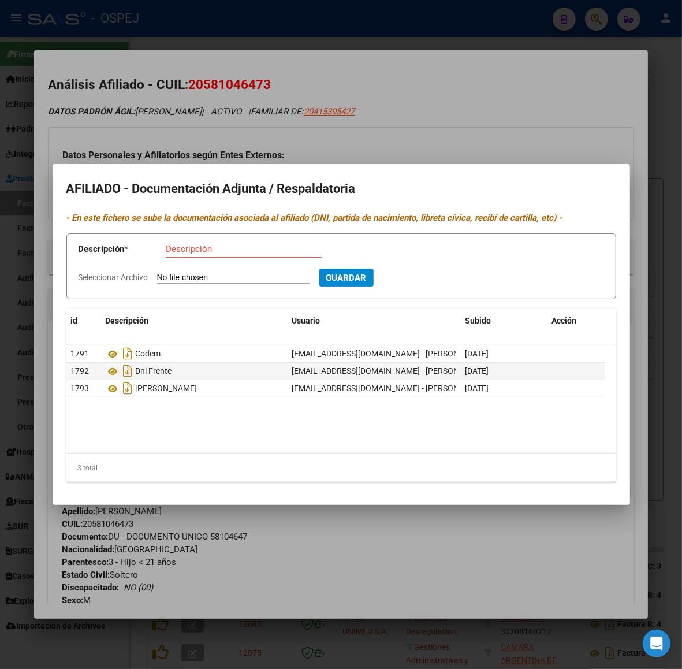
click at [558, 120] on div at bounding box center [341, 334] width 682 height 669
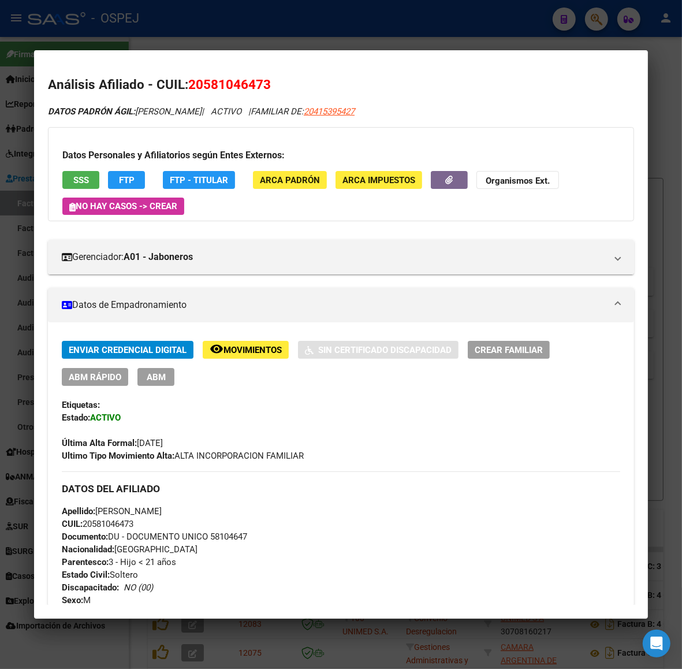
click at [310, 19] on div at bounding box center [341, 334] width 682 height 669
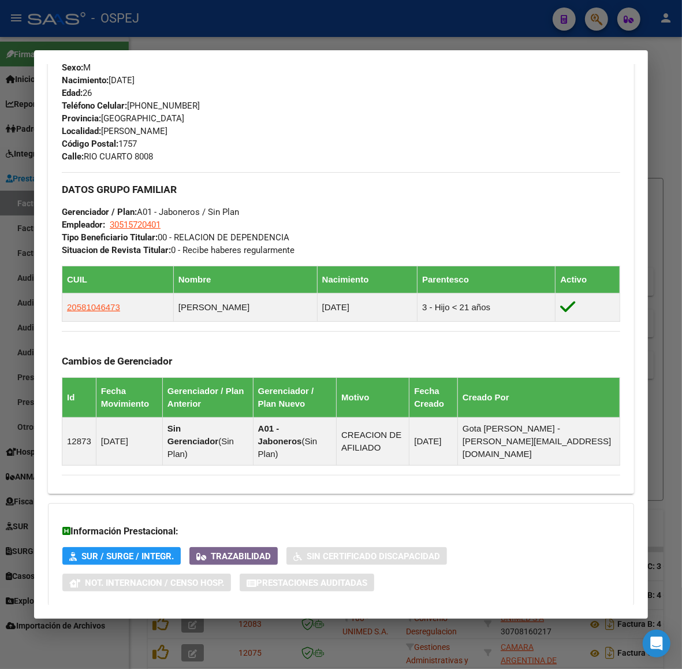
click at [250, 44] on div at bounding box center [341, 334] width 682 height 669
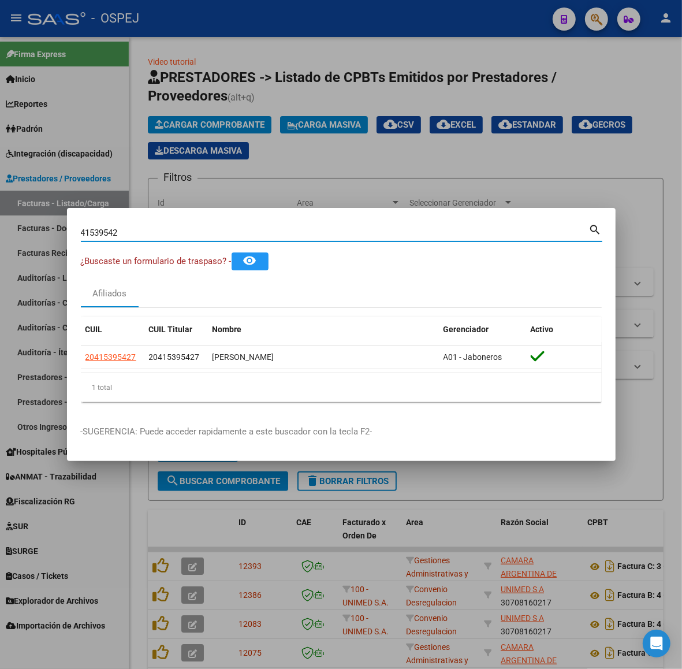
drag, startPoint x: 142, startPoint y: 234, endPoint x: 3, endPoint y: 184, distance: 146.9
click at [0, 221] on div "41539542 Buscar (apellido, dni, cuil, nro traspaso, cuit, obra social) search ¿…" at bounding box center [341, 334] width 682 height 669
paste input "37720308"
drag, startPoint x: 126, startPoint y: 227, endPoint x: 0, endPoint y: 217, distance: 126.3
click at [15, 231] on div "37720308 Buscar (apellido, dni, cuil, nro traspaso, cuit, obra social) search ¿…" at bounding box center [341, 334] width 682 height 669
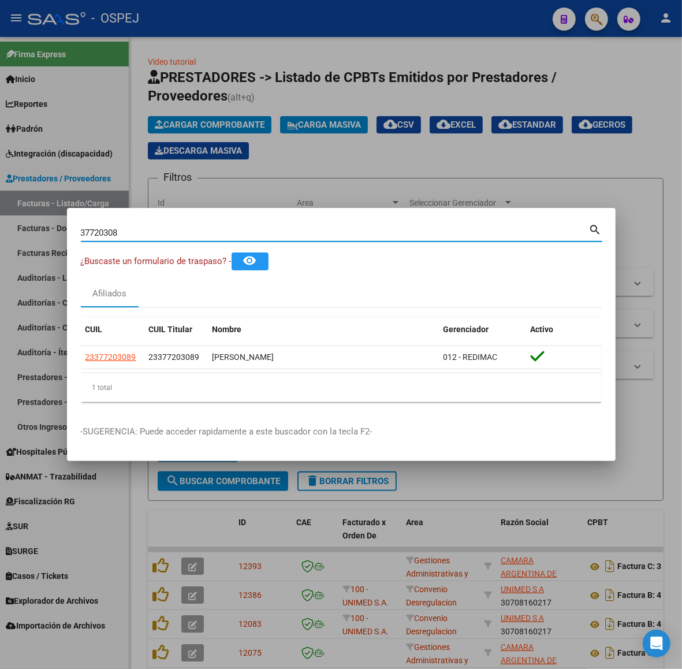
paste input "20-94480954-7"
type input "20944809547"
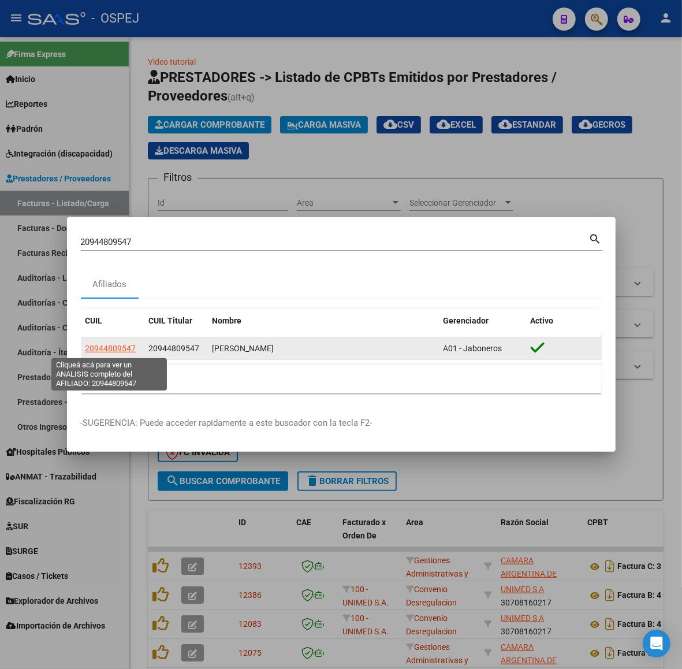
click at [87, 352] on span "20944809547" at bounding box center [110, 348] width 51 height 9
type textarea "20944809547"
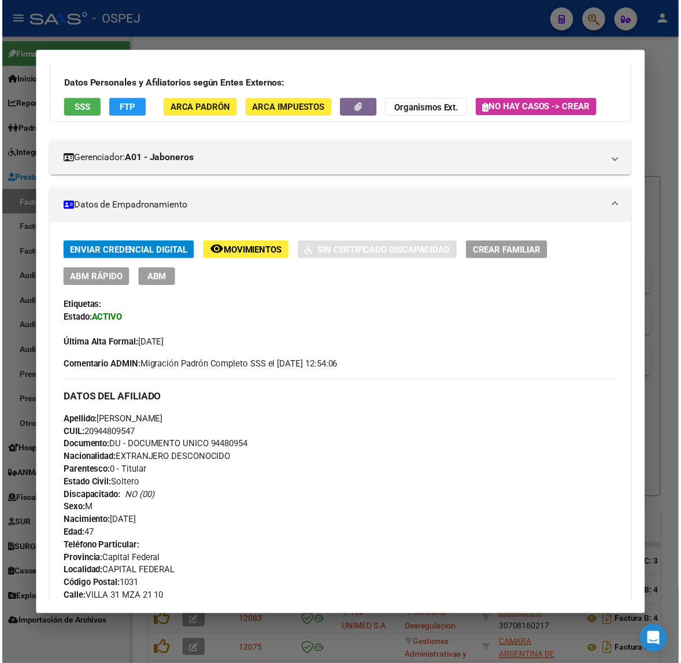
scroll to position [0, 0]
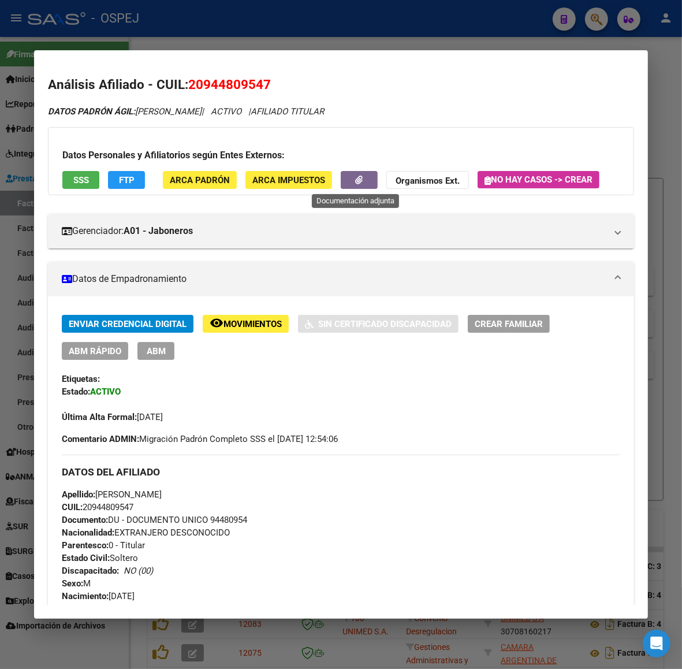
click at [350, 188] on button "button" at bounding box center [359, 180] width 37 height 18
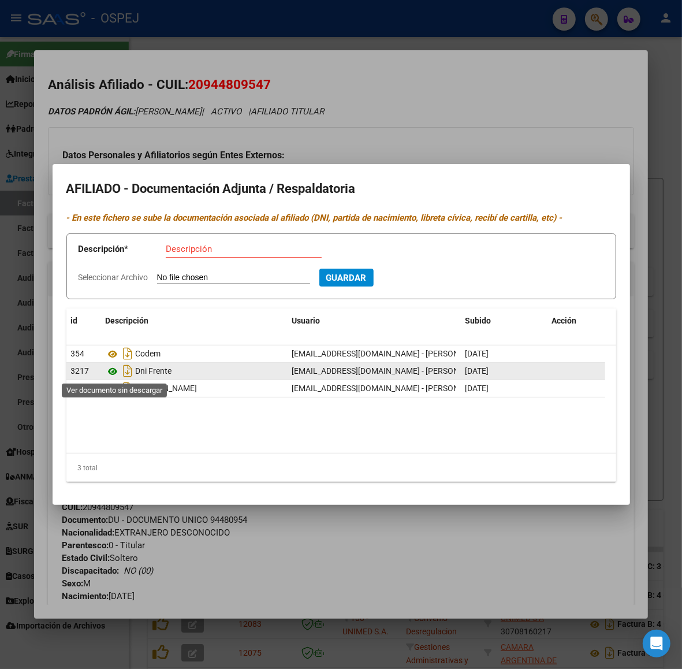
click at [110, 371] on icon at bounding box center [113, 372] width 15 height 14
click at [269, 132] on div at bounding box center [341, 334] width 682 height 669
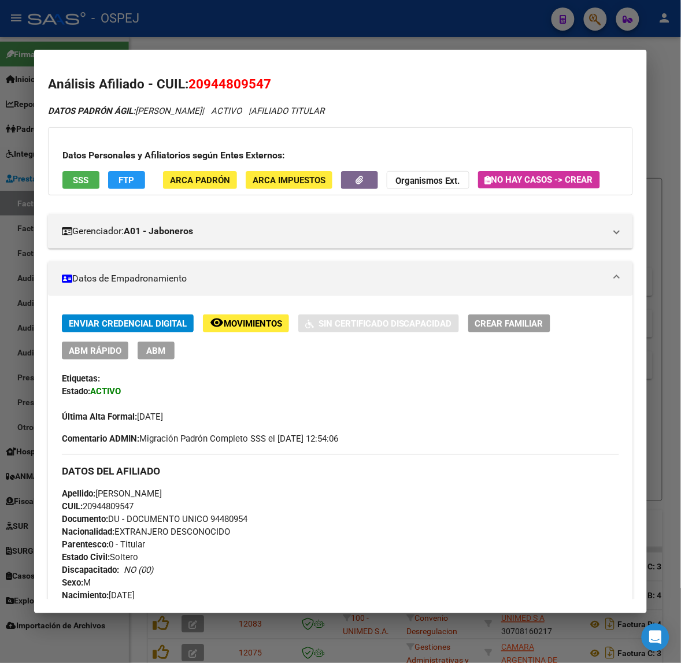
click at [162, 29] on div at bounding box center [340, 331] width 681 height 663
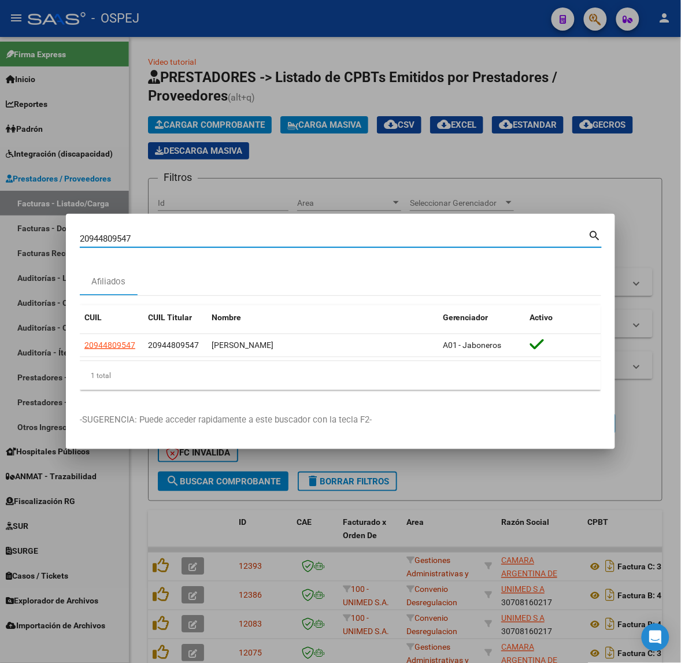
drag, startPoint x: 144, startPoint y: 239, endPoint x: -180, endPoint y: 214, distance: 325.6
click at [0, 214] on html "menu - OSPEJ person Firma Express Inicio Calendario SSS Instructivos Contacto O…" at bounding box center [340, 331] width 681 height 663
type input "42727237"
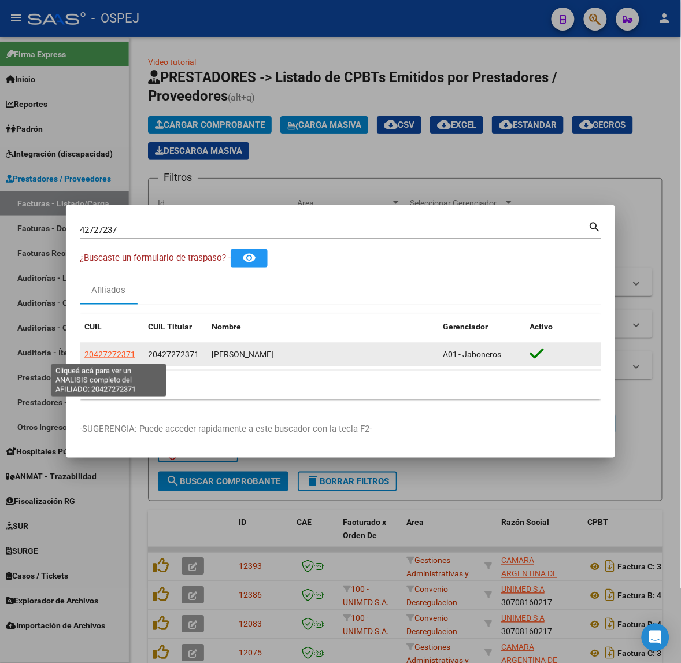
click at [107, 354] on span "20427272371" at bounding box center [109, 354] width 51 height 9
type textarea "20427272371"
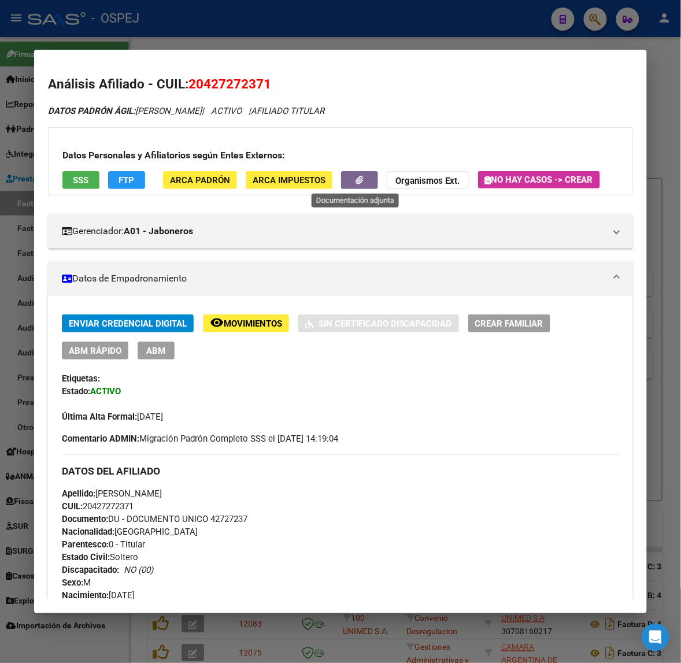
click at [364, 176] on button "button" at bounding box center [359, 180] width 37 height 18
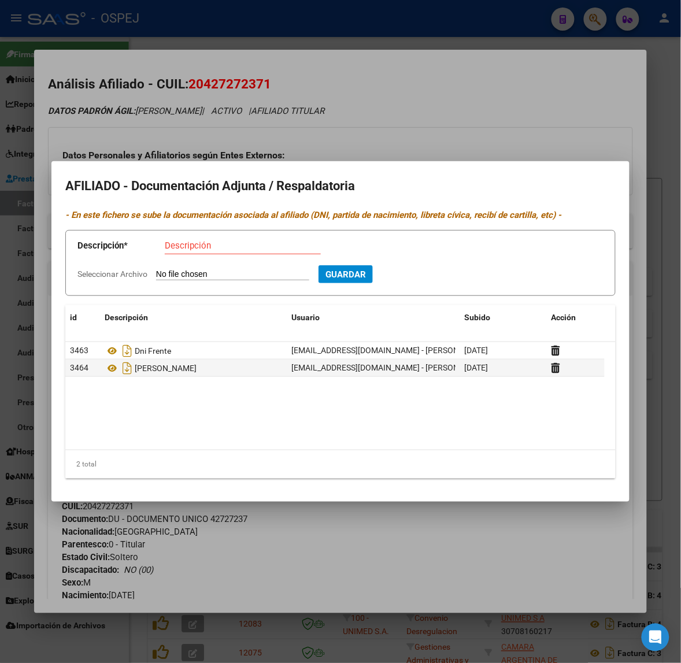
type input "C:\fakepath\WhatsApp Image [DATE] 15.54.41.jpeg"
type input "alta temprana"
click at [381, 265] on button "Guardar" at bounding box center [408, 274] width 54 height 18
click at [313, 124] on div at bounding box center [340, 331] width 681 height 663
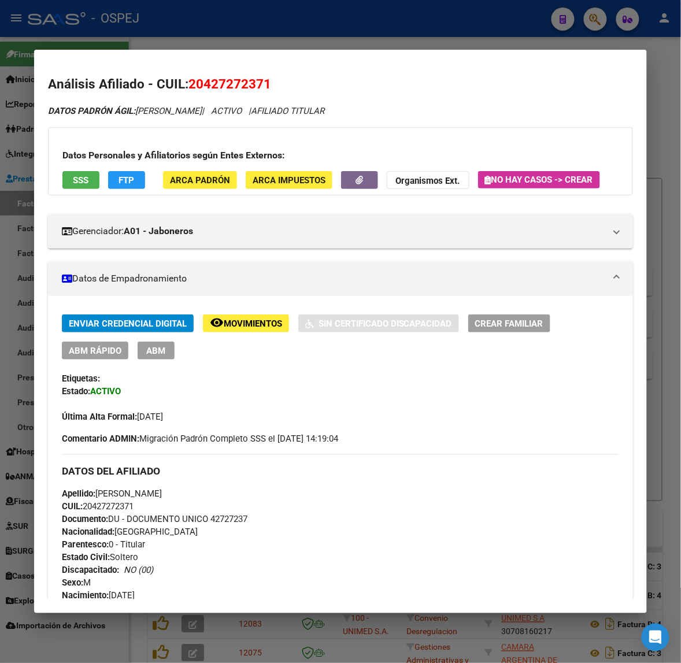
click at [102, 336] on div "Enviar Credencial Digital remove_red_eye Movimientos Sin Certificado Discapacid…" at bounding box center [340, 336] width 557 height 45
click at [97, 350] on span "ABM Rápido" at bounding box center [95, 350] width 53 height 10
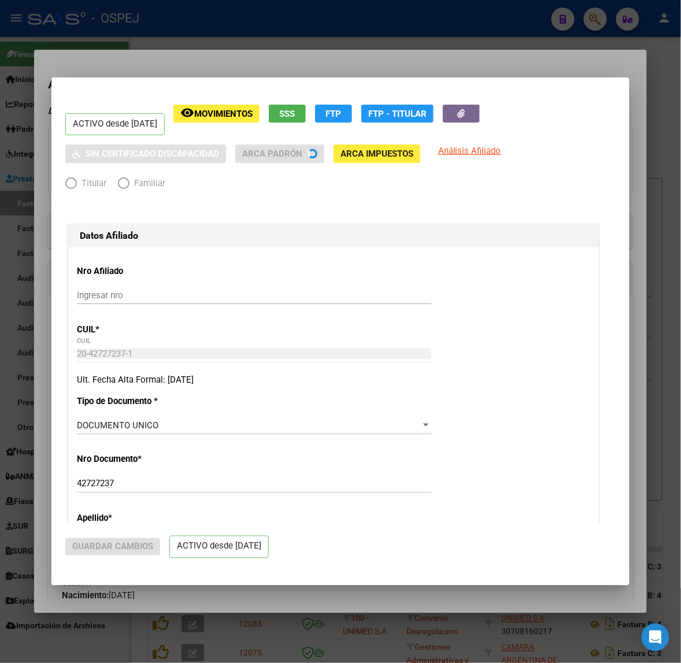
radio input "true"
type input "33-71525975-9"
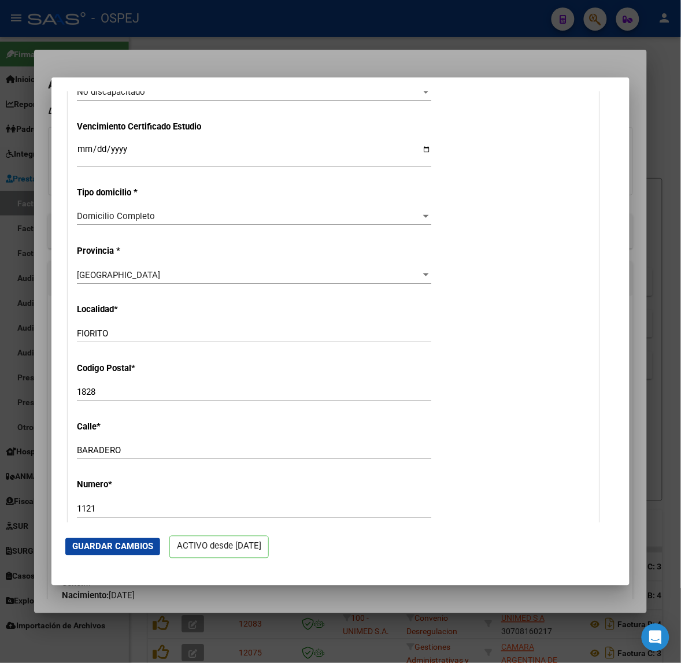
scroll to position [939, 0]
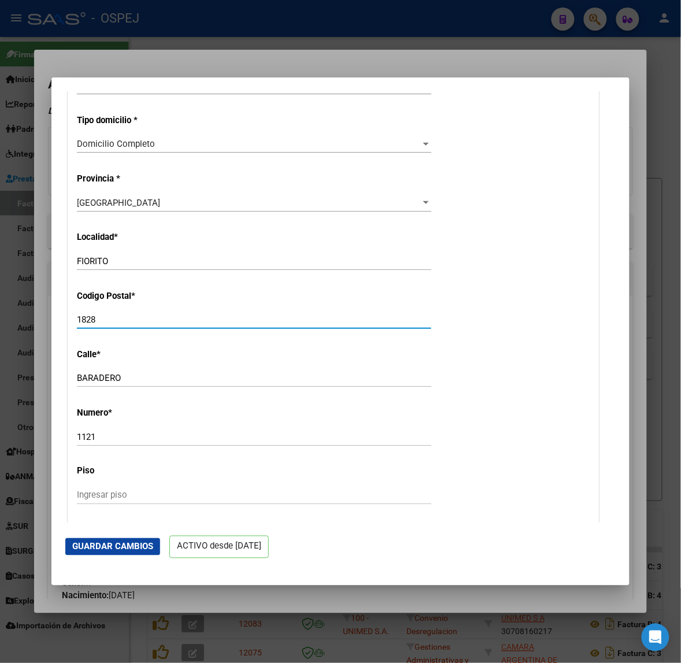
drag, startPoint x: 110, startPoint y: 317, endPoint x: -105, endPoint y: 324, distance: 215.6
click at [0, 324] on html "menu - OSPEJ person Firma Express Inicio Calendario SSS Instructivos Contacto O…" at bounding box center [340, 331] width 681 height 663
type input "1"
type input "1832"
drag, startPoint x: 144, startPoint y: 261, endPoint x: -182, endPoint y: 292, distance: 327.9
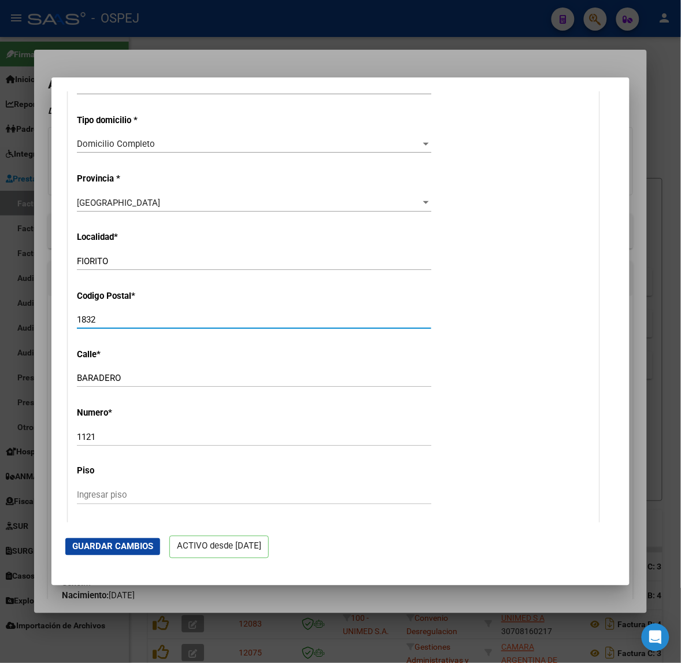
click at [0, 292] on html "menu - OSPEJ person Firma Express Inicio Calendario SSS Instructivos Contacto O…" at bounding box center [340, 331] width 681 height 663
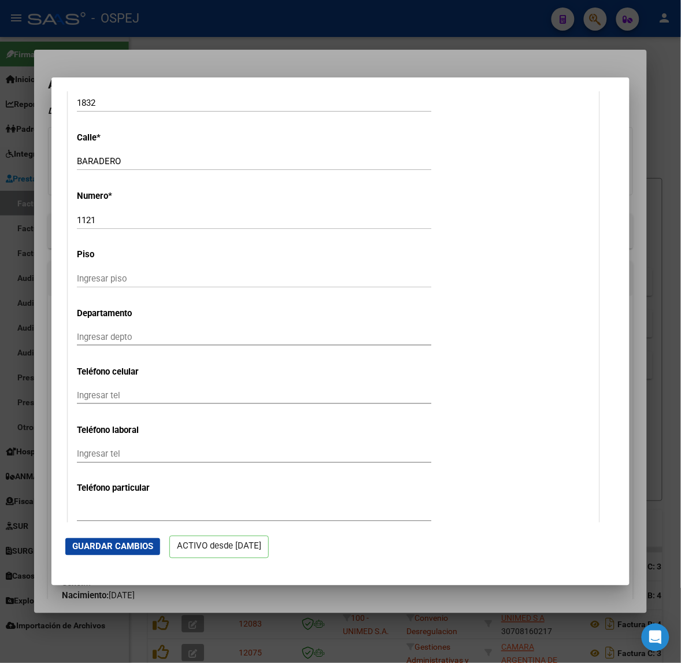
scroll to position [1228, 0]
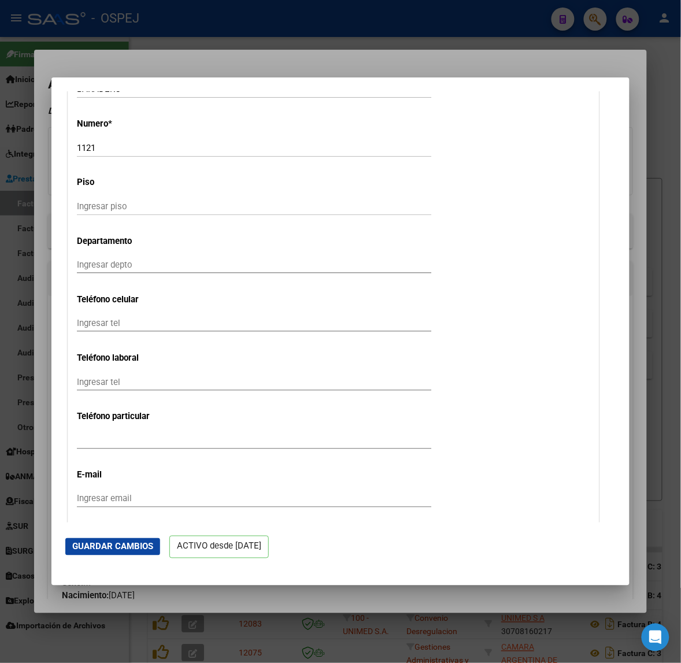
type input "[PERSON_NAME]"
type input "[PHONE_NUMBER]"
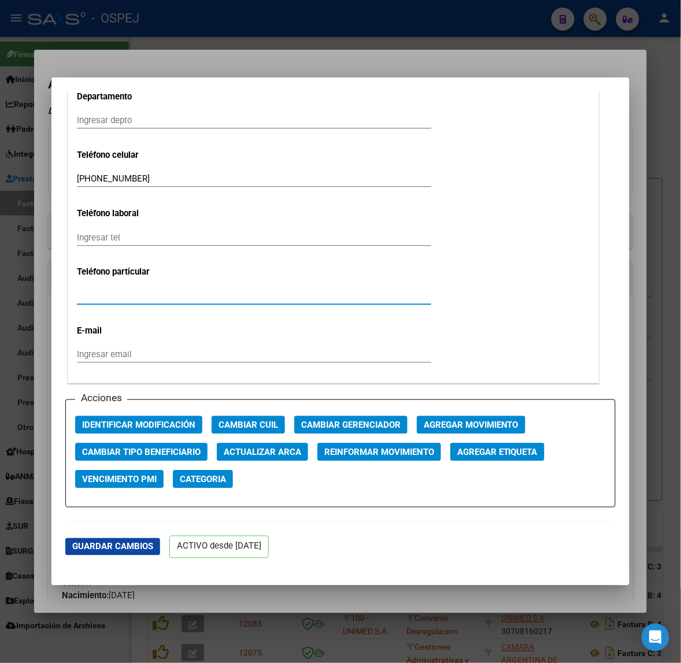
drag, startPoint x: 147, startPoint y: 290, endPoint x: -146, endPoint y: 298, distance: 293.6
click at [0, 298] on html "menu - OSPEJ person Firma Express Inicio Calendario SSS Instructivos Contacto O…" at bounding box center [340, 331] width 681 height 663
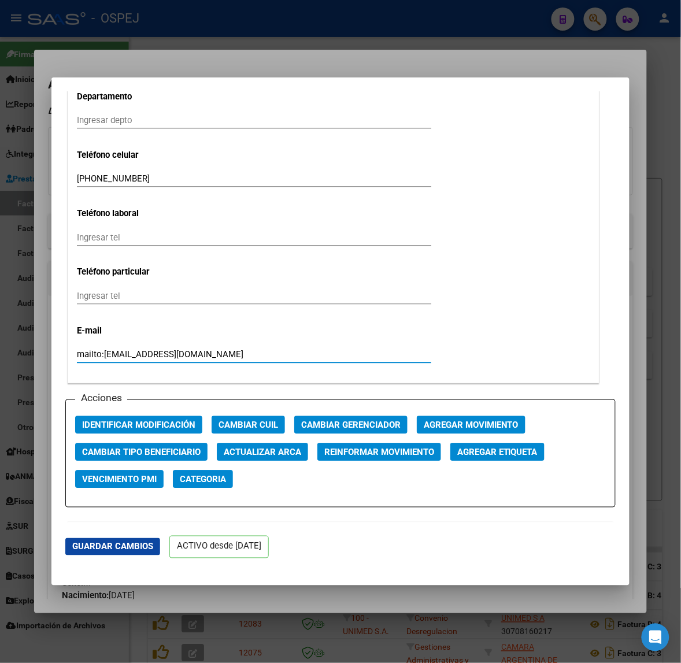
click at [105, 353] on input "mailto:[EMAIL_ADDRESS][DOMAIN_NAME]" at bounding box center [254, 354] width 354 height 10
drag, startPoint x: 105, startPoint y: 355, endPoint x: -38, endPoint y: 363, distance: 142.3
click at [0, 363] on html "menu - OSPEJ person Firma Express Inicio Calendario SSS Instructivos Contacto O…" at bounding box center [340, 331] width 681 height 663
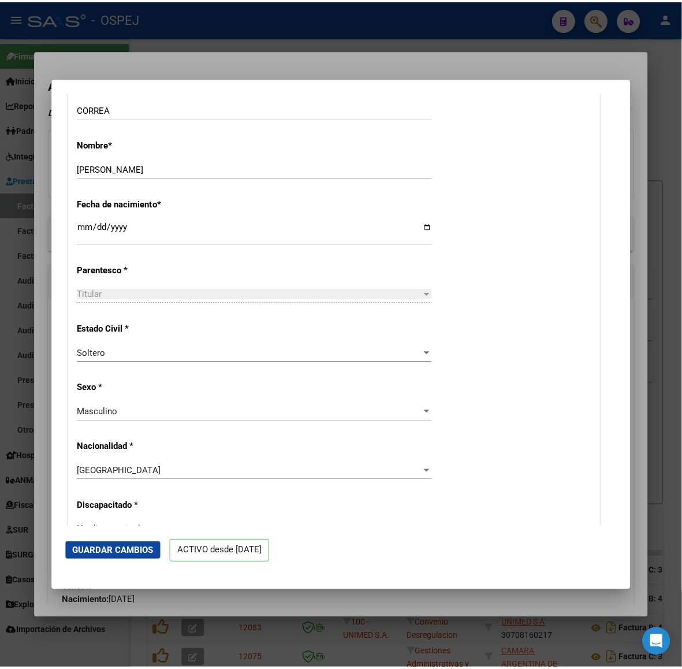
scroll to position [0, 0]
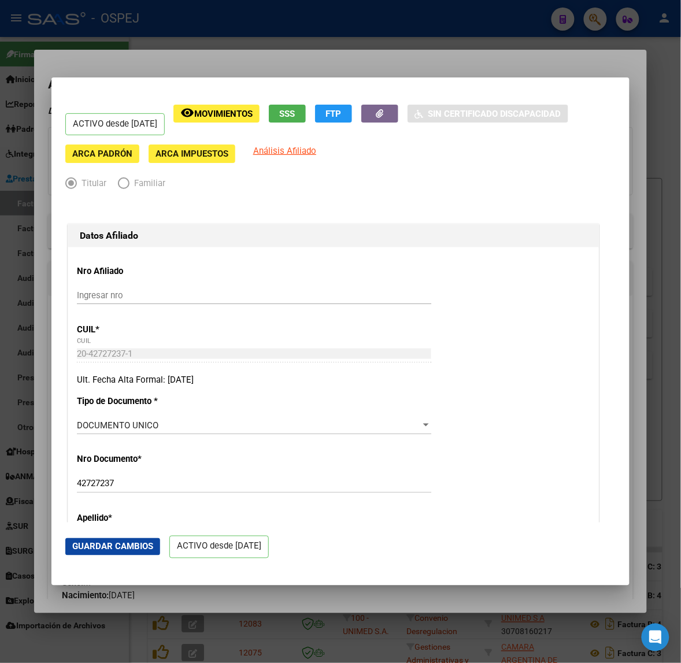
type input "[EMAIL_ADDRESS][DOMAIN_NAME]"
click at [133, 548] on span "Guardar Cambios" at bounding box center [112, 546] width 81 height 10
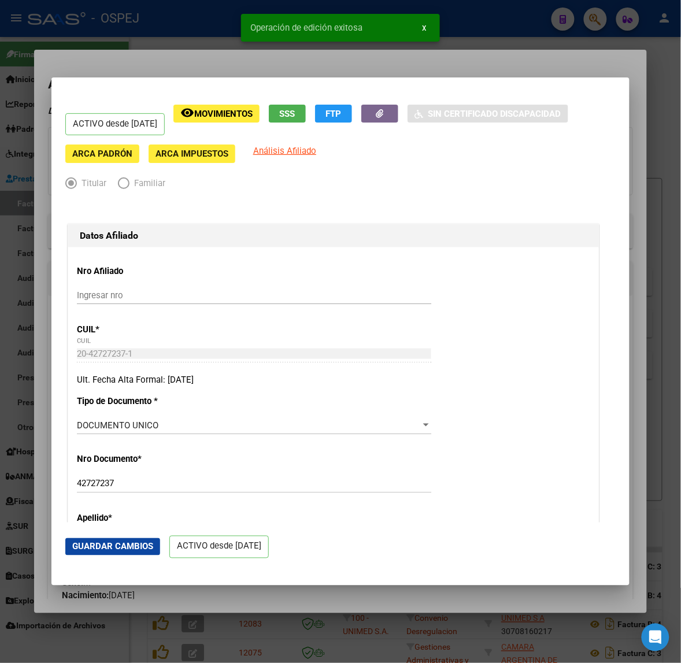
click at [64, 62] on div at bounding box center [340, 331] width 681 height 663
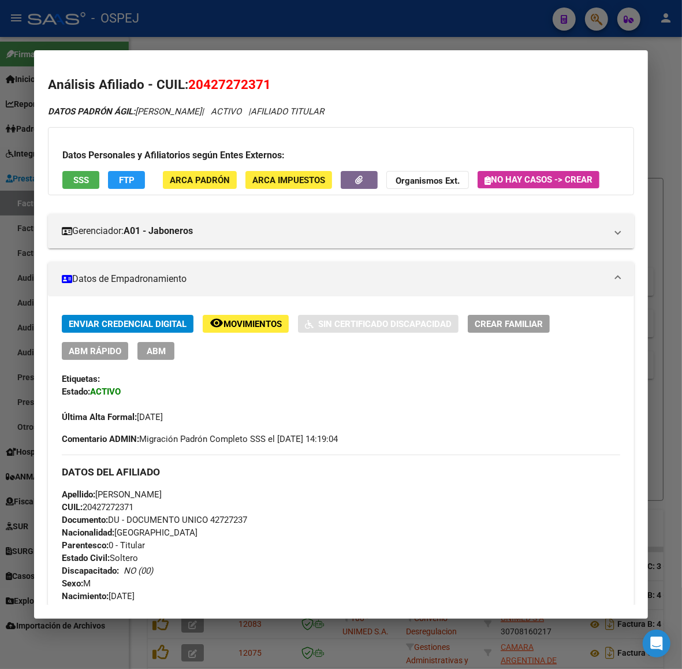
click at [259, 90] on span "20427272371" at bounding box center [229, 84] width 83 height 15
click at [244, 88] on span "20427272371" at bounding box center [229, 84] width 83 height 15
copy span "20427272371"
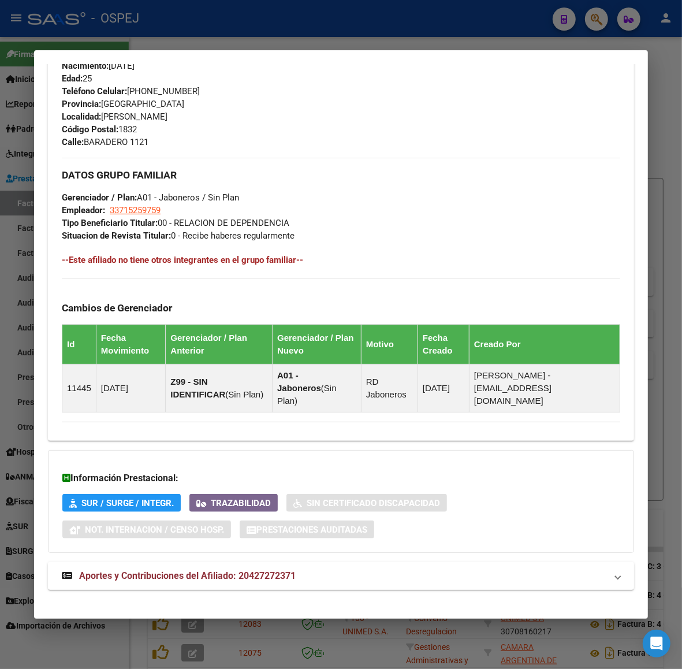
click at [327, 562] on mat-expansion-panel-header "Aportes y Contribuciones del Afiliado: 20427272371" at bounding box center [341, 576] width 586 height 28
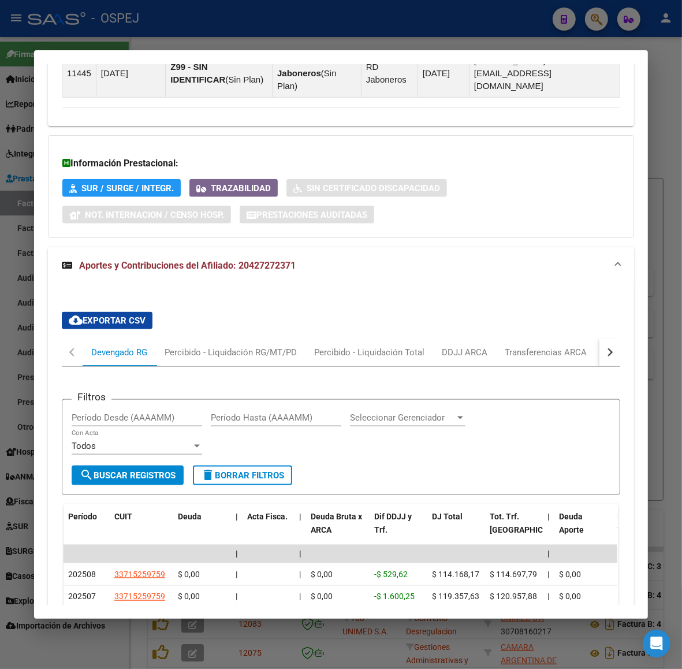
scroll to position [1118, 0]
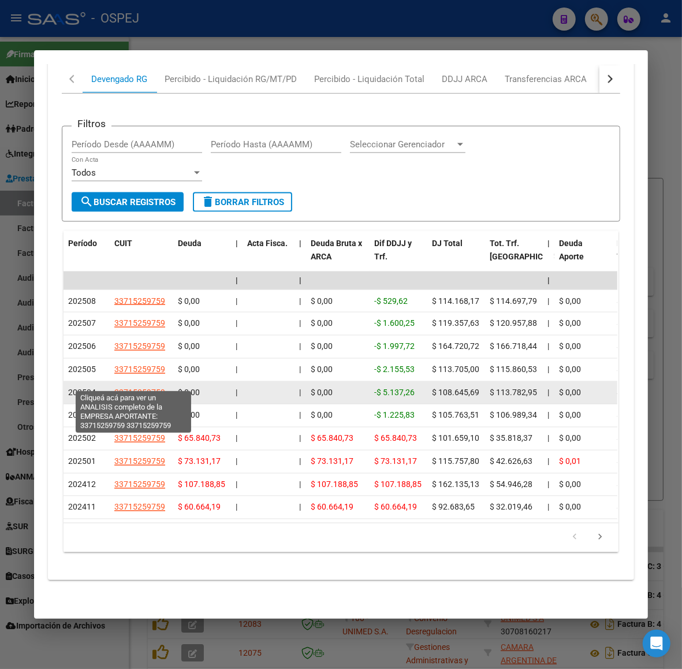
click at [139, 388] on span "33715259759" at bounding box center [139, 392] width 51 height 9
type textarea "33715259759"
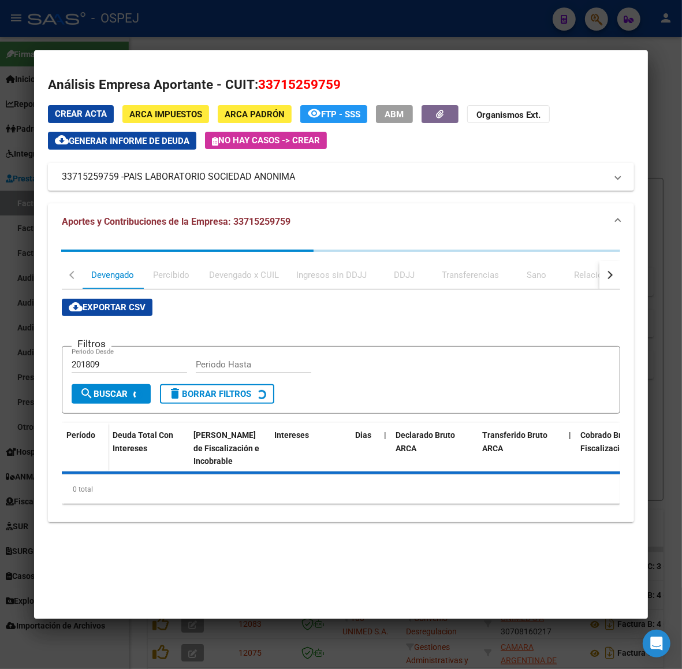
click at [302, 30] on div at bounding box center [341, 334] width 682 height 669
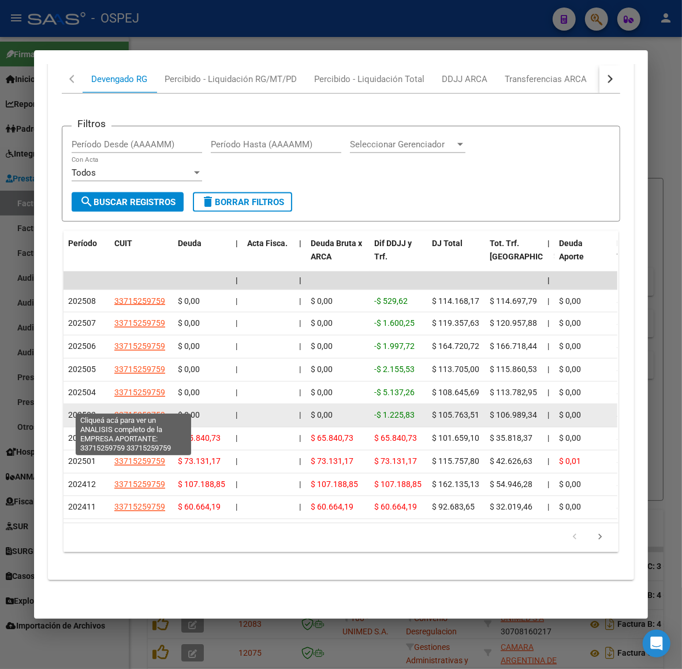
click at [139, 411] on span "33715259759" at bounding box center [139, 415] width 51 height 9
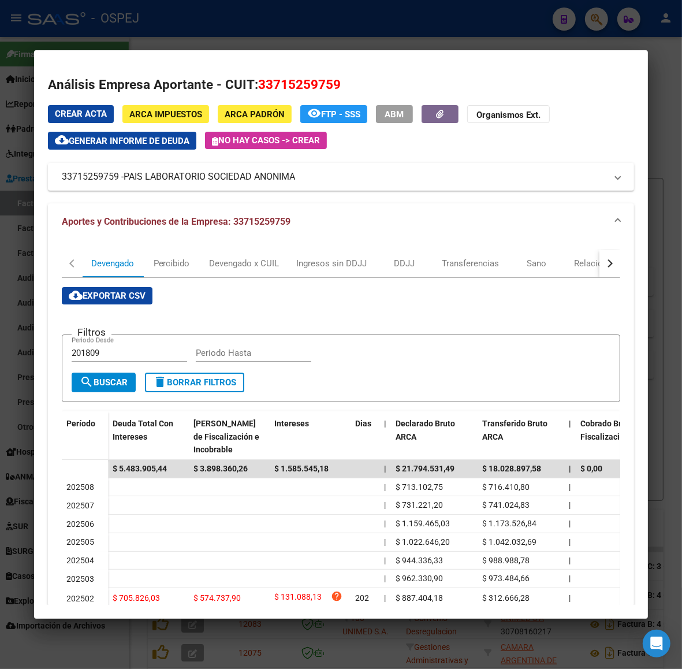
click at [195, 24] on div at bounding box center [341, 334] width 682 height 669
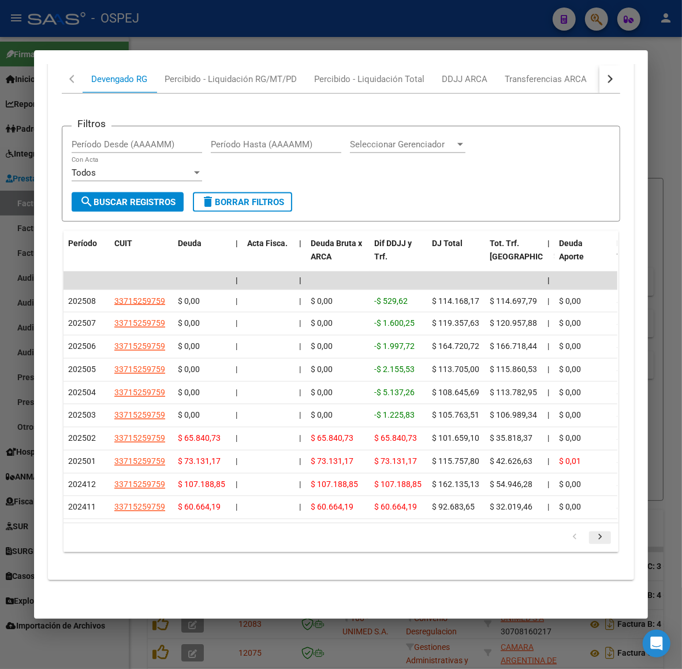
click at [598, 541] on icon "go to next page" at bounding box center [600, 539] width 15 height 14
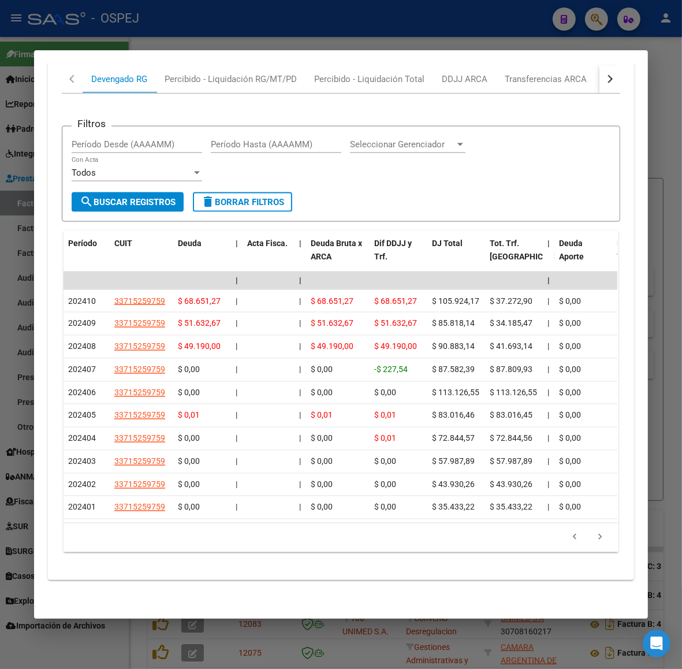
click at [598, 541] on icon "go to next page" at bounding box center [600, 539] width 15 height 14
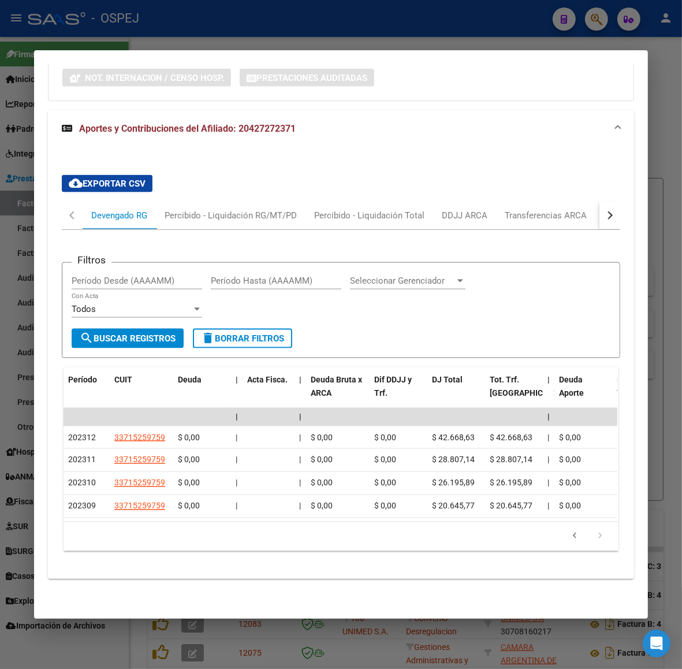
scroll to position [981, 0]
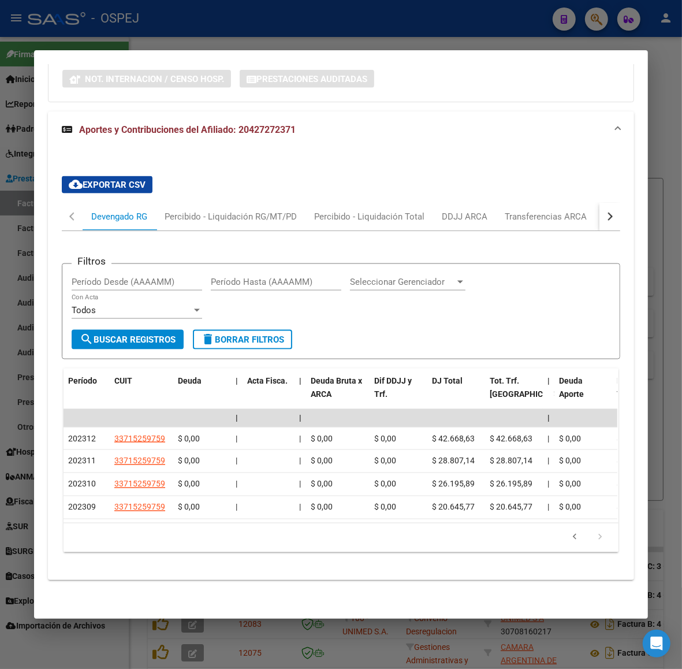
click at [393, 179] on div "cloud_download Exportar CSV Devengado RG Percibido - Liquidación RG/MT/PD Perci…" at bounding box center [341, 364] width 559 height 394
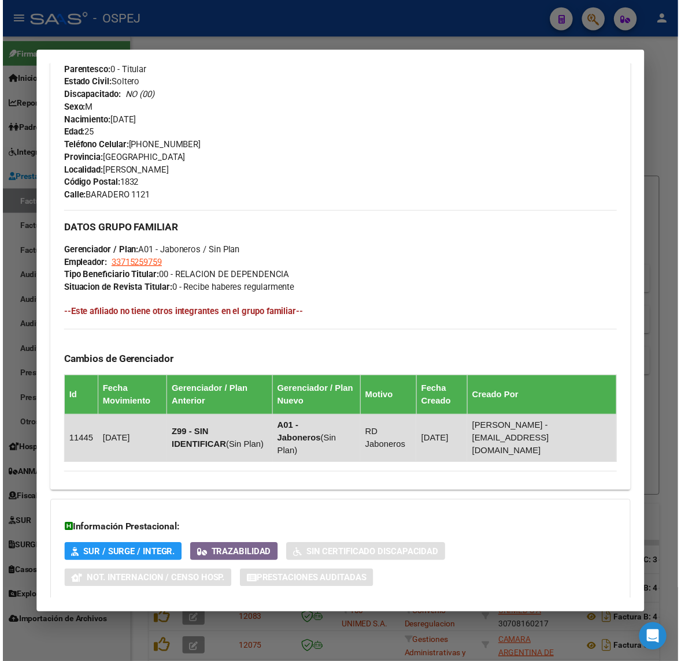
scroll to position [0, 0]
